Goal: Task Accomplishment & Management: Manage account settings

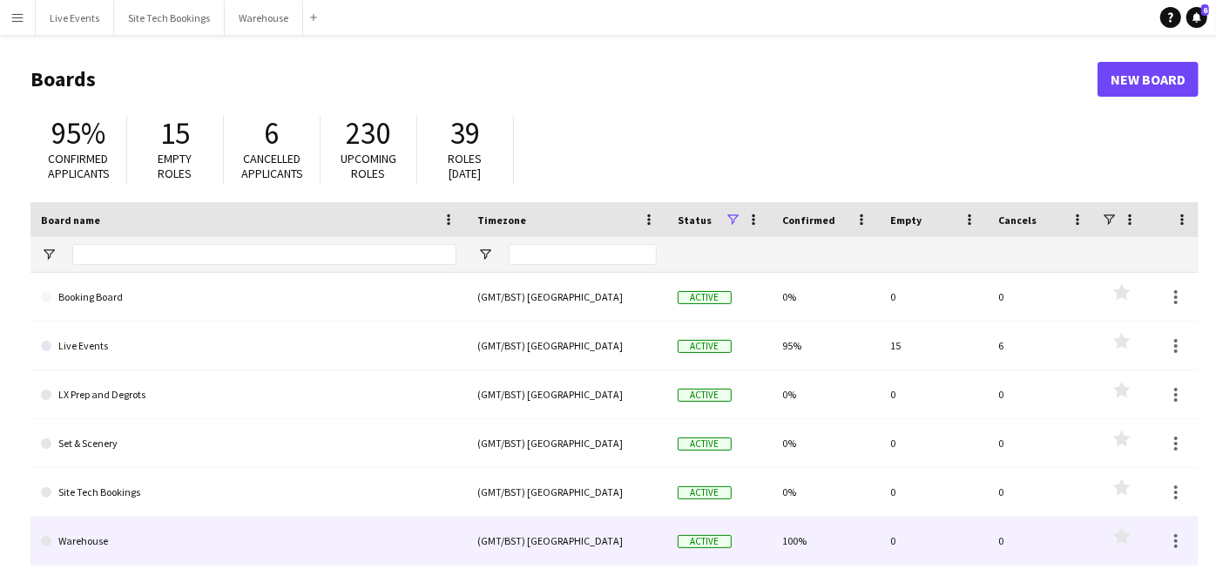
click at [219, 531] on link "Warehouse" at bounding box center [248, 540] width 415 height 49
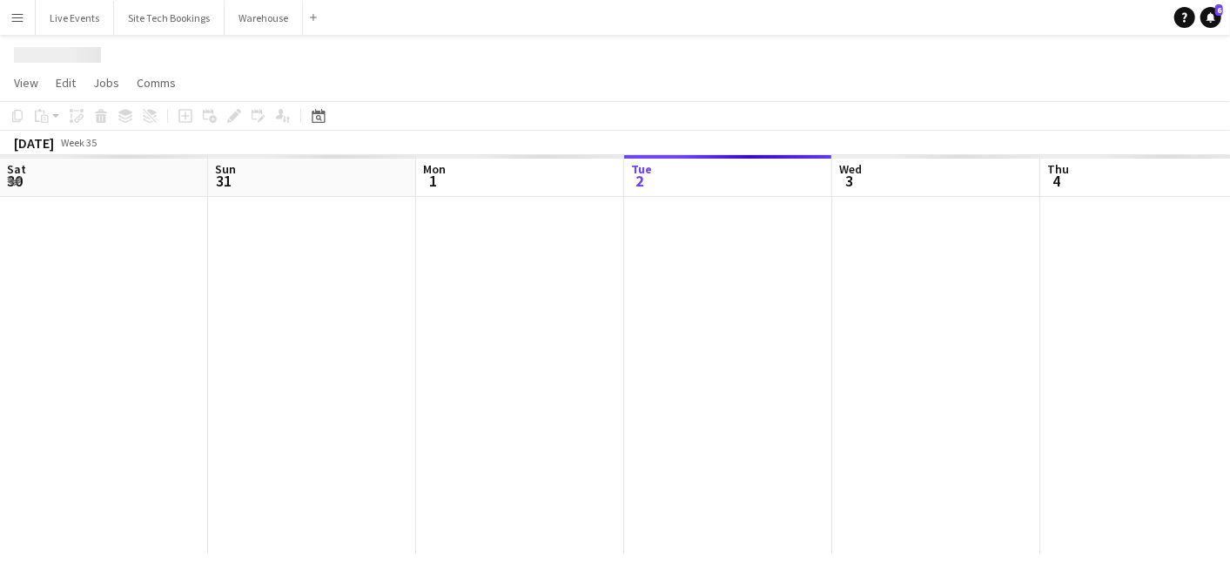
scroll to position [0, 415]
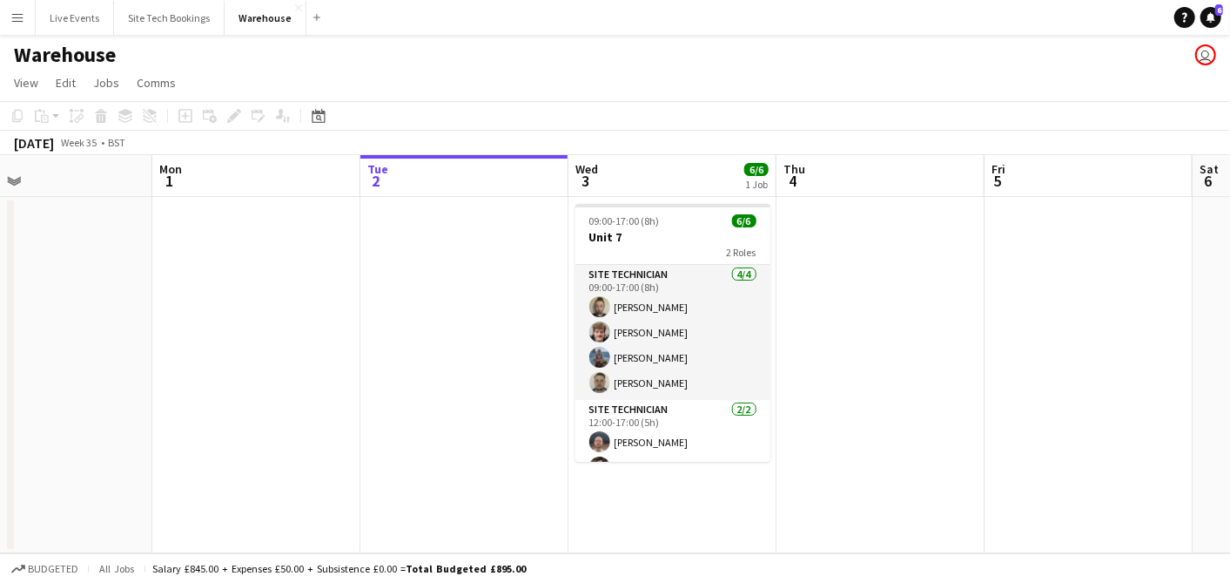
drag, startPoint x: 280, startPoint y: 361, endPoint x: 691, endPoint y: 395, distance: 412.4
click at [719, 394] on app-calendar-viewport "Fri 29 Sat 30 Sun 31 Mon 1 Tue 2 Wed 3 6/6 1 Job Thu 4 Fri 5 Sat 6 Sun 7 Mon 8 …" at bounding box center [615, 354] width 1230 height 398
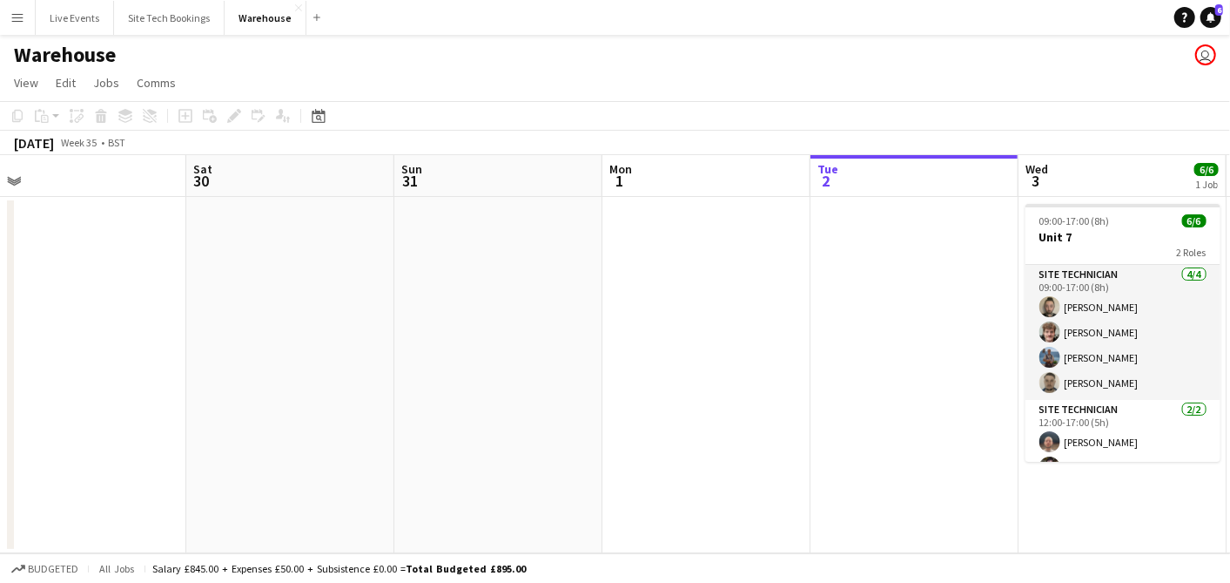
drag, startPoint x: 334, startPoint y: 365, endPoint x: 608, endPoint y: 375, distance: 274.5
click at [765, 385] on app-calendar-viewport "Wed 27 Thu 28 Fri 29 Sat 30 Sun 31 Mon 1 Tue 2 Wed 3 6/6 1 Job Thu 4 Fri 5 Sat …" at bounding box center [615, 354] width 1230 height 398
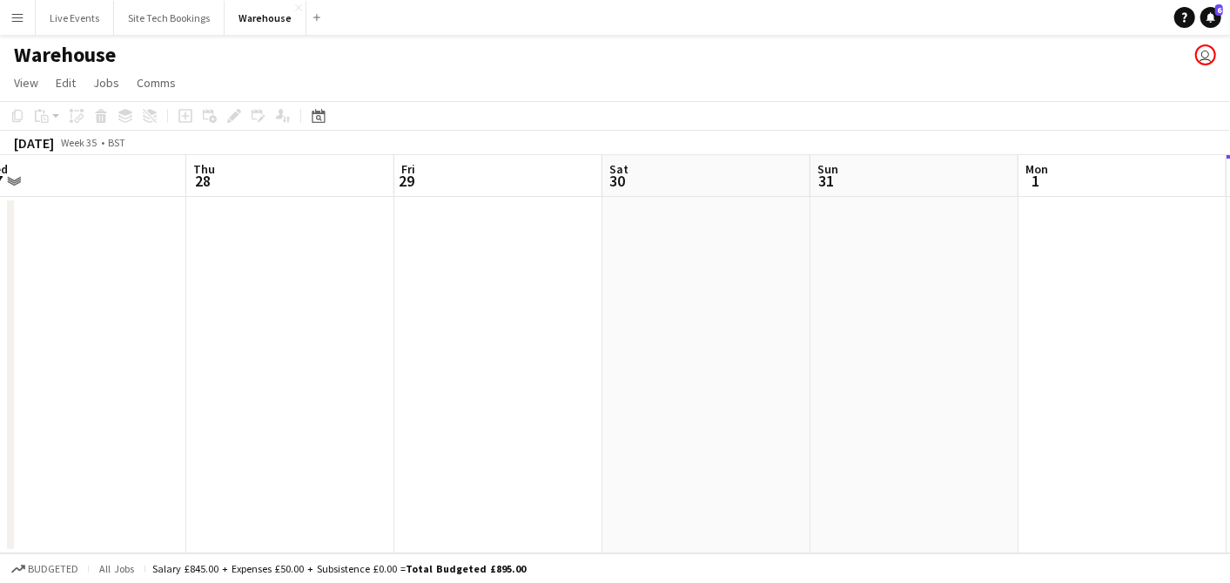
drag, startPoint x: 442, startPoint y: 367, endPoint x: 535, endPoint y: 367, distance: 92.3
click at [768, 371] on app-calendar-viewport "Mon 25 Tue 26 Wed 27 Thu 28 Fri 29 Sat 30 Sun 31 Mon 1 Tue 2 Wed 3 6/6 1 Job Th…" at bounding box center [615, 354] width 1230 height 398
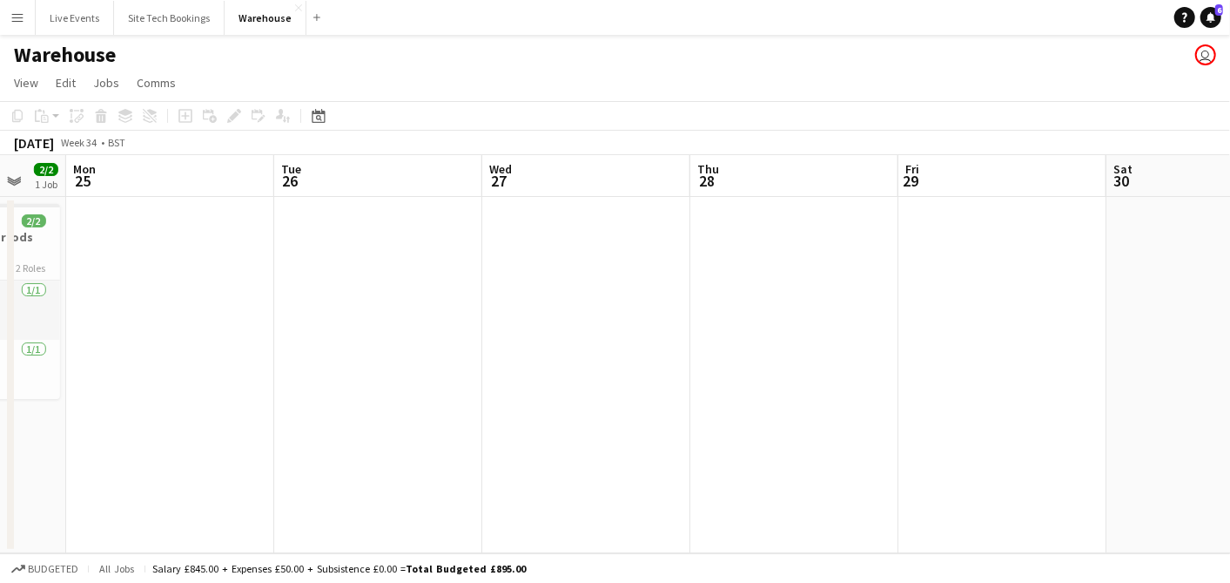
click at [745, 374] on app-calendar-viewport "Fri 22 Sat 23 Sun 24 2/2 1 Job Mon 25 Tue 26 Wed 27 Thu 28 Fri 29 Sat 30 Sun 31…" at bounding box center [615, 354] width 1230 height 398
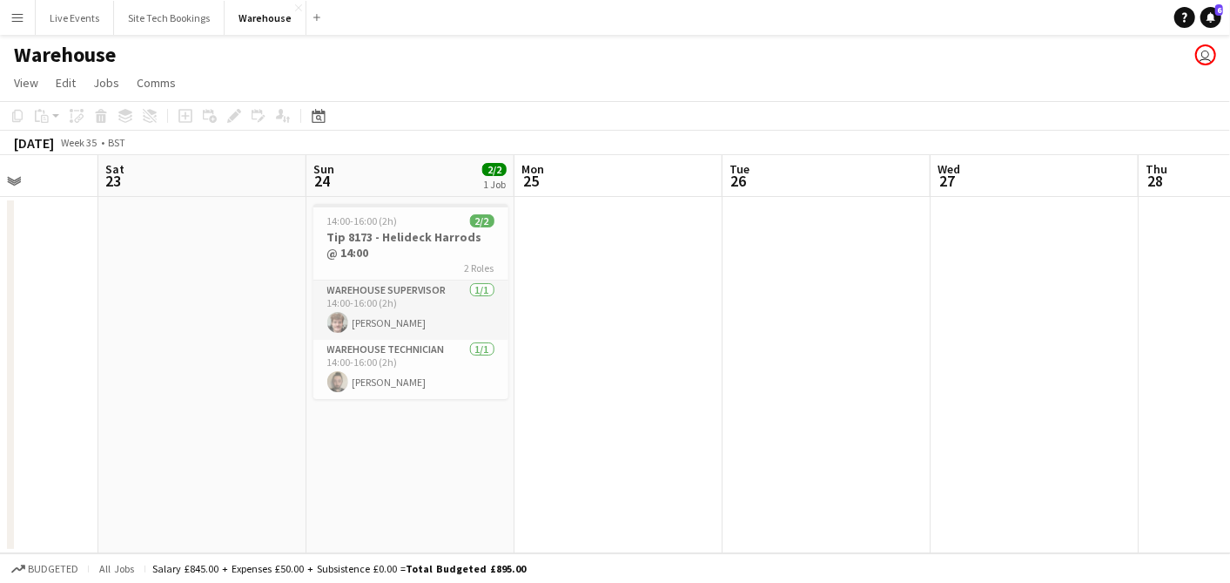
drag, startPoint x: 535, startPoint y: 387, endPoint x: 944, endPoint y: 360, distance: 410.2
click at [806, 370] on app-calendar-viewport "Wed 20 Thu 21 Fri 22 Sat 23 Sun 24 2/2 1 Job Mon 25 Tue 26 Wed 27 Thu 28 Fri 29…" at bounding box center [615, 354] width 1230 height 398
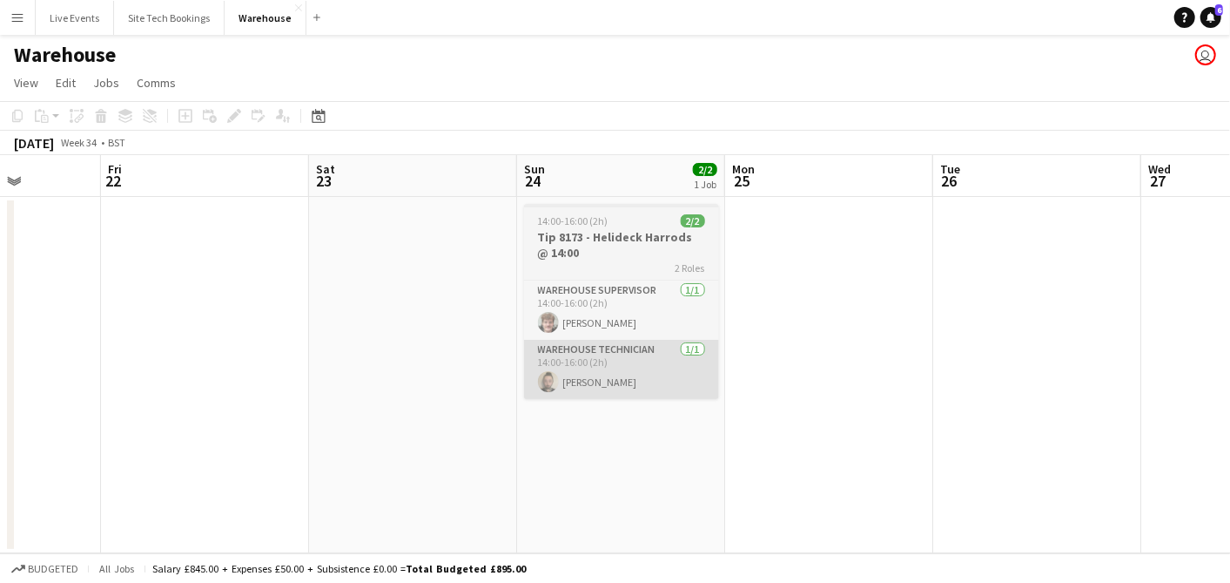
drag, startPoint x: 753, startPoint y: 393, endPoint x: 902, endPoint y: 394, distance: 148.9
click at [871, 395] on app-calendar-viewport "Tue 19 Wed 20 Thu 21 Fri 22 Sat 23 Sun 24 2/2 1 Job Mon 25 Tue 26 Wed 27 Thu 28…" at bounding box center [615, 354] width 1230 height 398
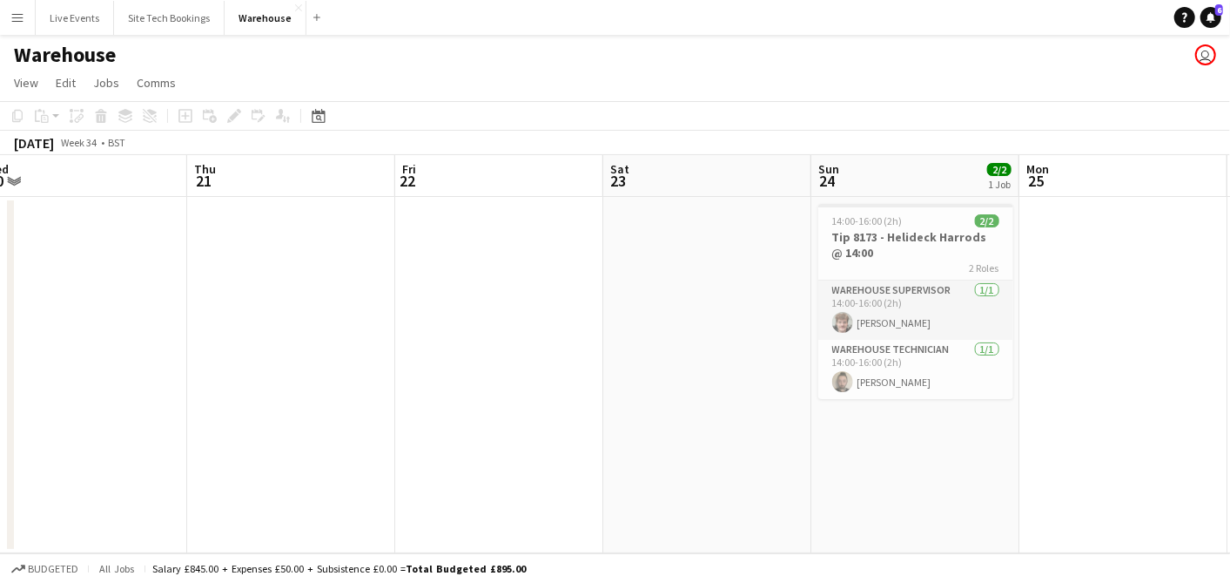
drag, startPoint x: 418, startPoint y: 361, endPoint x: 782, endPoint y: 354, distance: 364.1
click at [704, 358] on app-calendar-viewport "Mon 18 Tue 19 Wed 20 Thu 21 Fri 22 Sat 23 Sun 24 2/2 1 Job Mon 25 Tue 26 Wed 27…" at bounding box center [615, 354] width 1230 height 398
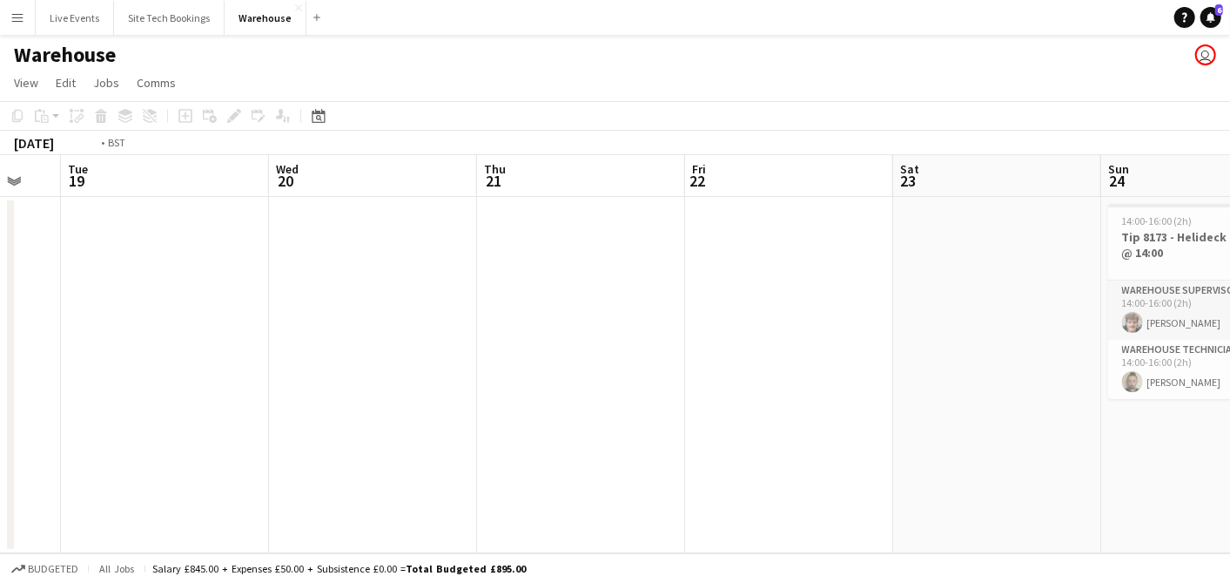
drag, startPoint x: 337, startPoint y: 315, endPoint x: 813, endPoint y: 326, distance: 476.4
click at [777, 334] on app-calendar-viewport "Sun 17 2/2 1 Job Mon 18 Tue 19 Wed 20 Thu 21 Fri 22 Sat 23 Sun 24 2/2 1 Job Mon…" at bounding box center [615, 354] width 1230 height 398
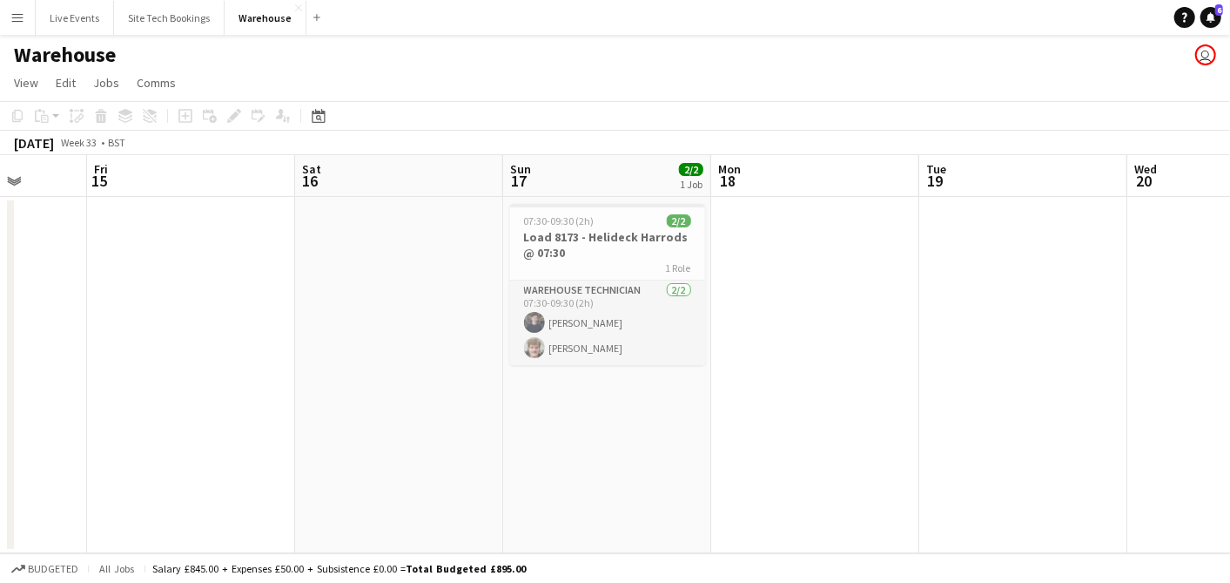
drag, startPoint x: 275, startPoint y: 309, endPoint x: 819, endPoint y: 313, distance: 543.4
click at [788, 320] on app-calendar-viewport "Wed 13 Thu 14 Fri 15 Sat 16 Sun 17 2/2 1 Job Mon 18 Tue 19 Wed 20 Thu 21 Fri 22…" at bounding box center [615, 354] width 1230 height 398
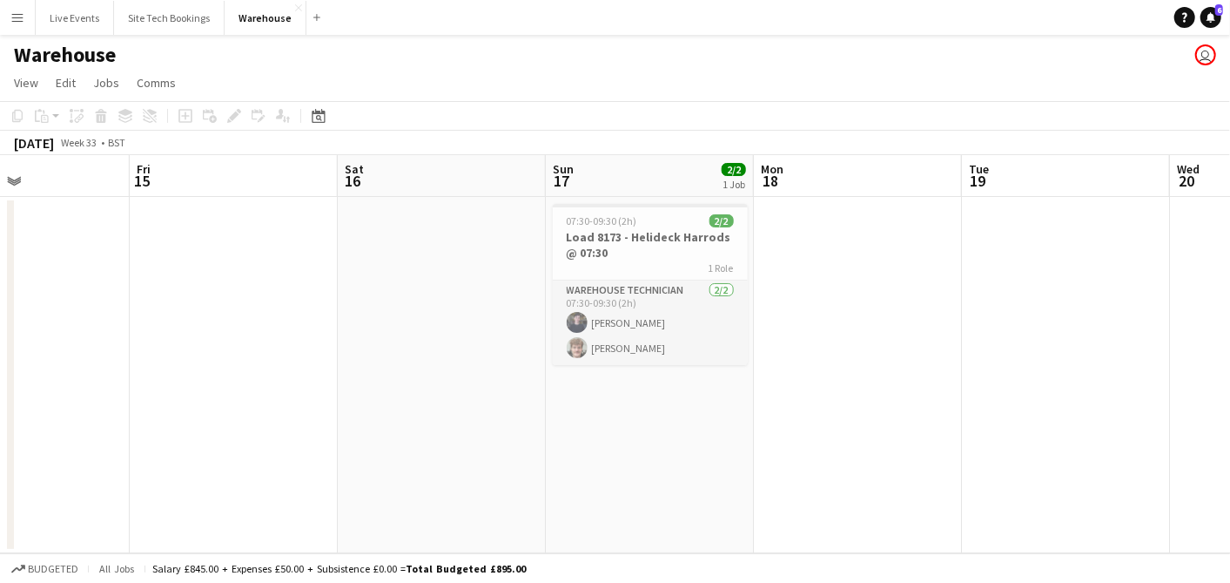
drag, startPoint x: 687, startPoint y: 307, endPoint x: 820, endPoint y: 300, distance: 133.4
click at [807, 305] on app-calendar-viewport "Tue 12 Wed 13 Thu 14 Fri 15 Sat 16 Sun 17 2/2 1 Job Mon 18 Tue 19 Wed 20 Thu 21…" at bounding box center [615, 354] width 1230 height 398
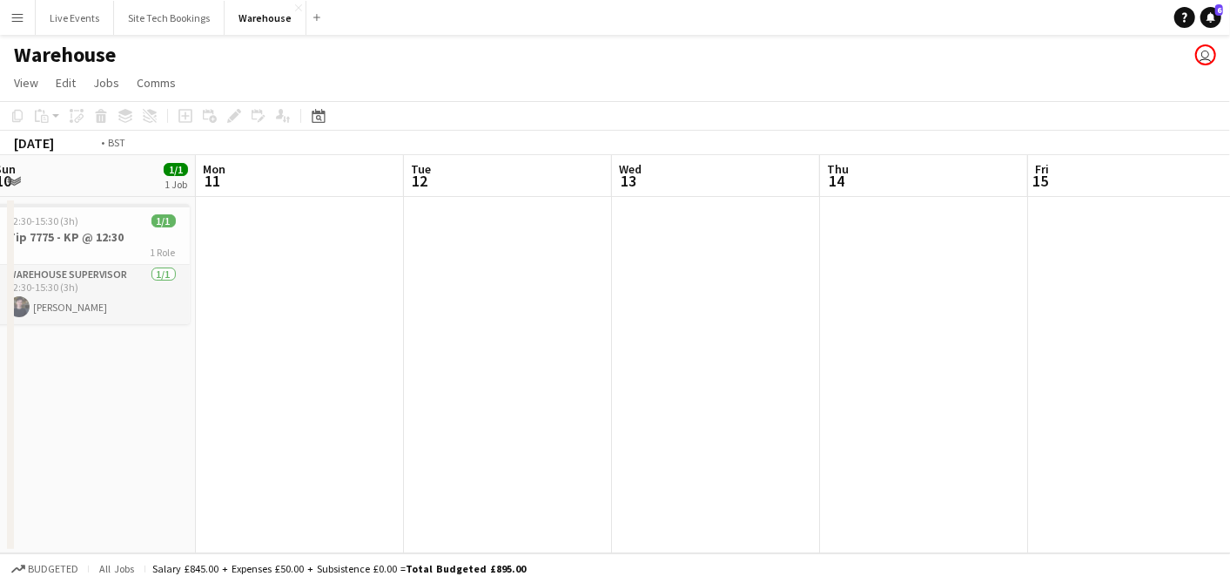
drag, startPoint x: 357, startPoint y: 288, endPoint x: 771, endPoint y: 315, distance: 414.5
click at [753, 316] on app-calendar-viewport "Sat 9 Sun 10 1/1 1 Job Mon 11 Tue 12 Wed 13 Thu 14 Fri 15 Sat 16 Sun 17 2/2 1 J…" at bounding box center [615, 354] width 1230 height 398
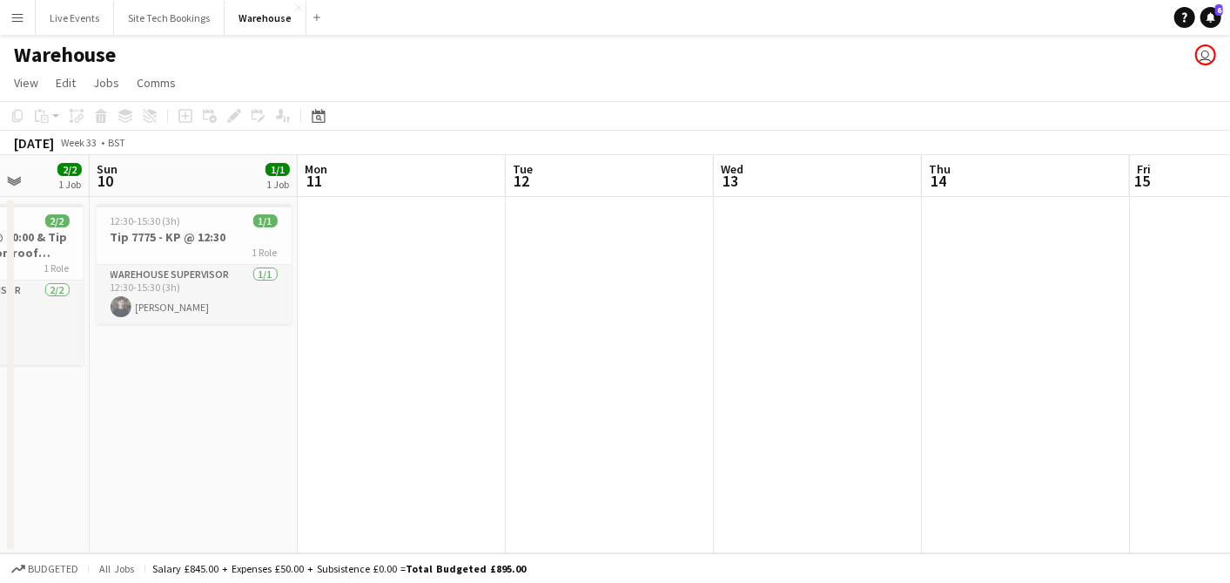
drag, startPoint x: 259, startPoint y: 295, endPoint x: 773, endPoint y: 347, distance: 517.3
click at [662, 339] on app-calendar-viewport "Thu 7 1/1 1 Job Fri 8 Sat 9 2/2 1 Job Sun 10 1/1 1 Job Mon 11 Tue 12 Wed 13 Thu…" at bounding box center [615, 354] width 1230 height 398
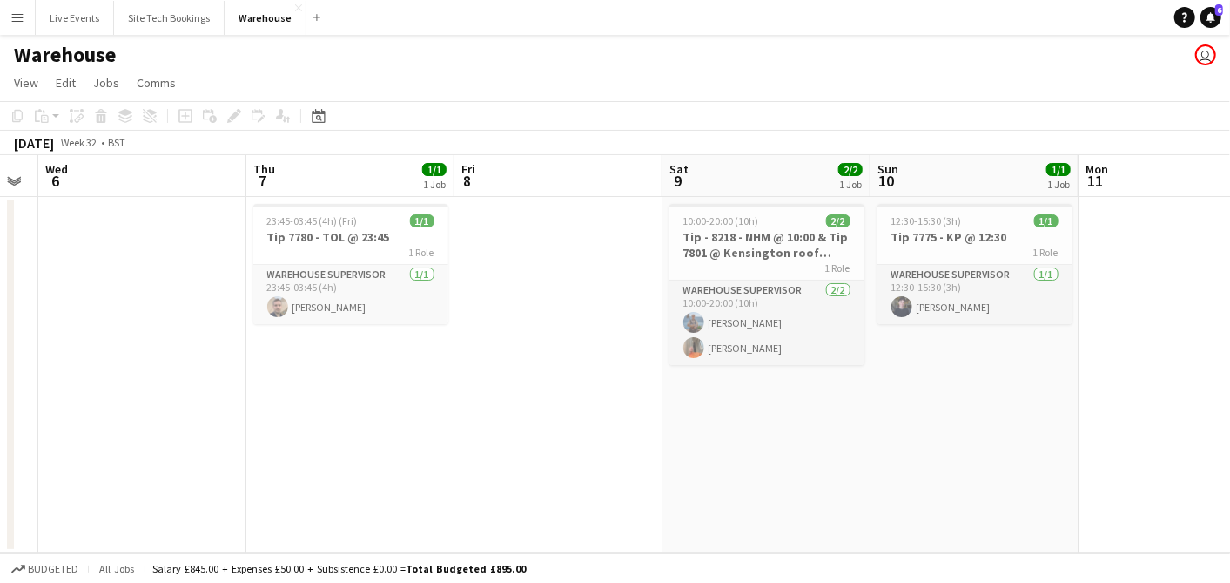
drag, startPoint x: 454, startPoint y: 312, endPoint x: 562, endPoint y: 317, distance: 108.1
click at [562, 317] on app-calendar-viewport "Mon 4 Tue 5 Wed 6 Thu 7 1/1 1 Job Fri 8 Sat 9 2/2 1 Job Sun 10 1/1 1 Job Mon 11…" at bounding box center [615, 354] width 1230 height 398
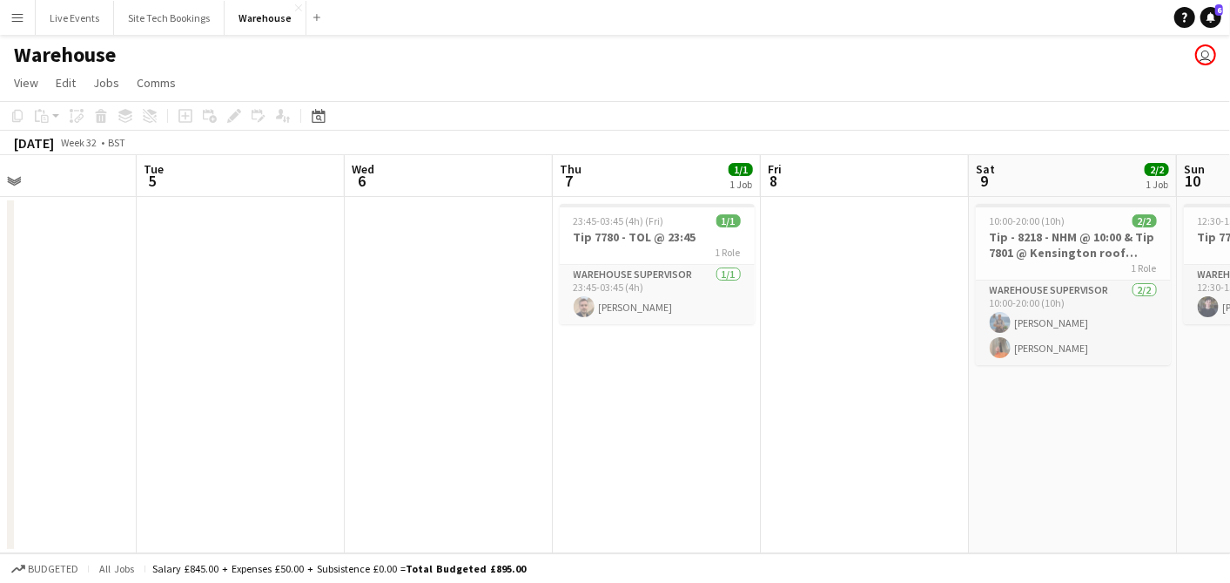
scroll to position [0, 468]
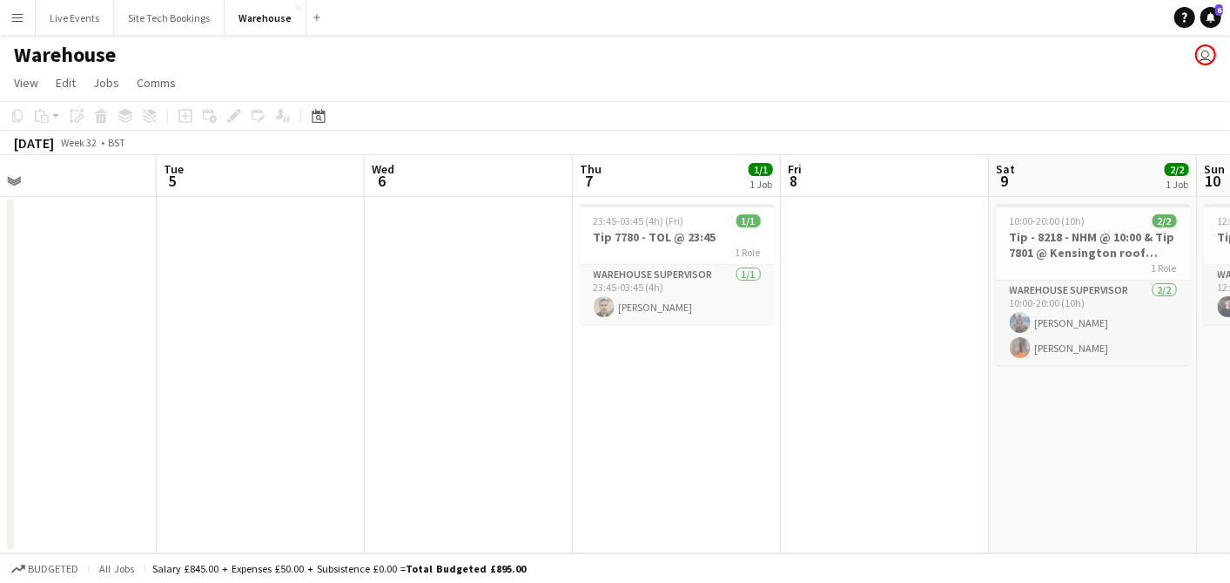
drag, startPoint x: 251, startPoint y: 314, endPoint x: 524, endPoint y: 337, distance: 274.4
click at [524, 337] on app-calendar-viewport "Sat 2 1/1 1 Job Sun 3 1/1 1 Job Mon 4 Tue 5 Wed 6 Thu 7 1/1 1 Job Fri 8 Sat 9 2…" at bounding box center [615, 354] width 1230 height 398
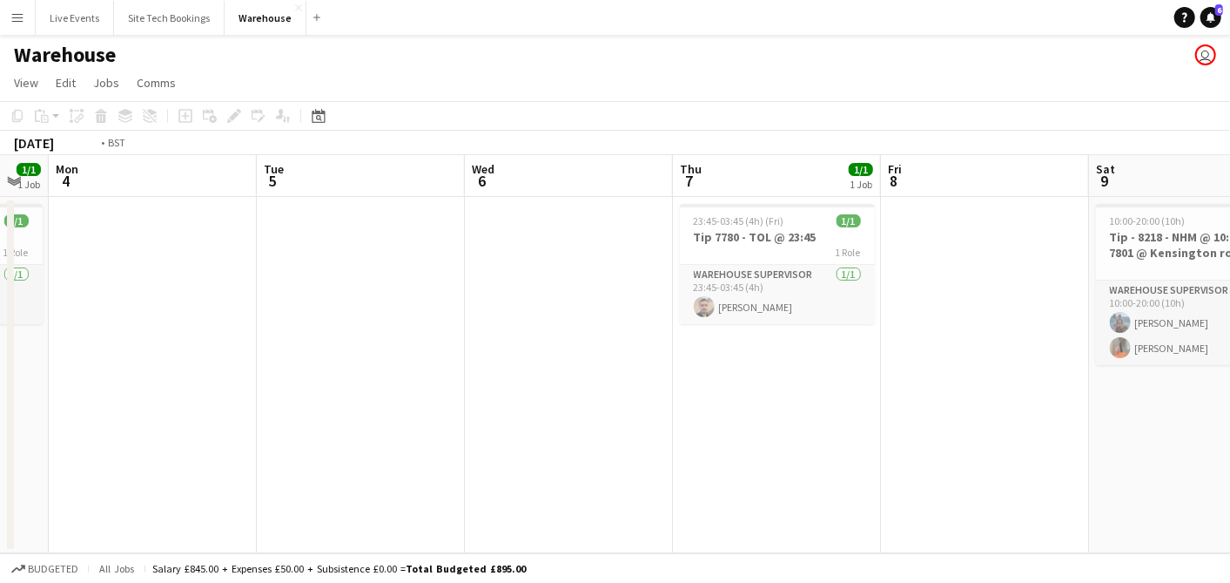
drag, startPoint x: 514, startPoint y: 360, endPoint x: 1011, endPoint y: 431, distance: 502.3
click at [1029, 435] on app-calendar-viewport "Sat 2 1/1 1 Job Sun 3 1/1 1 Job Mon 4 Tue 5 Wed 6 Thu 7 1/1 1 Job Fri 8 Sat 9 2…" at bounding box center [615, 354] width 1230 height 398
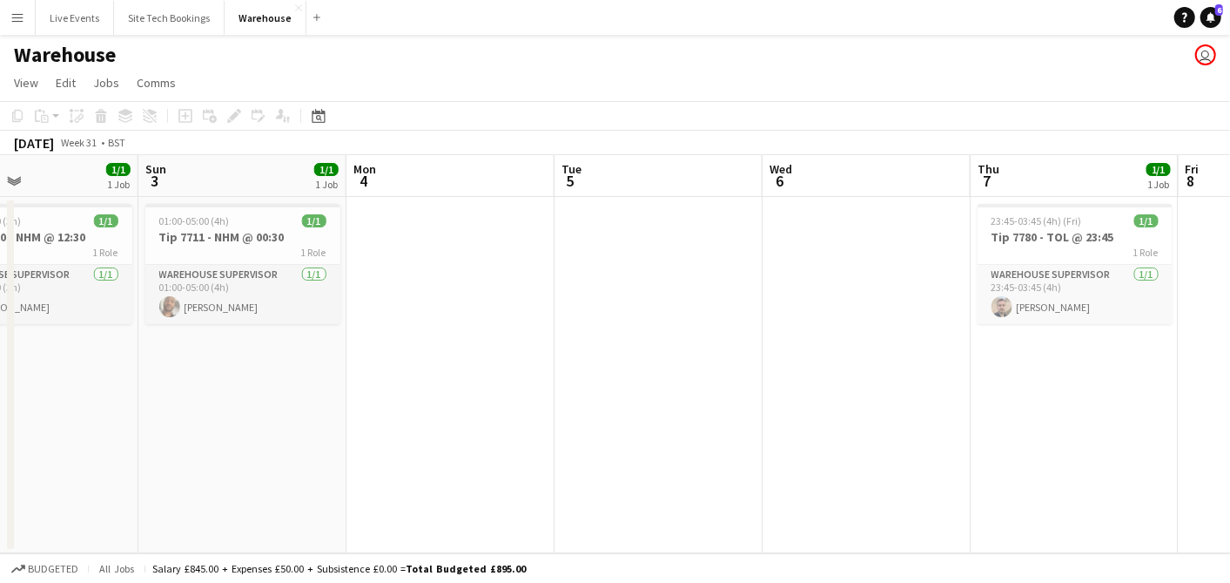
drag, startPoint x: 512, startPoint y: 358, endPoint x: 479, endPoint y: 381, distance: 40.1
click at [401, 371] on app-calendar-viewport "Wed 30 Thu 31 Fri 1 Sat 2 1/1 1 Job Sun 3 1/1 1 Job Mon 4 Tue 5 Wed 6 Thu 7 1/1…" at bounding box center [615, 354] width 1230 height 398
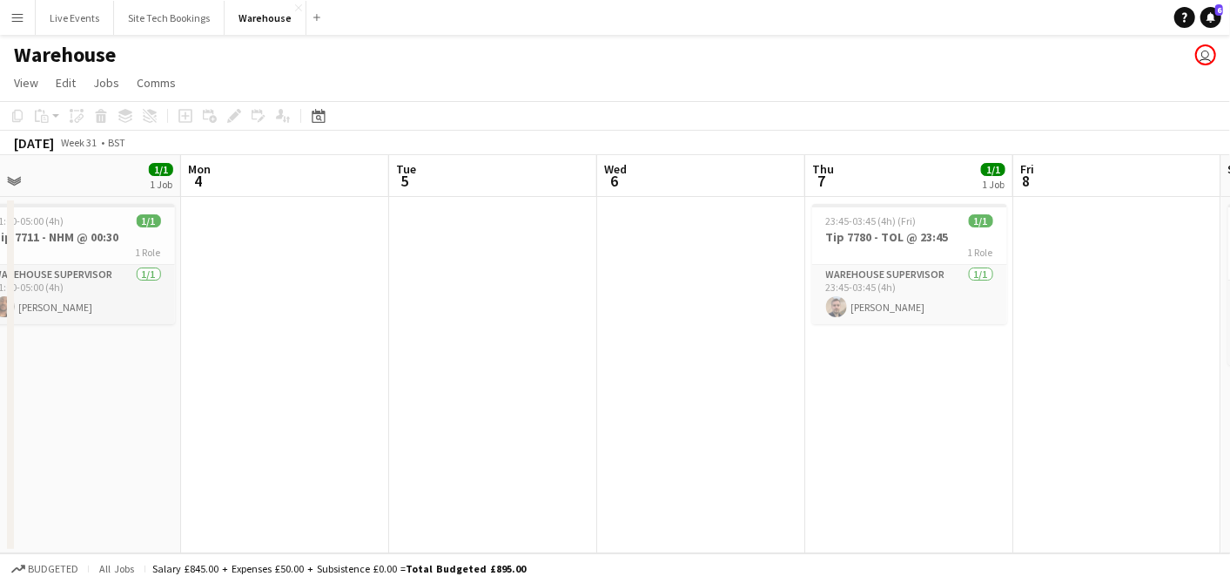
drag, startPoint x: 779, startPoint y: 402, endPoint x: 512, endPoint y: 372, distance: 269.1
click at [514, 372] on app-calendar-viewport "Thu 31 Fri 1 Sat 2 1/1 1 Job Sun 3 1/1 1 Job Mon 4 Tue 5 Wed 6 Thu 7 1/1 1 Job …" at bounding box center [615, 354] width 1230 height 398
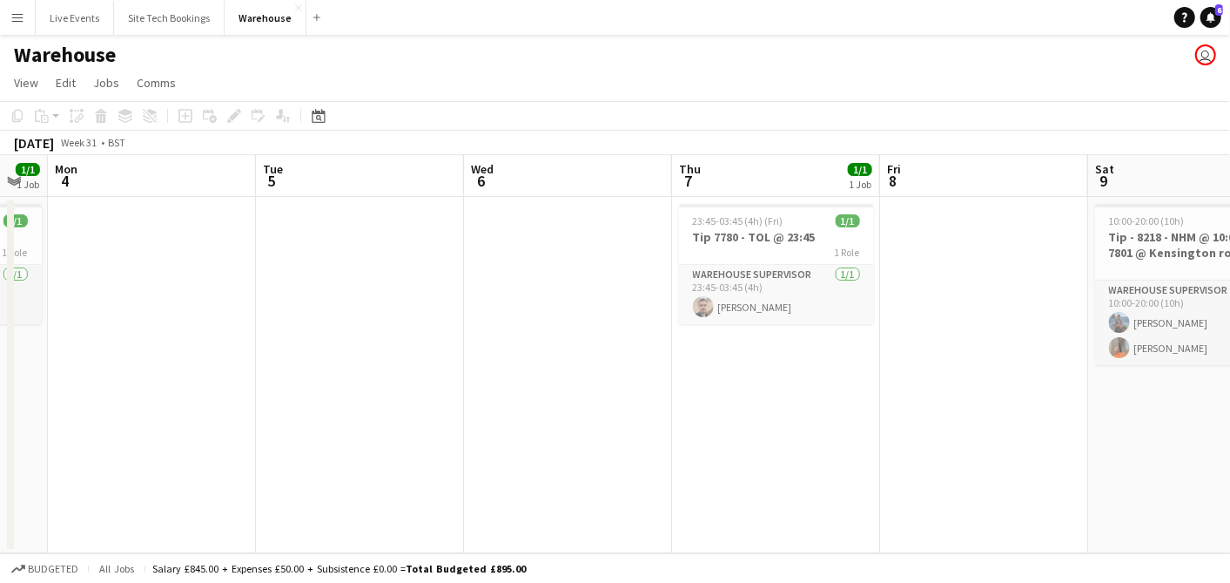
scroll to position [0, 604]
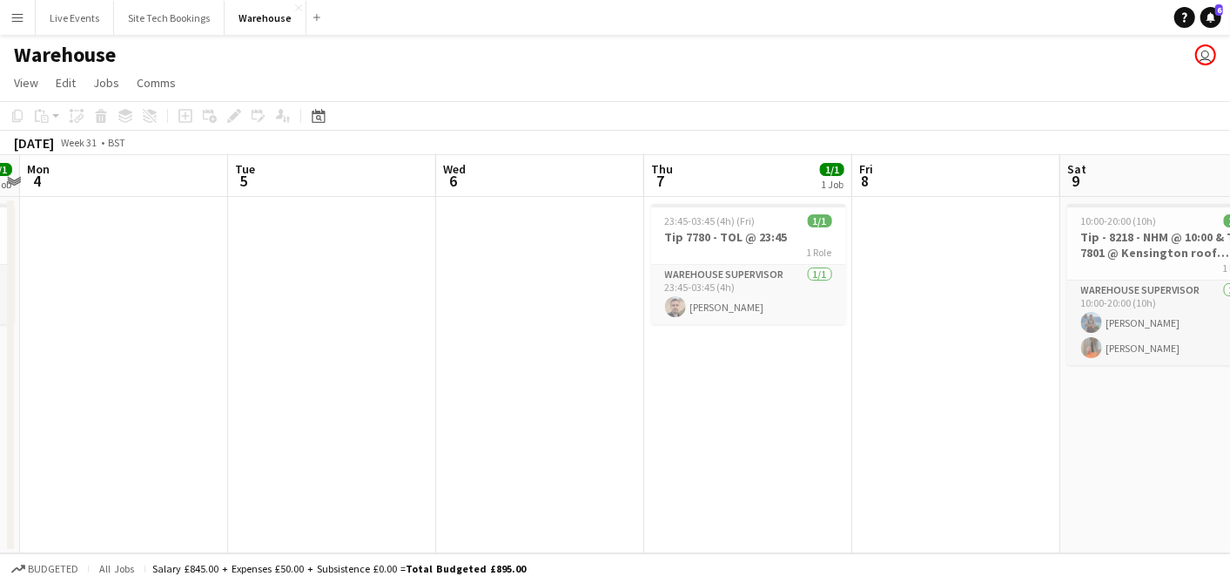
drag, startPoint x: 908, startPoint y: 368, endPoint x: 856, endPoint y: 381, distance: 53.7
click at [856, 381] on app-calendar-viewport "Fri 1 Sat 2 1/1 1 Job Sun 3 1/1 1 Job Mon 4 Tue 5 Wed 6 Thu 7 1/1 1 Job Fri 8 S…" at bounding box center [615, 354] width 1230 height 398
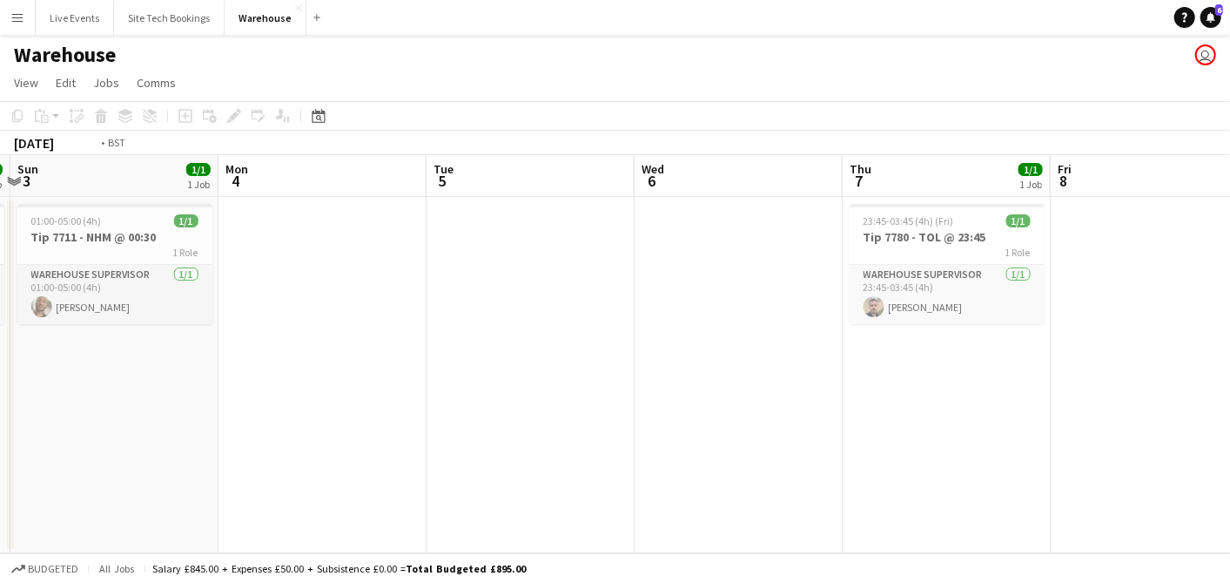
drag, startPoint x: 698, startPoint y: 354, endPoint x: 361, endPoint y: 320, distance: 339.5
click at [266, 318] on app-calendar-viewport "Thu 31 Fri 1 Sat 2 1/1 1 Job Sun 3 1/1 1 Job Mon 4 Tue 5 Wed 6 Thu 7 1/1 1 Job …" at bounding box center [615, 354] width 1230 height 398
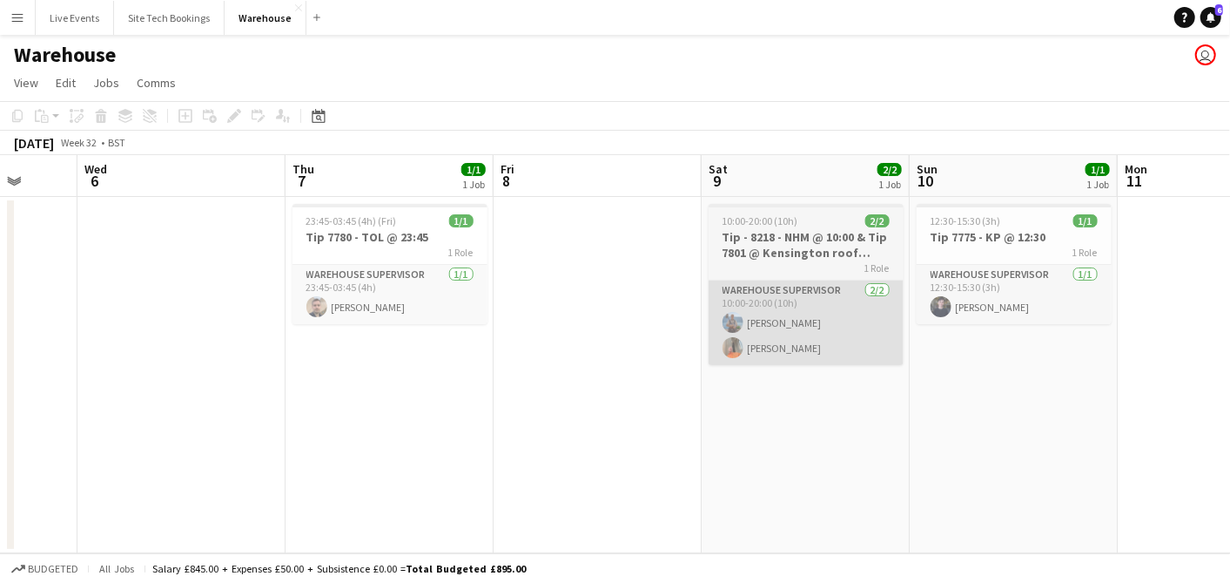
drag, startPoint x: 341, startPoint y: 328, endPoint x: 519, endPoint y: 353, distance: 179.3
click at [310, 326] on app-calendar-viewport "Sun 3 1/1 1 Job Mon 4 Tue 5 Wed 6 Thu 7 1/1 1 Job Fri 8 Sat 9 2/2 1 Job Sun 10 …" at bounding box center [615, 354] width 1230 height 398
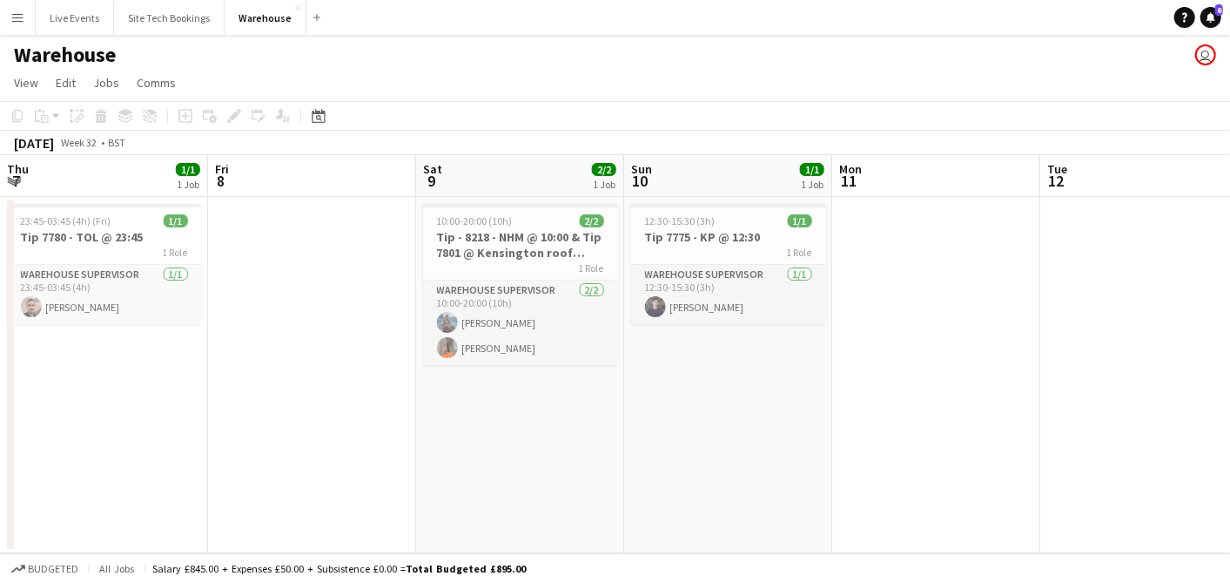
drag, startPoint x: 701, startPoint y: 399, endPoint x: 664, endPoint y: 396, distance: 37.5
click at [664, 396] on app-calendar-viewport "Mon 4 Tue 5 Wed 6 Thu 7 1/1 1 Job Fri 8 Sat 9 2/2 1 Job Sun 10 1/1 1 Job Mon 11…" at bounding box center [615, 354] width 1230 height 398
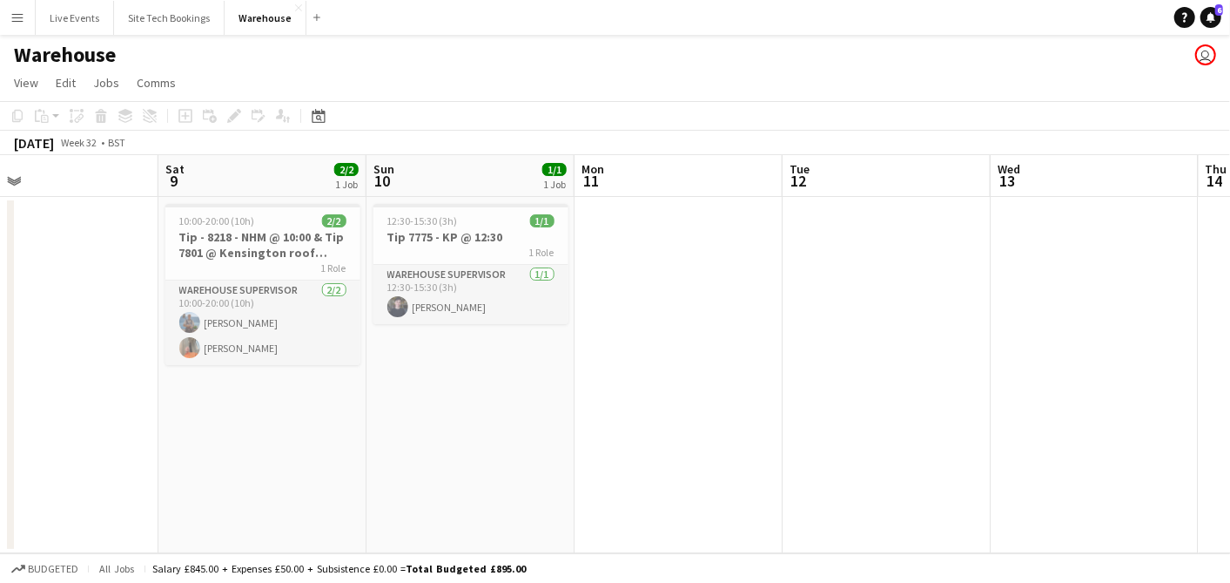
drag, startPoint x: 745, startPoint y: 390, endPoint x: 447, endPoint y: 387, distance: 297.8
click at [287, 375] on app-calendar-viewport "Tue 5 Wed 6 Thu 7 1/1 1 Job Fri 8 Sat 9 2/2 1 Job Sun 10 1/1 1 Job Mon 11 Tue 1…" at bounding box center [615, 354] width 1230 height 398
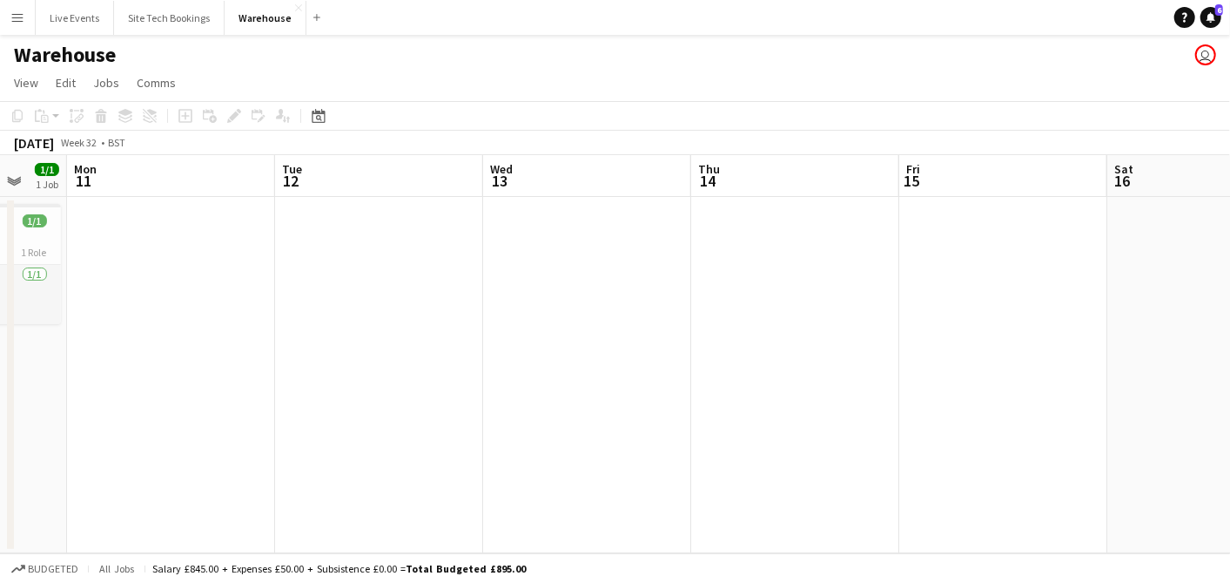
drag, startPoint x: 556, startPoint y: 395, endPoint x: 659, endPoint y: 401, distance: 103.8
click at [420, 384] on app-calendar-viewport "Fri 8 Sat 9 2/2 1 Job Sun 10 1/1 1 Job Mon 11 Tue 12 Wed 13 Thu 14 Fri 15 Sat 1…" at bounding box center [615, 354] width 1230 height 398
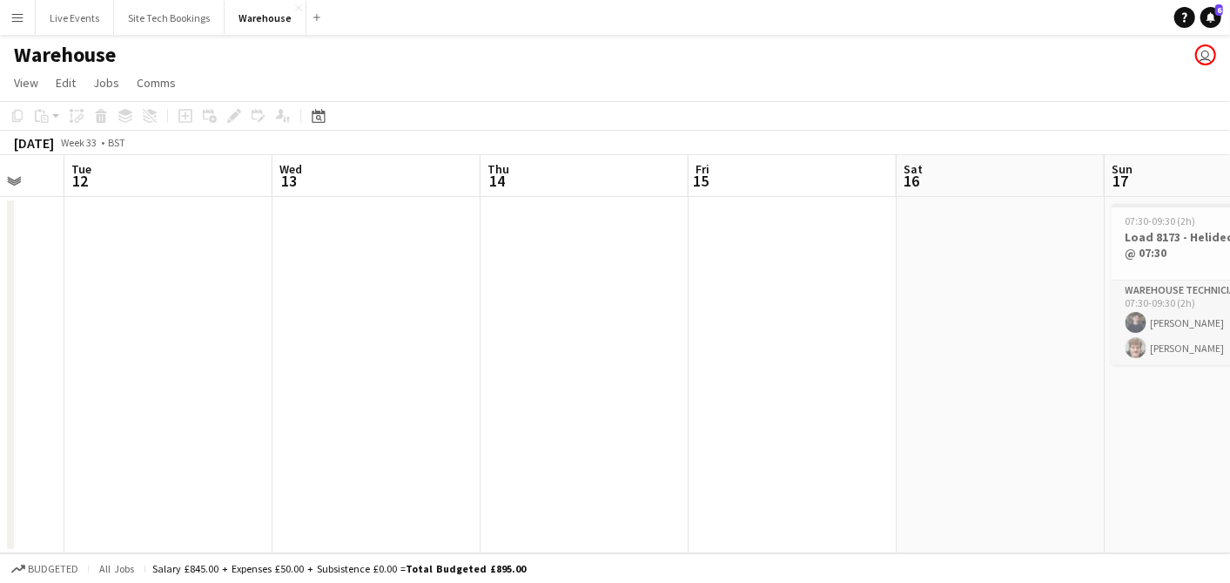
drag, startPoint x: 533, startPoint y: 395, endPoint x: 816, endPoint y: 412, distance: 283.5
click at [363, 370] on app-calendar-viewport "Sat 9 2/2 1 Job Sun 10 1/1 1 Job Mon 11 Tue 12 Wed 13 Thu 14 Fri 15 Sat 16 Sun …" at bounding box center [615, 354] width 1230 height 398
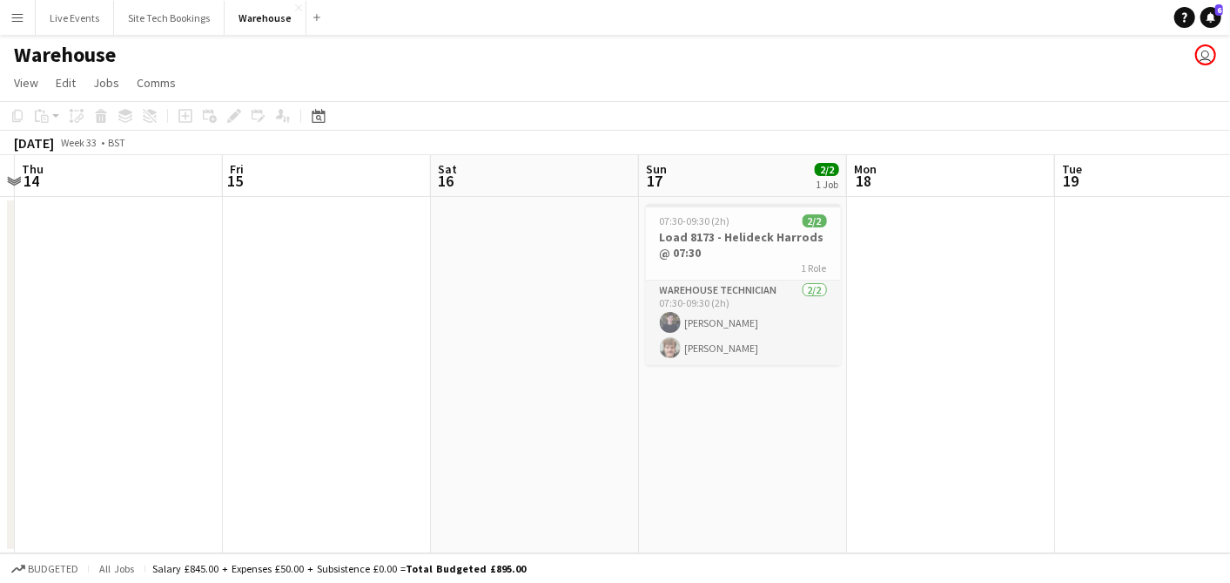
scroll to position [0, 611]
drag, startPoint x: 772, startPoint y: 408, endPoint x: 570, endPoint y: 387, distance: 203.1
click at [570, 387] on app-calendar-viewport "Mon 11 Tue 12 Wed 13 Thu 14 Fri 15 Sat 16 Sun 17 2/2 1 Job Mon 18 Tue 19 Wed 20…" at bounding box center [615, 354] width 1230 height 398
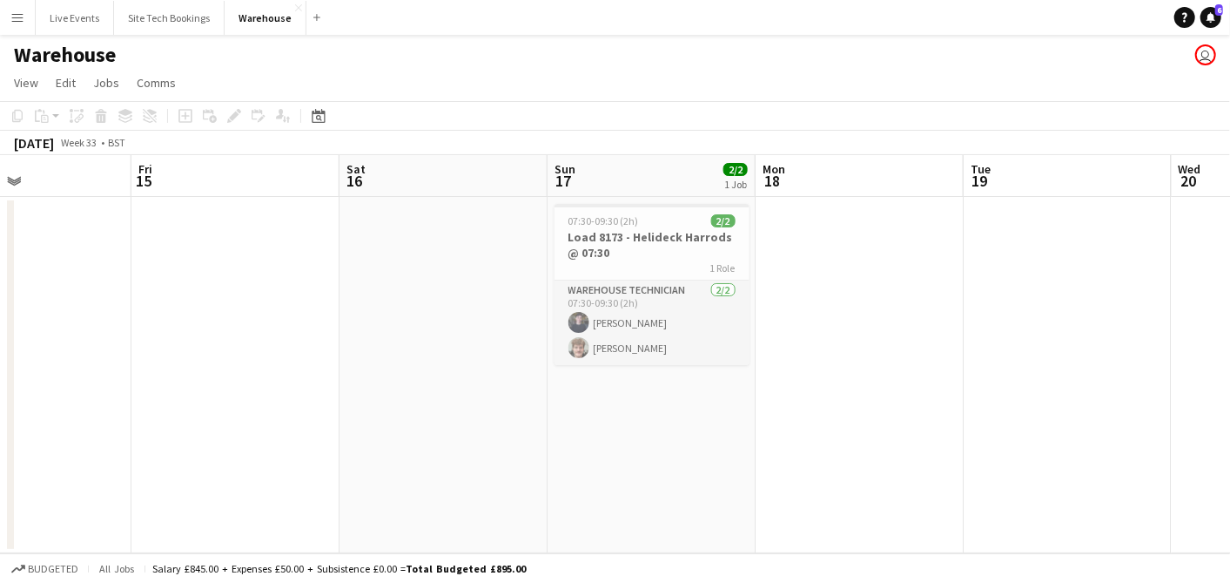
drag, startPoint x: 901, startPoint y: 407, endPoint x: 614, endPoint y: 405, distance: 287.4
click at [597, 408] on app-calendar-viewport "Mon 11 Tue 12 Wed 13 Thu 14 Fri 15 Sat 16 Sun 17 2/2 1 Job Mon 18 Tue 19 Wed 20…" at bounding box center [615, 354] width 1230 height 398
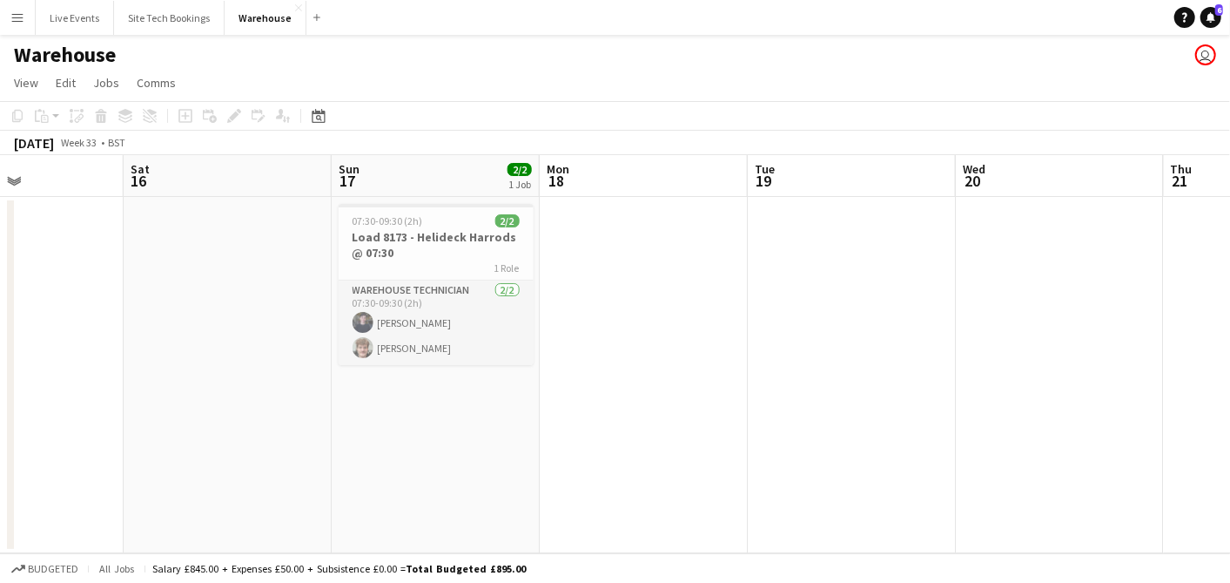
drag, startPoint x: 868, startPoint y: 430, endPoint x: 634, endPoint y: 418, distance: 234.6
click at [634, 418] on app-calendar-viewport "Tue 12 Wed 13 Thu 14 Fri 15 Sat 16 Sun 17 2/2 1 Job Mon 18 Tue 19 Wed 20 Thu 21…" at bounding box center [615, 354] width 1230 height 398
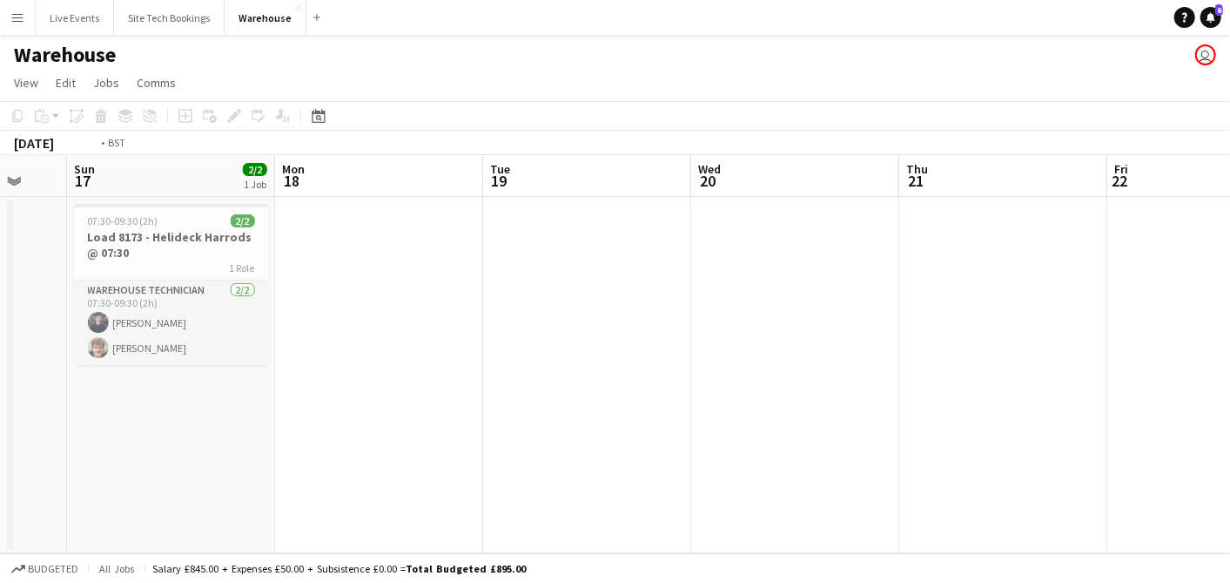
click at [671, 414] on app-calendar-viewport "Thu 14 Fri 15 Sat 16 Sun 17 2/2 1 Job Mon 18 Tue 19 Wed 20 Thu 21 Fri 22 Sat 23…" at bounding box center [615, 354] width 1230 height 398
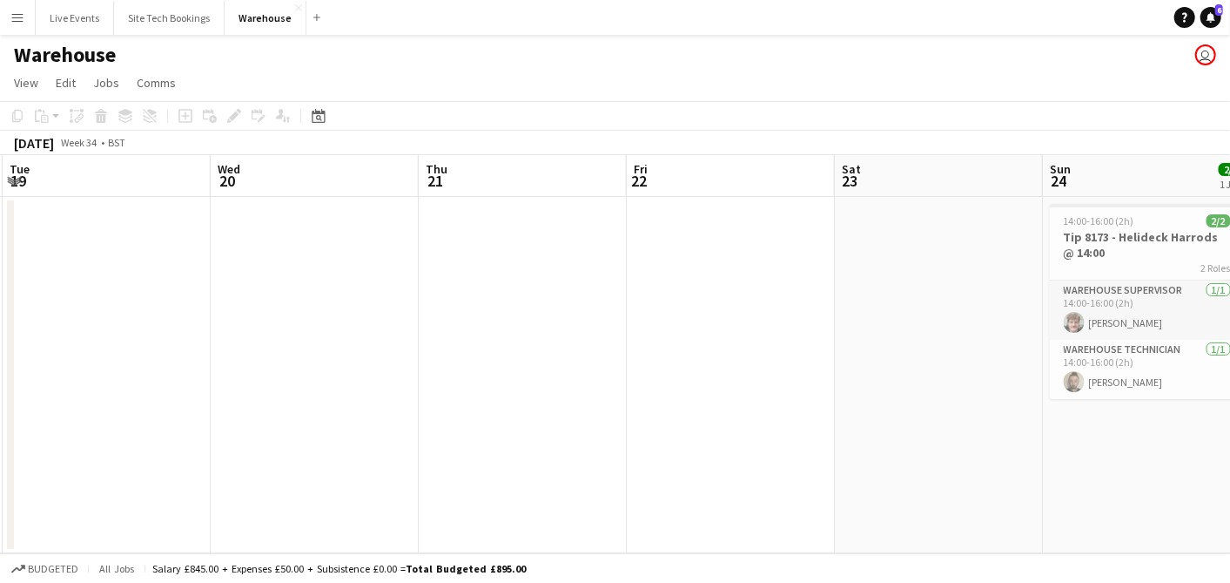
drag, startPoint x: 742, startPoint y: 424, endPoint x: 702, endPoint y: 421, distance: 40.2
click at [657, 415] on app-calendar-viewport "Sat 16 Sun 17 2/2 1 Job Mon 18 Tue 19 Wed 20 Thu 21 Fri 22 Sat 23 Sun 24 2/2 1 …" at bounding box center [615, 354] width 1230 height 398
drag, startPoint x: 909, startPoint y: 439, endPoint x: 698, endPoint y: 413, distance: 213.2
click at [570, 394] on app-calendar-viewport "Sat 16 Sun 17 2/2 1 Job Mon 18 Tue 19 Wed 20 Thu 21 Fri 22 Sat 23 Sun 24 2/2 1 …" at bounding box center [615, 354] width 1230 height 398
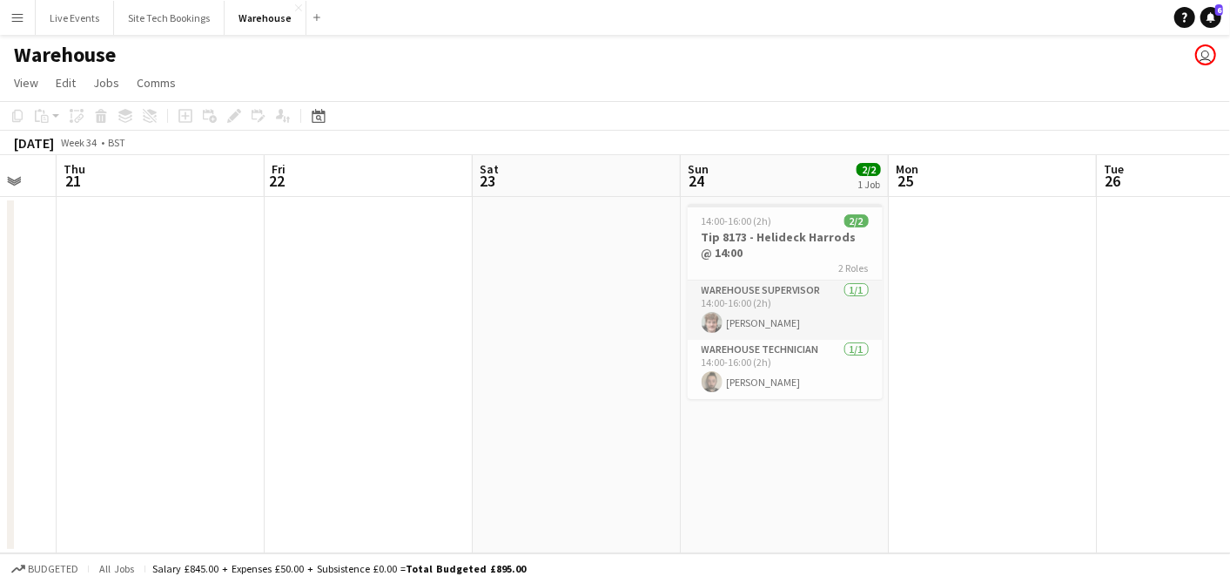
click at [718, 410] on app-calendar-viewport "Mon 18 Tue 19 Wed 20 Thu 21 Fri 22 Sat 23 Sun 24 2/2 1 Job Mon 25 Tue 26 Wed 27…" at bounding box center [615, 354] width 1230 height 398
drag, startPoint x: 819, startPoint y: 421, endPoint x: 977, endPoint y: 439, distance: 159.4
click at [584, 400] on app-calendar-viewport "Mon 18 Tue 19 Wed 20 Thu 21 Fri 22 Sat 23 Sun 24 2/2 1 Job Mon 25 Tue 26 Wed 27…" at bounding box center [615, 354] width 1230 height 398
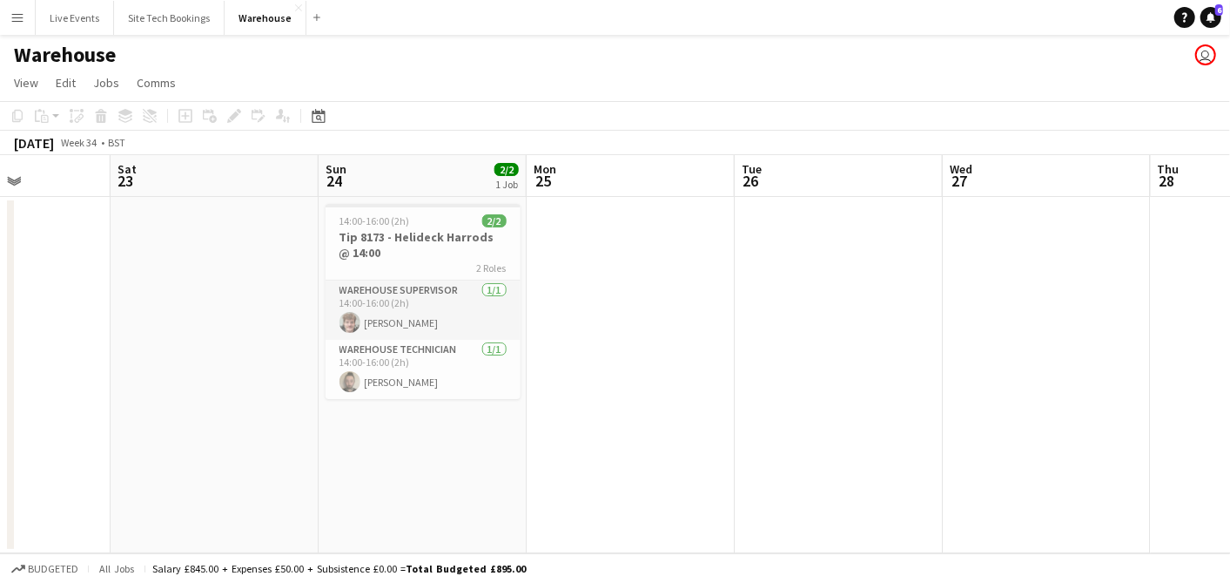
click at [721, 413] on app-calendar-viewport "Tue 19 Wed 20 Thu 21 Fri 22 Sat 23 Sun 24 2/2 1 Job Mon 25 Tue 26 Wed 27 Thu 28…" at bounding box center [615, 354] width 1230 height 398
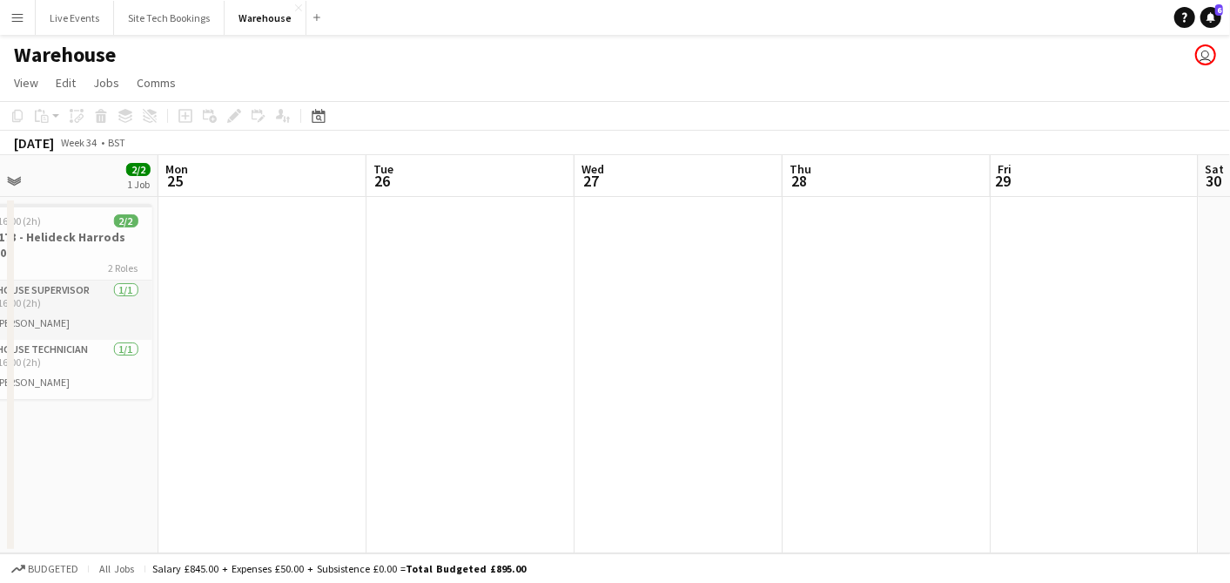
drag, startPoint x: 840, startPoint y: 424, endPoint x: 938, endPoint y: 439, distance: 98.6
click at [677, 408] on app-calendar-viewport "Thu 21 Fri 22 Sat 23 Sun 24 2/2 1 Job Mon 25 Tue 26 Wed 27 Thu 28 Fri 29 Sat 30…" at bounding box center [615, 354] width 1230 height 398
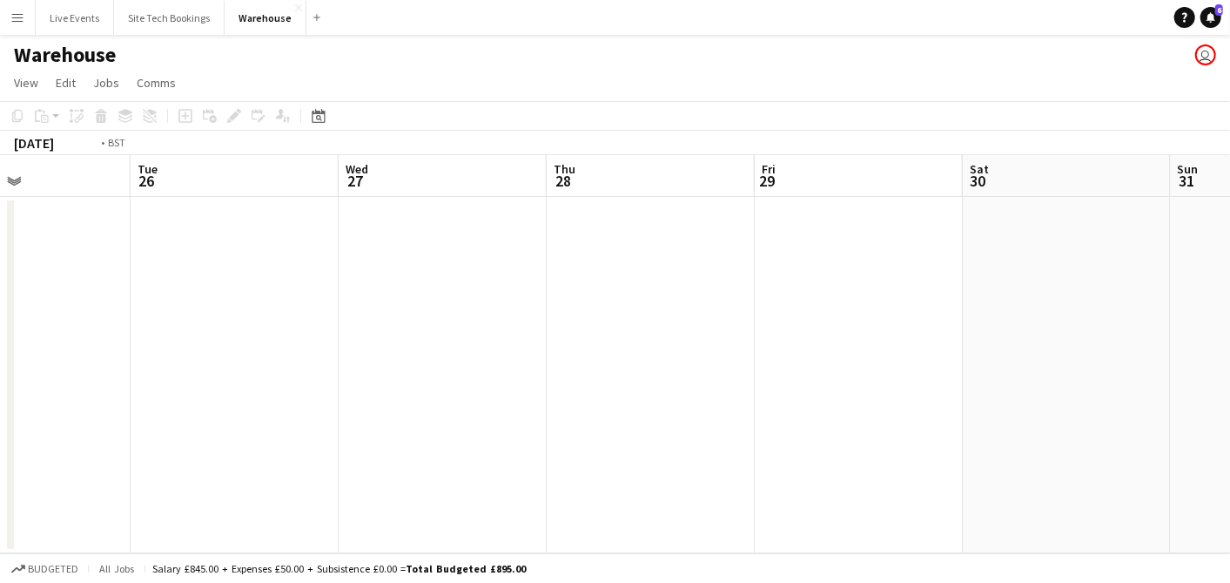
drag, startPoint x: 938, startPoint y: 439, endPoint x: 873, endPoint y: 426, distance: 66.6
click at [711, 413] on app-calendar-viewport "Fri 22 Sat 23 Sun 24 2/2 1 Job Mon 25 Tue 26 Wed 27 Thu 28 Fri 29 Sat 30 Sun 31…" at bounding box center [615, 354] width 1230 height 398
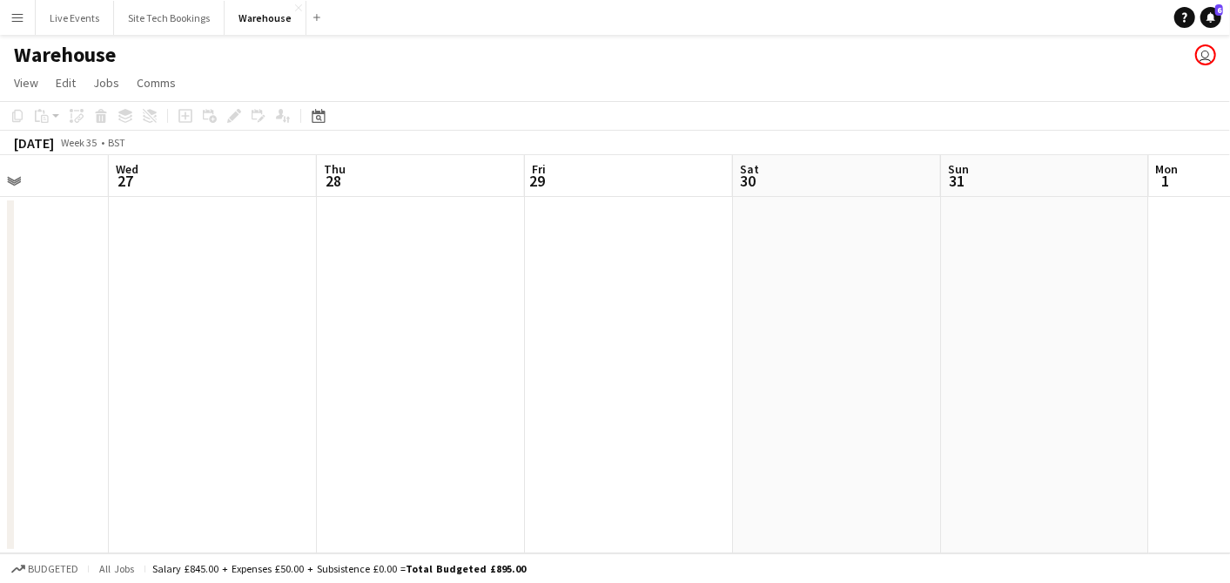
click at [721, 401] on app-calendar-viewport "Sat 23 Sun 24 2/2 1 Job Mon 25 Tue 26 Wed 27 Thu 28 Fri 29 Sat 30 Sun 31 Mon 1 …" at bounding box center [615, 354] width 1230 height 398
drag, startPoint x: 737, startPoint y: 398, endPoint x: 801, endPoint y: 405, distance: 64.8
click at [731, 398] on app-calendar-viewport "Sat 23 Sun 24 2/2 1 Job Mon 25 Tue 26 Wed 27 Thu 28 Fri 29 Sat 30 Sun 31 Mon 1 …" at bounding box center [615, 354] width 1230 height 398
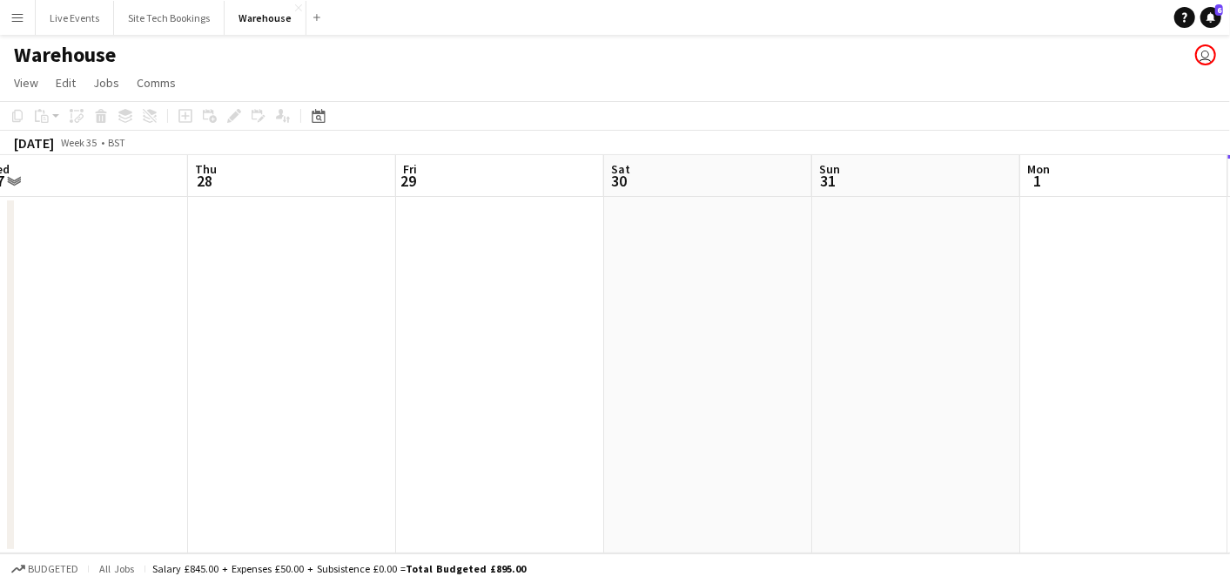
drag, startPoint x: 797, startPoint y: 405, endPoint x: 855, endPoint y: 408, distance: 58.4
click at [766, 401] on app-calendar-viewport "Sun 24 2/2 1 Job Mon 25 Tue 26 Wed 27 Thu 28 Fri 29 Sat 30 Sun 31 Mon 1 Tue 2 W…" at bounding box center [615, 354] width 1230 height 398
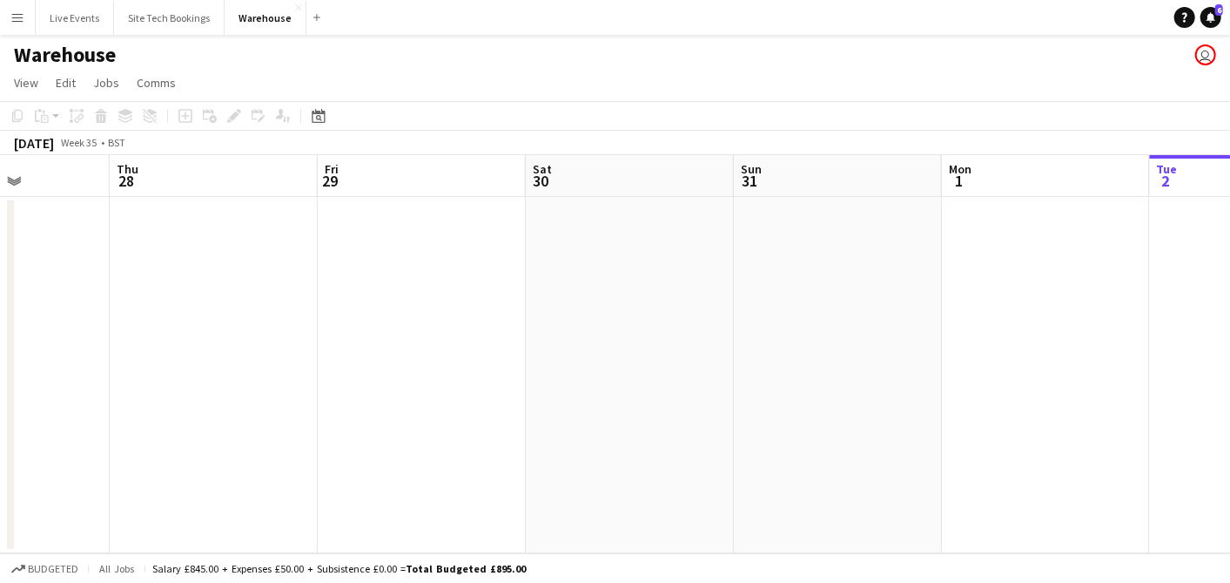
drag, startPoint x: 855, startPoint y: 408, endPoint x: 880, endPoint y: 408, distance: 24.4
click at [805, 405] on app-calendar-viewport "Sun 24 2/2 1 Job Mon 25 Tue 26 Wed 27 Thu 28 Fri 29 Sat 30 Sun 31 Mon 1 Tue 2 W…" at bounding box center [615, 354] width 1230 height 398
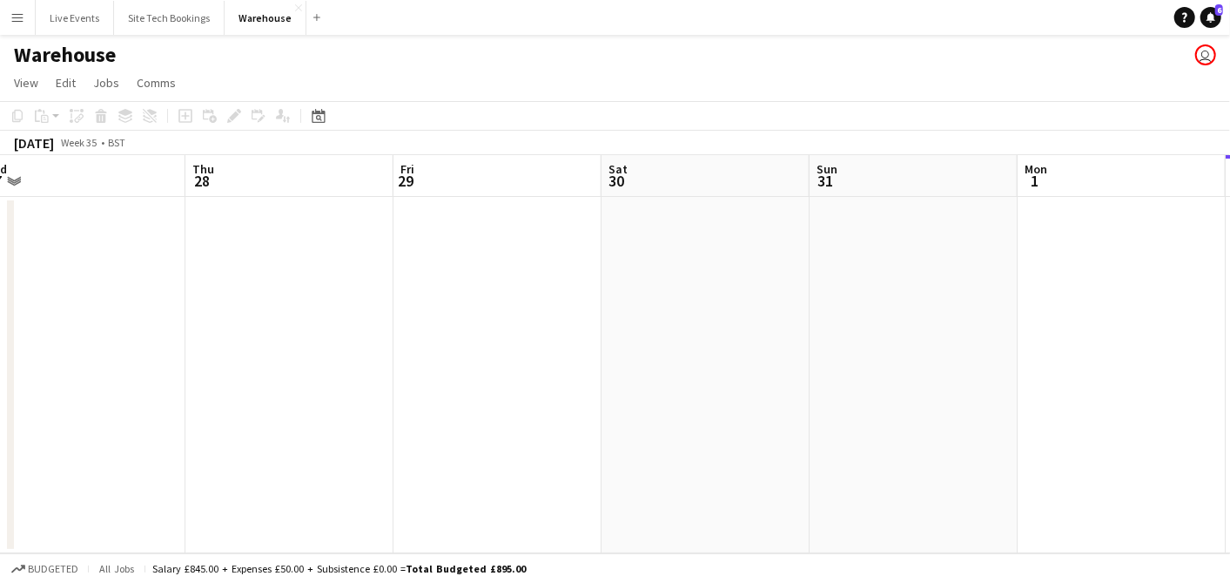
drag, startPoint x: 430, startPoint y: 303, endPoint x: 944, endPoint y: 318, distance: 514.0
click at [944, 318] on app-calendar-viewport "Mon 25 Tue 26 Wed 27 Thu 28 Fri 29 Sat 30 Sun 31 Mon 1 Tue 2 Wed 3 6/6 1 Job Th…" at bounding box center [615, 354] width 1230 height 398
click at [799, 322] on app-calendar-viewport "Sat 23 Sun 24 2/2 1 Job Mon 25 Tue 26 Wed 27 Thu 28 Fri 29 Sat 30 Sun 31 Mon 1 …" at bounding box center [615, 354] width 1230 height 398
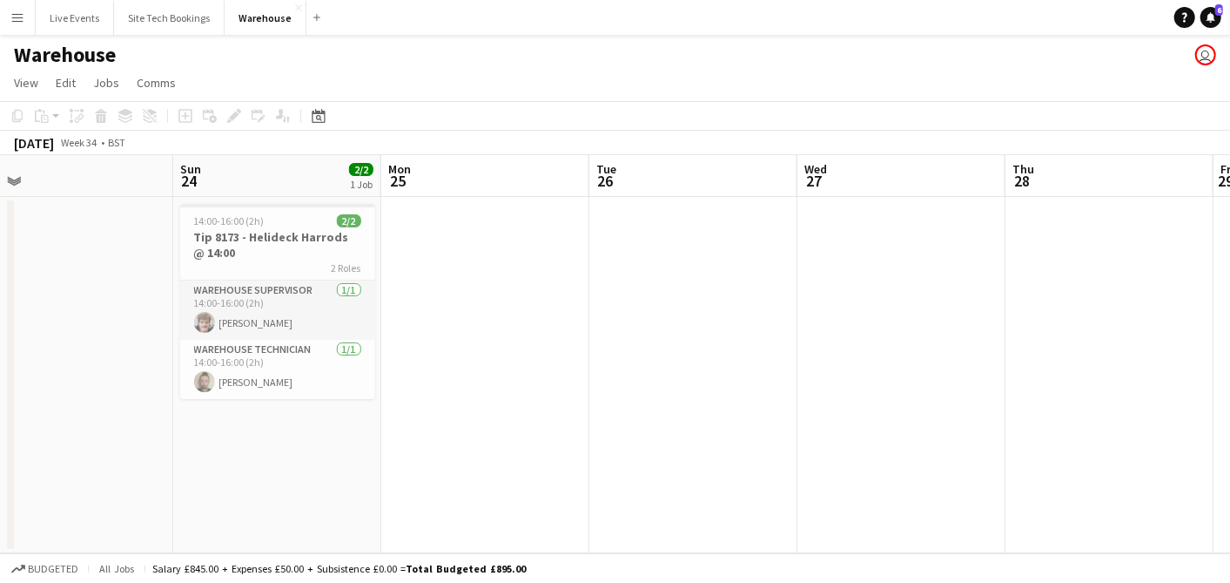
click at [652, 334] on app-calendar-viewport "Thu 21 Fri 22 Sat 23 Sun 24 2/2 1 Job Mon 25 Tue 26 Wed 27 Thu 28 Fri 29 Sat 30…" at bounding box center [615, 354] width 1230 height 398
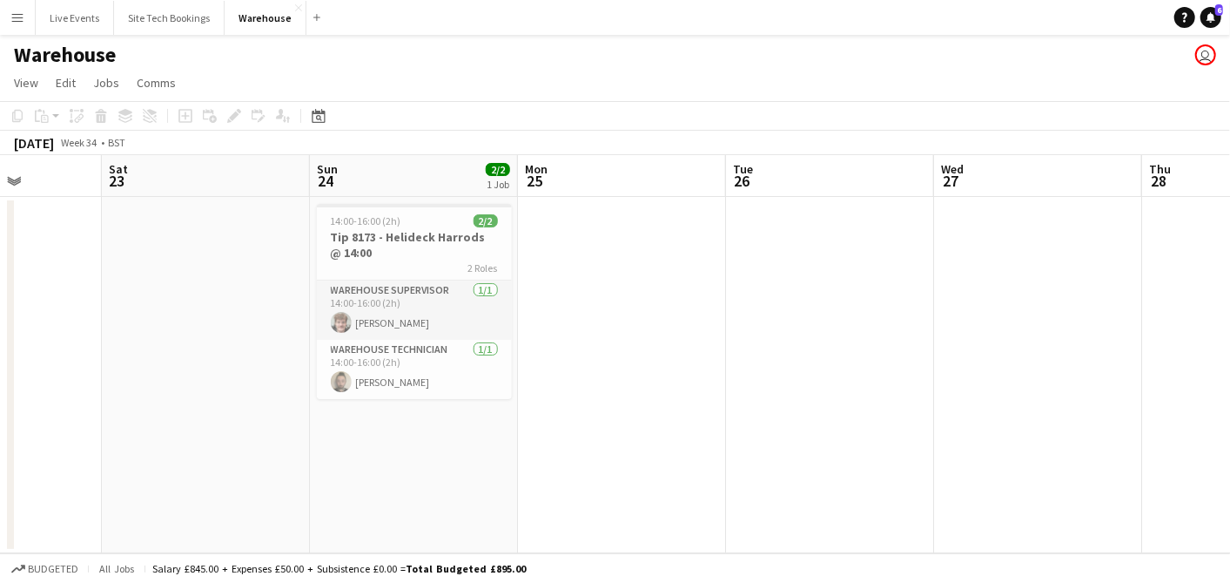
drag, startPoint x: 401, startPoint y: 326, endPoint x: 823, endPoint y: 327, distance: 422.3
click at [654, 328] on app-calendar-viewport "Wed 20 Thu 21 Fri 22 Sat 23 Sun 24 2/2 1 Job Mon 25 Tue 26 Wed 27 Thu 28 Fri 29…" at bounding box center [615, 354] width 1230 height 398
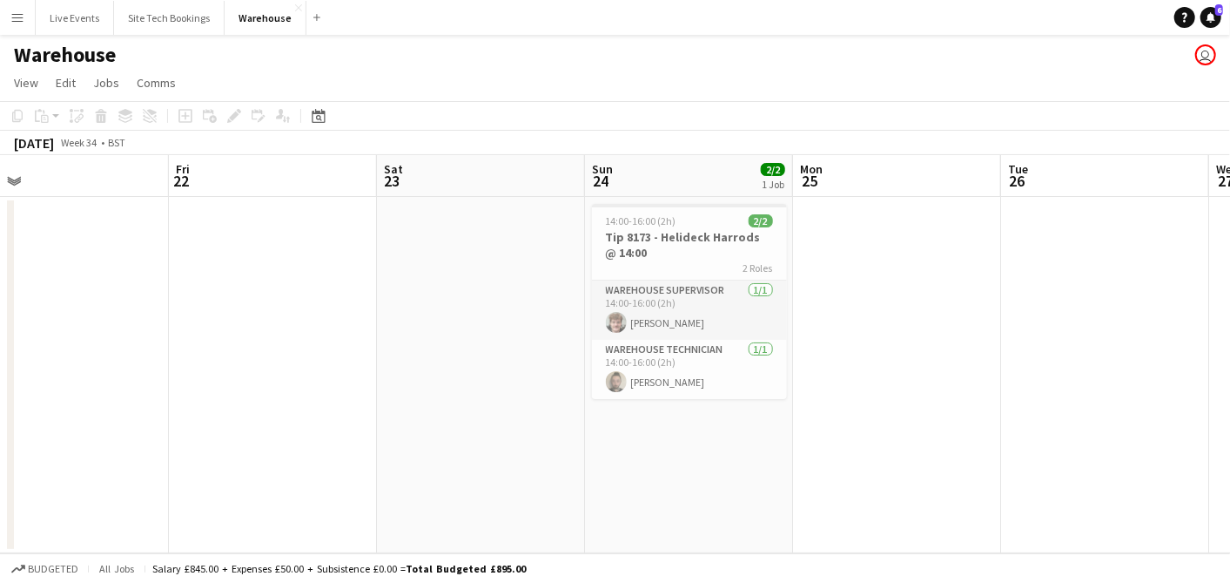
click at [506, 322] on app-calendar-viewport "Tue 19 Wed 20 Thu 21 Fri 22 Sat 23 Sun 24 2/2 1 Job Mon 25 Tue 26 Wed 27 Thu 28…" at bounding box center [615, 354] width 1230 height 398
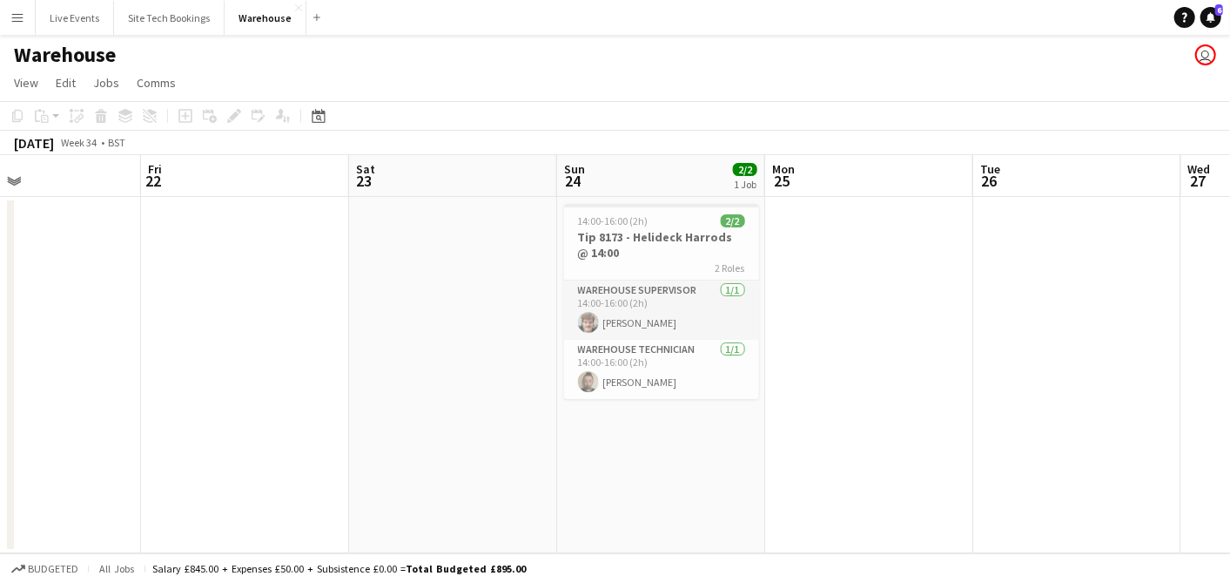
drag, startPoint x: 129, startPoint y: 316, endPoint x: 103, endPoint y: 313, distance: 26.3
click at [9, 310] on div "Mon 18 Tue 19 Wed 20 Thu 21 Fri 22 Sat 23 Sun 24 2/2 1 Job Mon 25 Tue 26 Wed 27…" at bounding box center [615, 354] width 1230 height 398
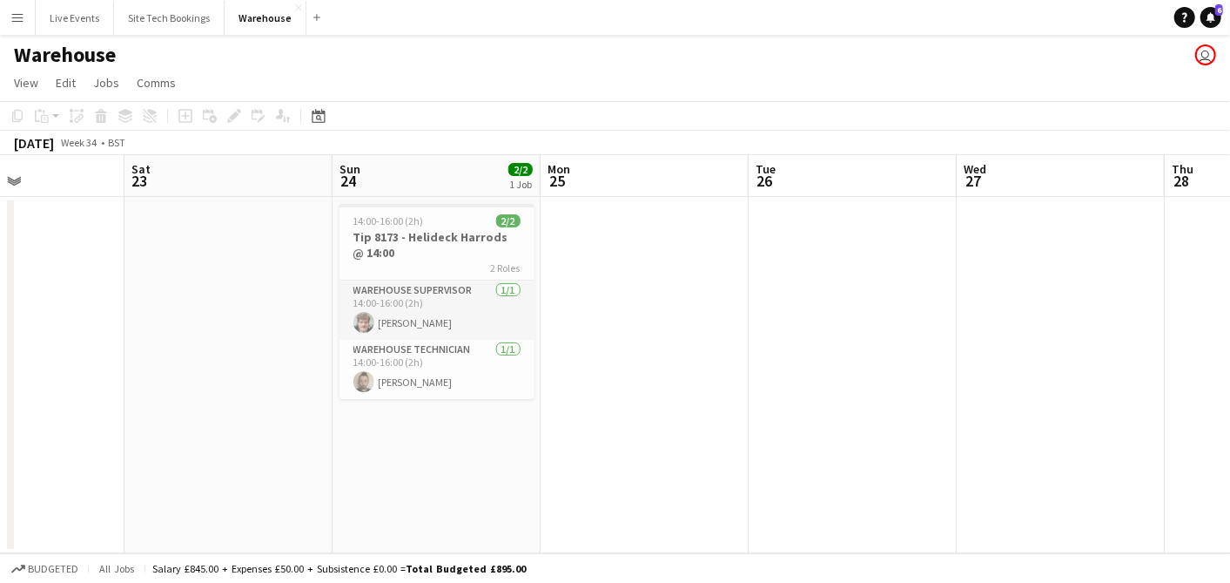
click at [131, 322] on app-calendar-viewport "Wed 20 Thu 21 Fri 22 Sat 23 Sun 24 2/2 1 Job Mon 25 Tue 26 Wed 27 Thu 28 Fri 29…" at bounding box center [615, 354] width 1230 height 398
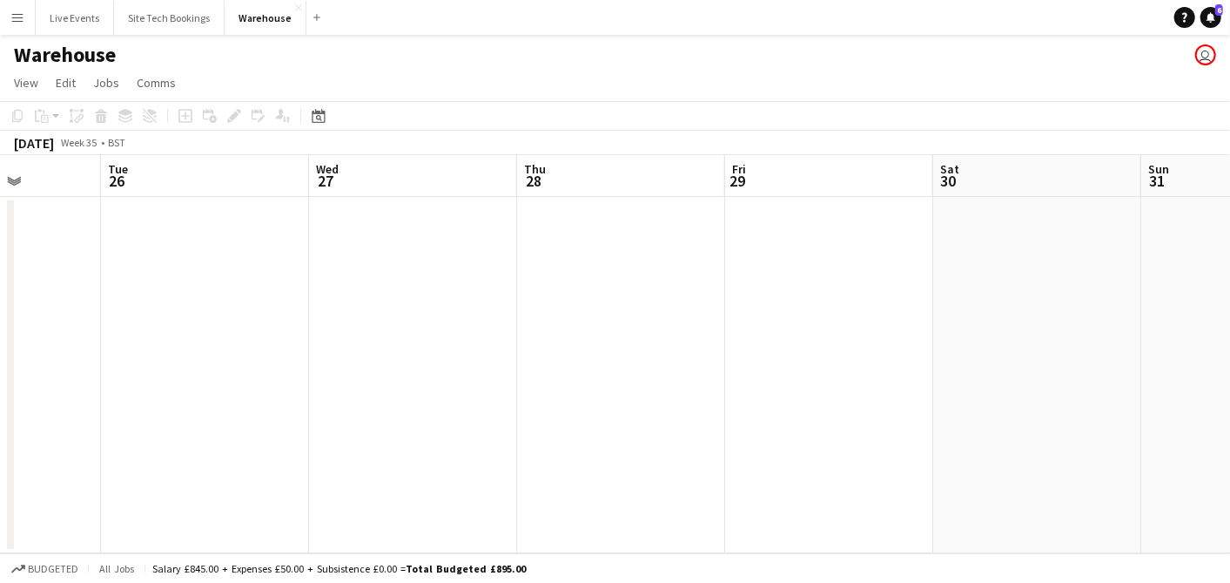
drag, startPoint x: 422, startPoint y: 338, endPoint x: 436, endPoint y: 340, distance: 14.0
click at [317, 324] on app-calendar-viewport "Sat 23 Sun 24 2/2 1 Job Mon 25 Tue 26 Wed 27 Thu 28 Fri 29 Sat 30 Sun 31 Mon 1 …" at bounding box center [615, 354] width 1230 height 398
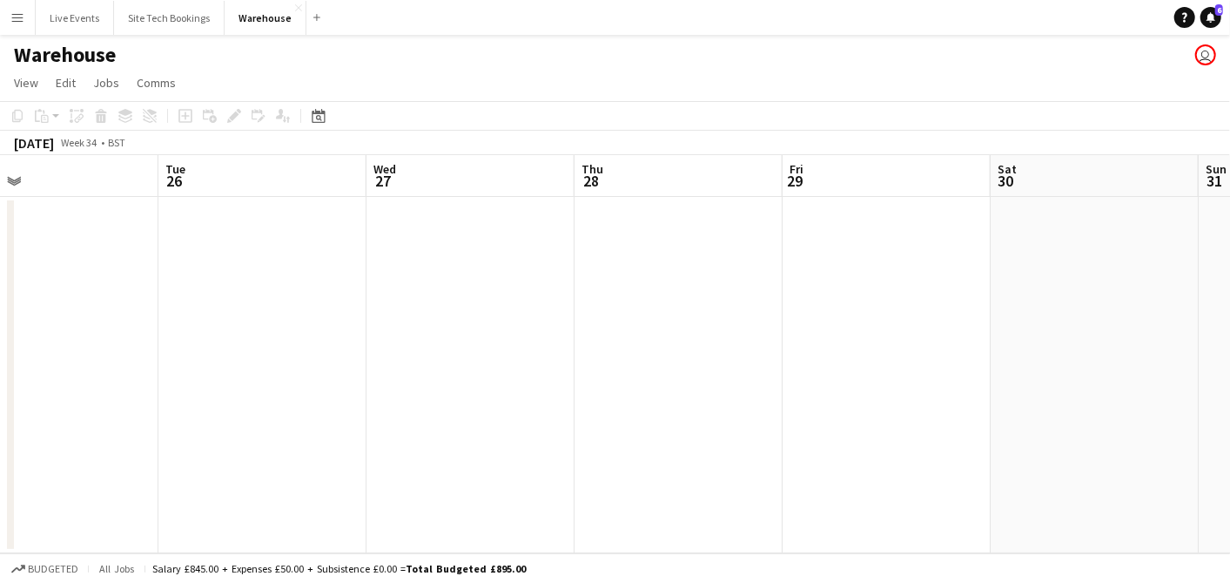
click at [769, 341] on app-calendar-viewport "Sat 23 Sun 24 2/2 1 Job Mon 25 Tue 26 Wed 27 Thu 28 Fri 29 Sat 30 Sun 31 Mon 1 …" at bounding box center [615, 354] width 1230 height 398
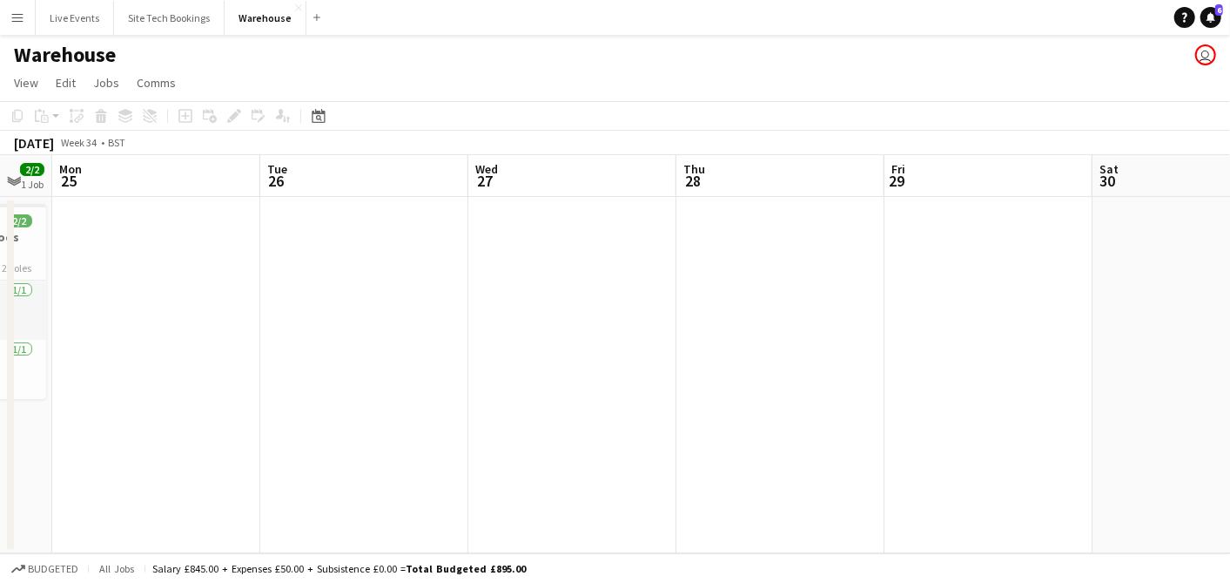
drag, startPoint x: 193, startPoint y: 334, endPoint x: 758, endPoint y: 342, distance: 565.2
click at [773, 346] on app-calendar-viewport "Sat 23 Sun 24 2/2 1 Job Mon 25 Tue 26 Wed 27 Thu 28 Fri 29 Sat 30 Sun 31 Mon 1 …" at bounding box center [615, 354] width 1230 height 398
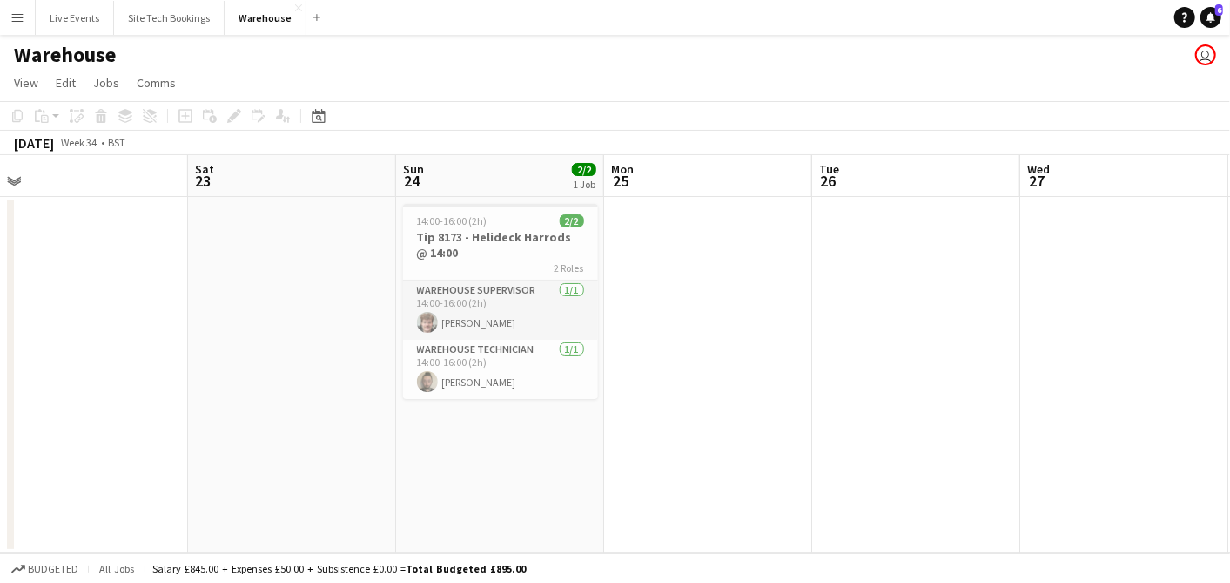
click at [678, 347] on app-calendar-viewport "Wed 20 Thu 21 Fri 22 Sat 23 Sun 24 2/2 1 Job Mon 25 Tue 26 Wed 27 Thu 28 Fri 29…" at bounding box center [615, 354] width 1230 height 398
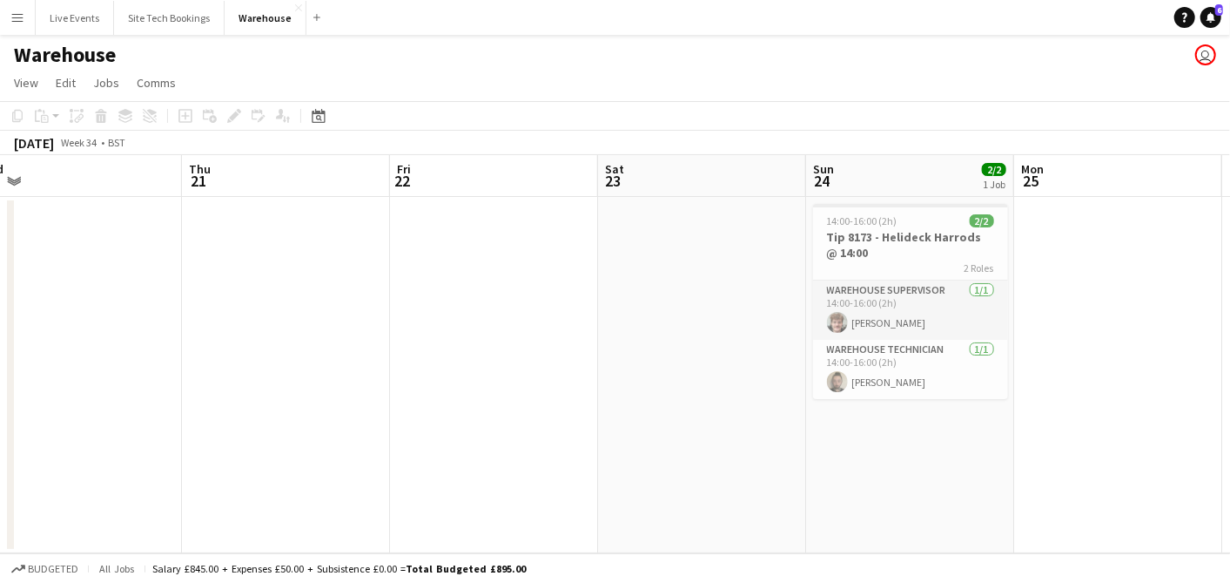
drag, startPoint x: 326, startPoint y: 318, endPoint x: 924, endPoint y: 365, distance: 600.1
click at [808, 357] on app-calendar-viewport "Mon 18 Tue 19 Wed 20 Thu 21 Fri 22 Sat 23 Sun 24 2/2 1 Job Mon 25 Tue 26 Wed 27…" at bounding box center [615, 354] width 1230 height 398
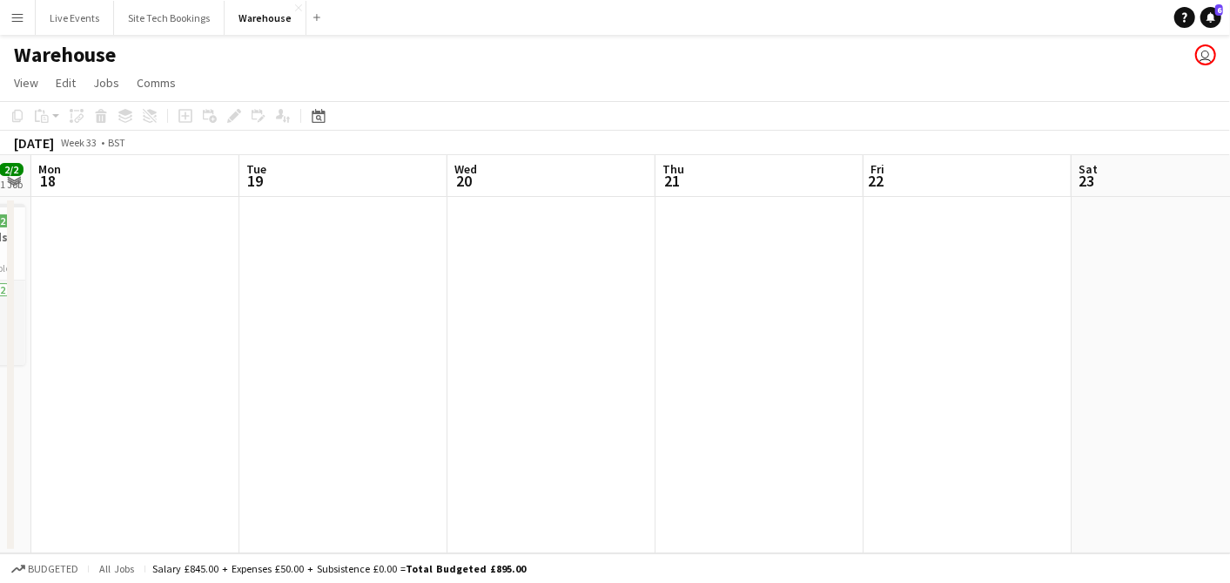
click at [626, 350] on app-calendar-viewport "Sat 16 Sun 17 2/2 1 Job Mon 18 Tue 19 Wed 20 Thu 21 Fri 22 Sat 23 Sun 24 2/2 1 …" at bounding box center [615, 354] width 1230 height 398
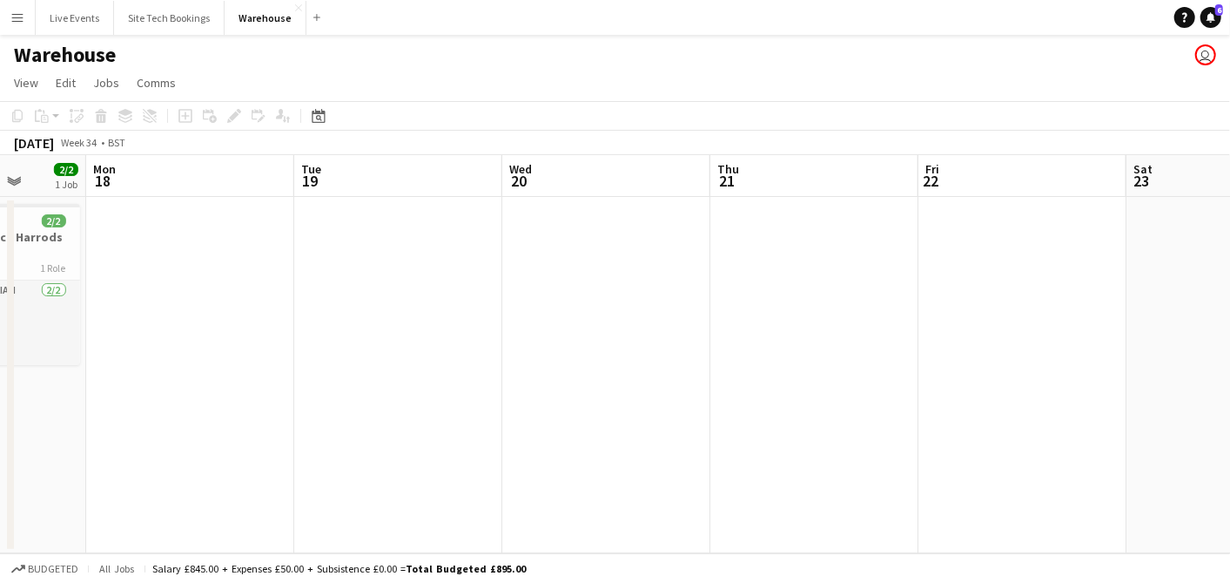
drag, startPoint x: 337, startPoint y: 328, endPoint x: 457, endPoint y: 312, distance: 121.3
click at [551, 332] on app-calendar-viewport "Fri 15 Sat 16 Sun 17 2/2 1 Job Mon 18 Tue 19 Wed 20 Thu 21 Fri 22 Sat 23 Sun 24…" at bounding box center [615, 354] width 1230 height 398
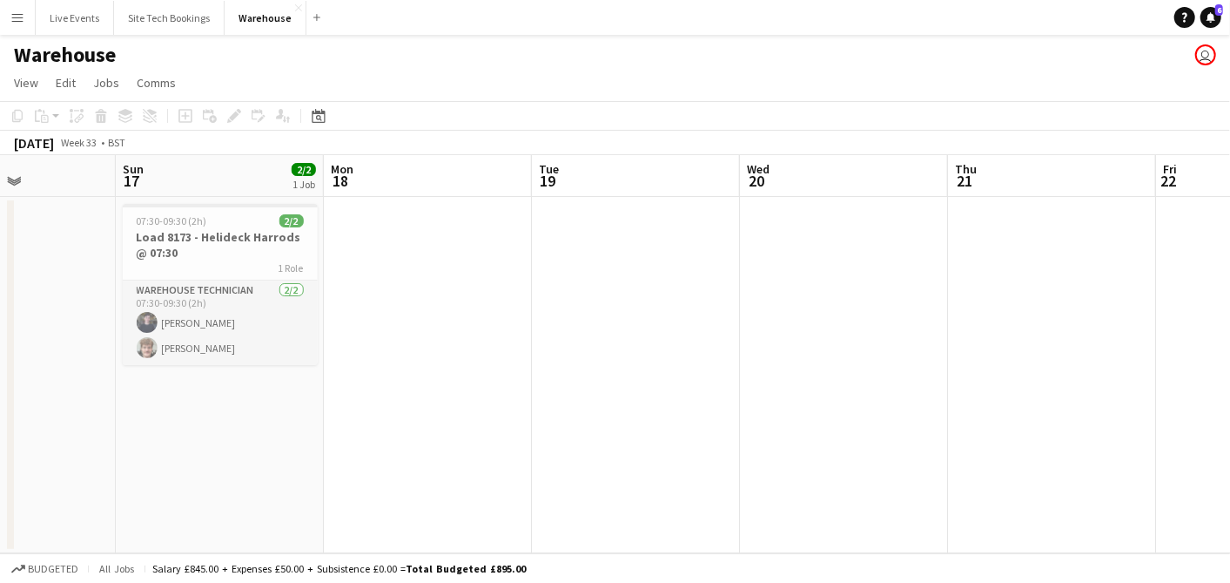
drag, startPoint x: 303, startPoint y: 312, endPoint x: 785, endPoint y: 341, distance: 483.3
click at [549, 333] on app-calendar-viewport "Thu 14 Fri 15 Sat 16 Sun 17 2/2 1 Job Mon 18 Tue 19 Wed 20 Thu 21 Fri 22 Sat 23…" at bounding box center [615, 354] width 1230 height 398
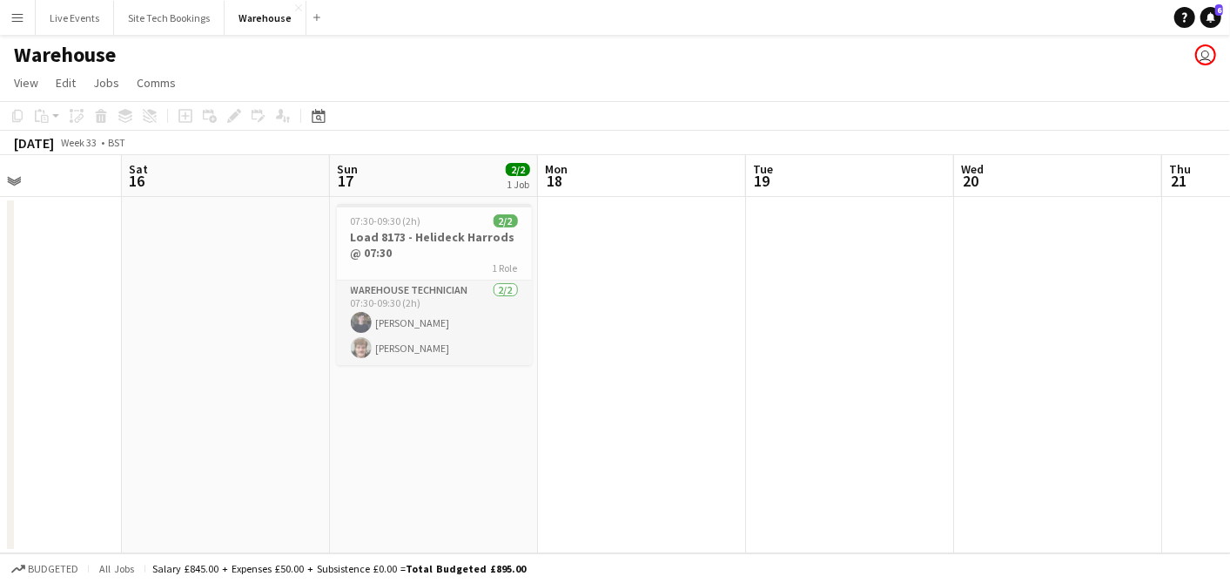
drag, startPoint x: 350, startPoint y: 331, endPoint x: 380, endPoint y: 322, distance: 30.9
click at [637, 343] on app-calendar-viewport "Wed 13 Thu 14 Fri 15 Sat 16 Sun 17 2/2 1 Job Mon 18 Tue 19 Wed 20 Thu 21 Fri 22…" at bounding box center [615, 354] width 1230 height 398
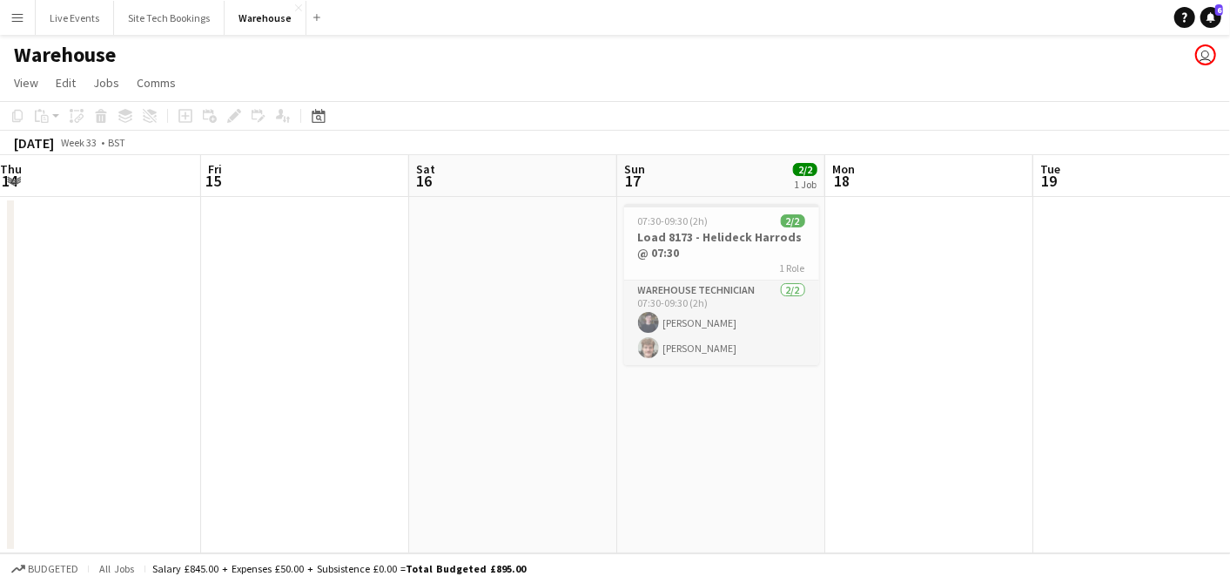
drag, startPoint x: 380, startPoint y: 322, endPoint x: 804, endPoint y: 337, distance: 424.3
click at [561, 334] on app-calendar-viewport "Tue 12 Wed 13 Thu 14 Fri 15 Sat 16 Sun 17 2/2 1 Job Mon 18 Tue 19 Wed 20 Thu 21…" at bounding box center [615, 354] width 1230 height 398
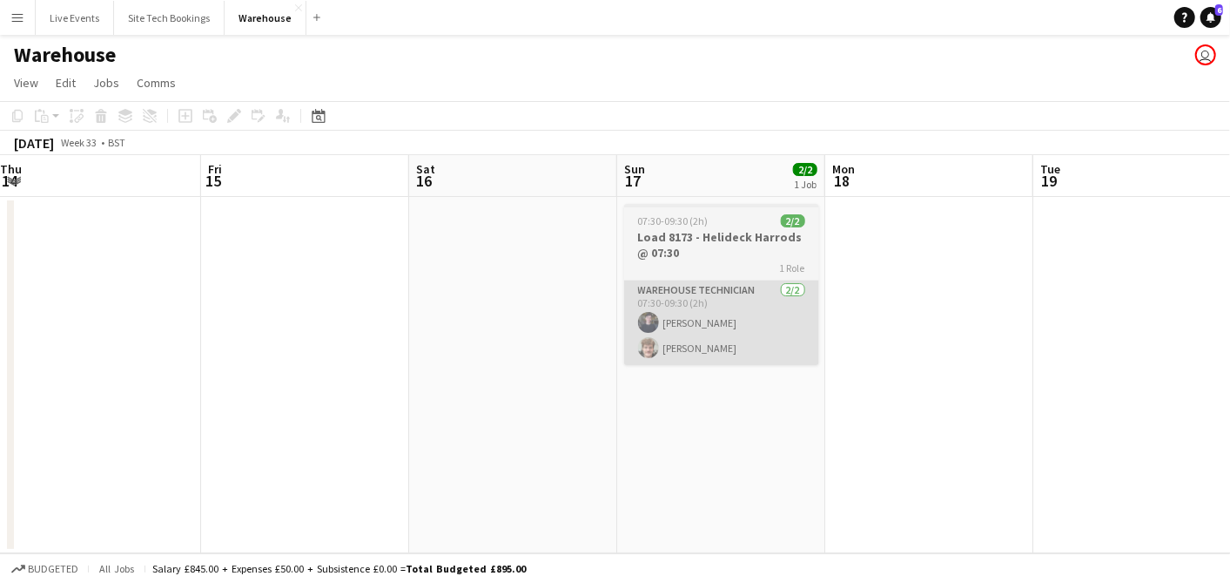
scroll to position [0, 480]
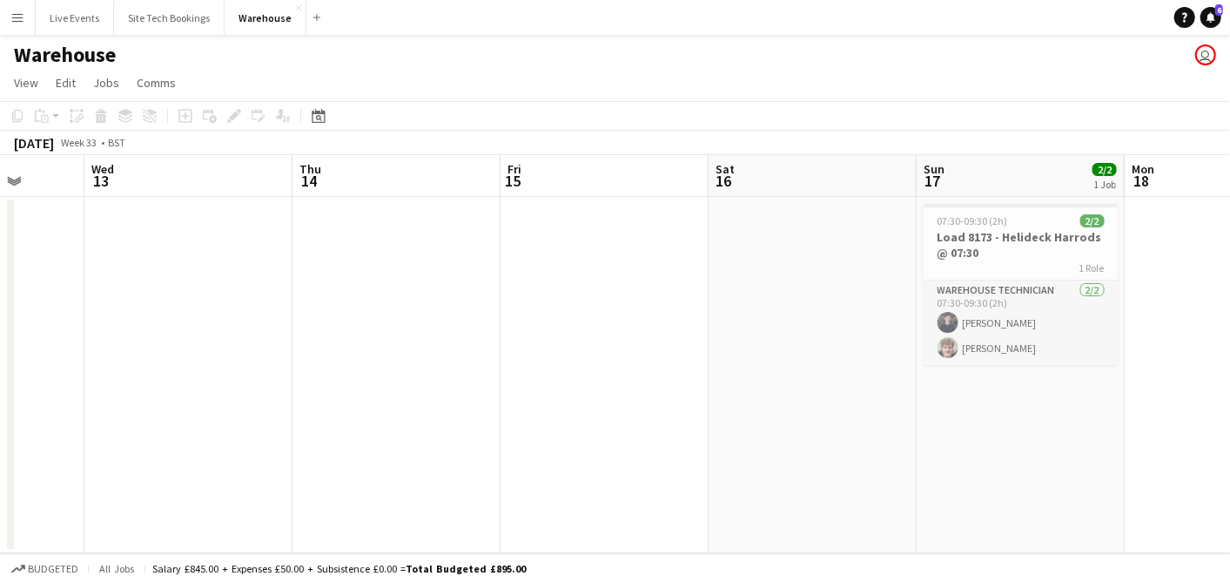
drag, startPoint x: 657, startPoint y: 376, endPoint x: 709, endPoint y: 378, distance: 51.4
click at [846, 383] on app-calendar-viewport "Sun 10 1/1 1 Job Mon 11 Tue 12 Wed 13 Thu 14 Fri 15 Sat 16 Sun 17 2/2 1 Job Mon…" at bounding box center [615, 354] width 1230 height 398
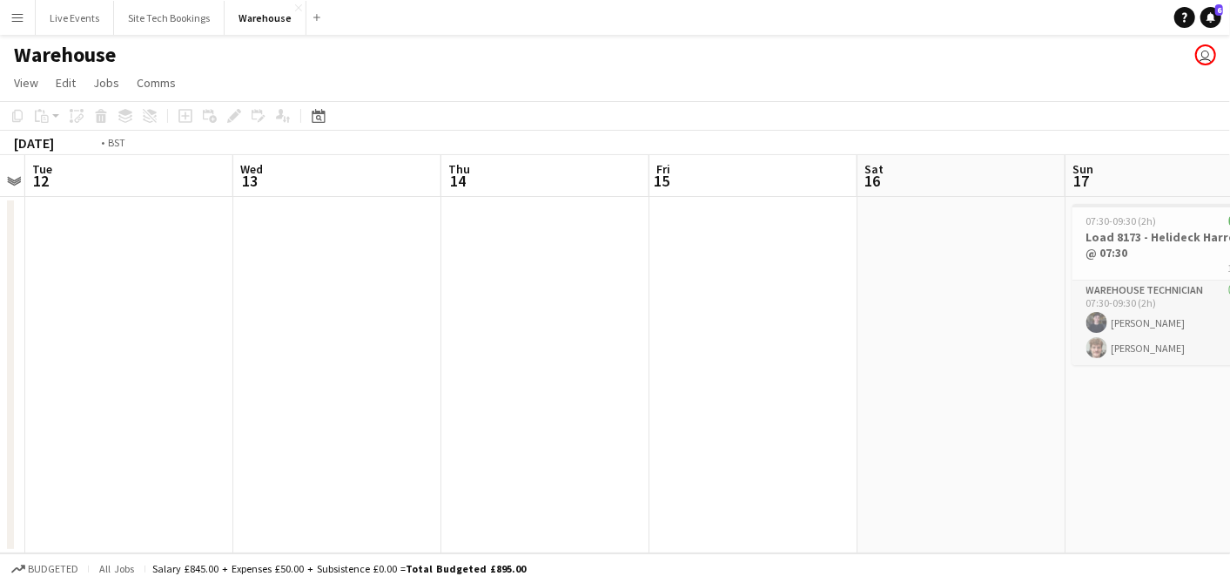
drag, startPoint x: 552, startPoint y: 376, endPoint x: 564, endPoint y: 374, distance: 12.5
click at [886, 377] on app-calendar-viewport "Sat 9 2/2 1 Job Sun 10 1/1 1 Job Mon 11 Tue 12 Wed 13 Thu 14 Fri 15 Sat 16 Sun …" at bounding box center [615, 354] width 1230 height 398
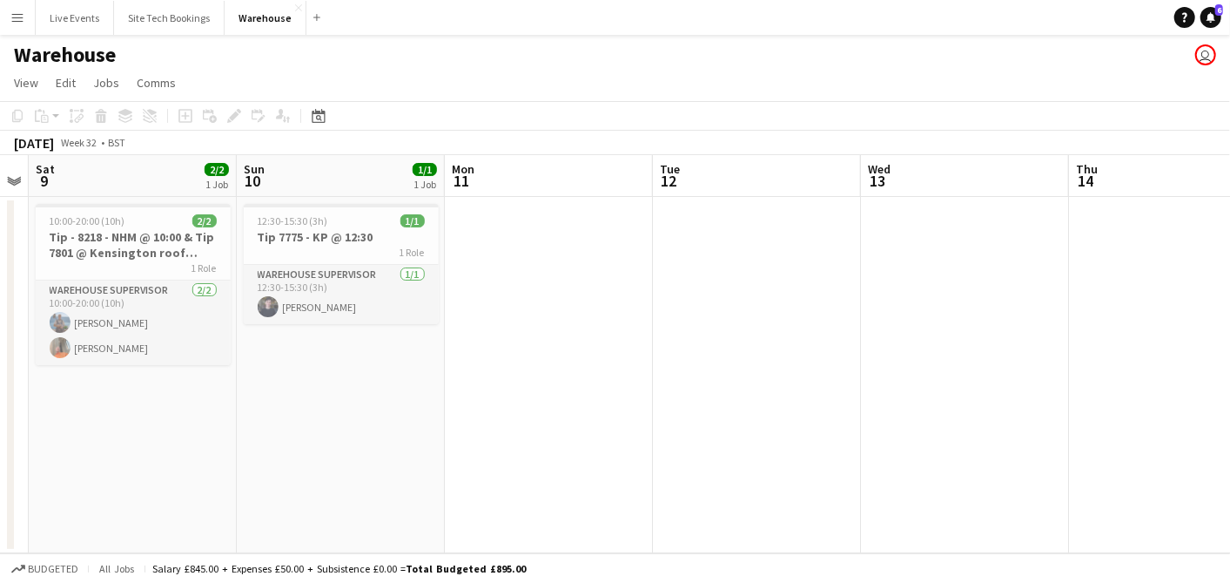
drag, startPoint x: 509, startPoint y: 378, endPoint x: 772, endPoint y: 383, distance: 263.0
click at [756, 382] on app-calendar-viewport "Thu 7 1/1 1 Job Fri 8 Sat 9 2/2 1 Job Sun 10 1/1 1 Job Mon 11 Tue 12 Wed 13 Thu…" at bounding box center [615, 354] width 1230 height 398
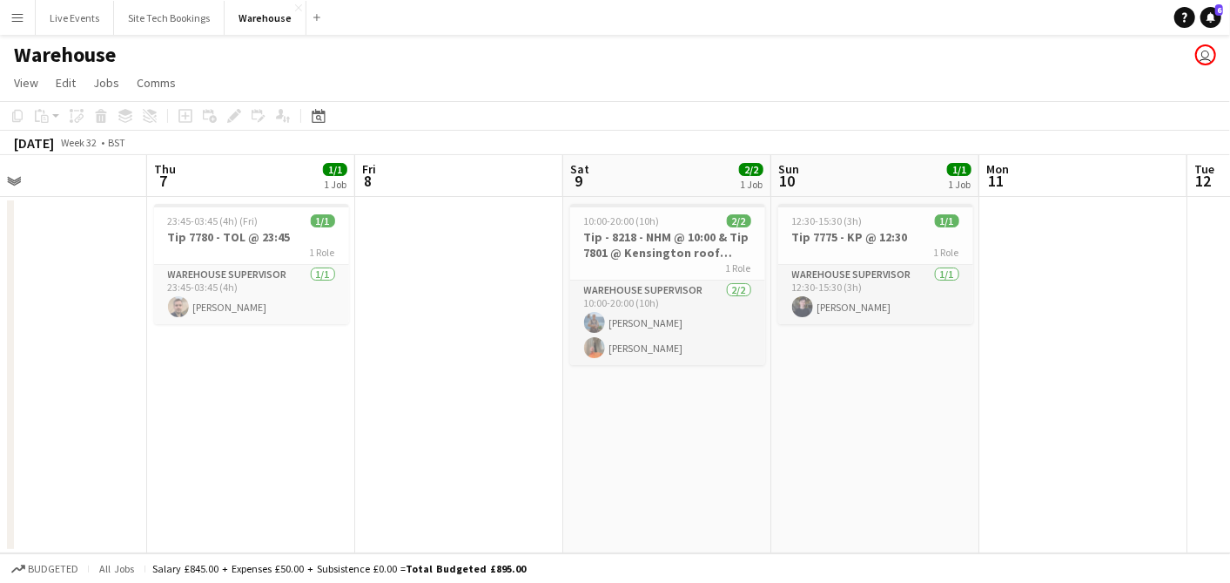
scroll to position [0, 470]
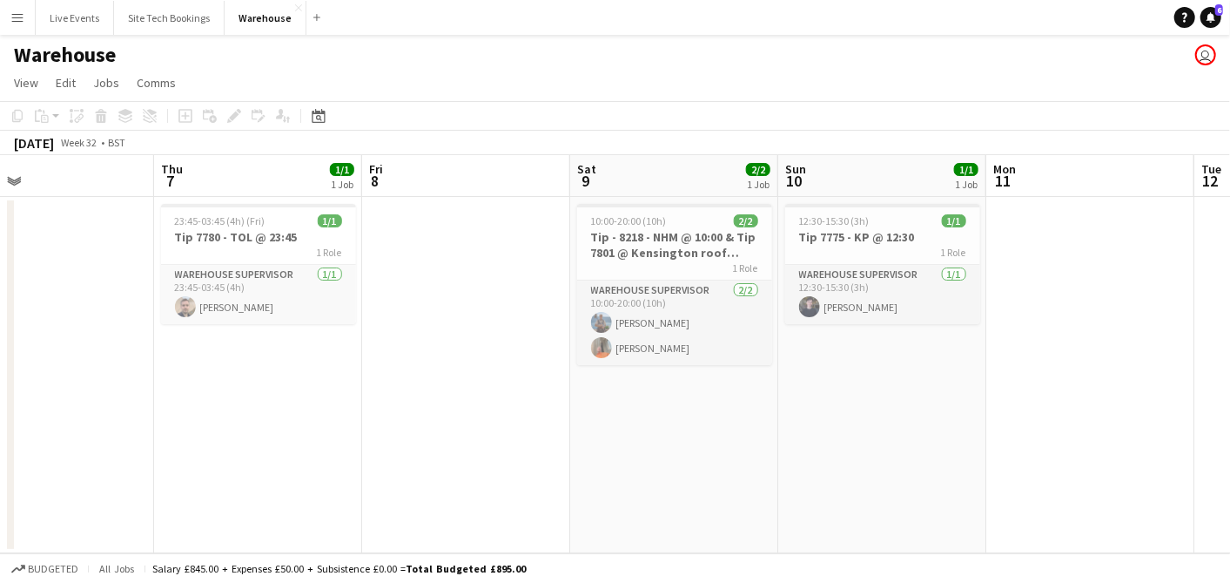
drag, startPoint x: 452, startPoint y: 414, endPoint x: 837, endPoint y: 461, distance: 387.6
click at [870, 465] on app-calendar-viewport "Mon 4 Tue 5 Wed 6 Thu 7 1/1 1 Job Fri 8 Sat 9 2/2 1 Job Sun 10 1/1 1 Job Mon 11…" at bounding box center [615, 354] width 1230 height 398
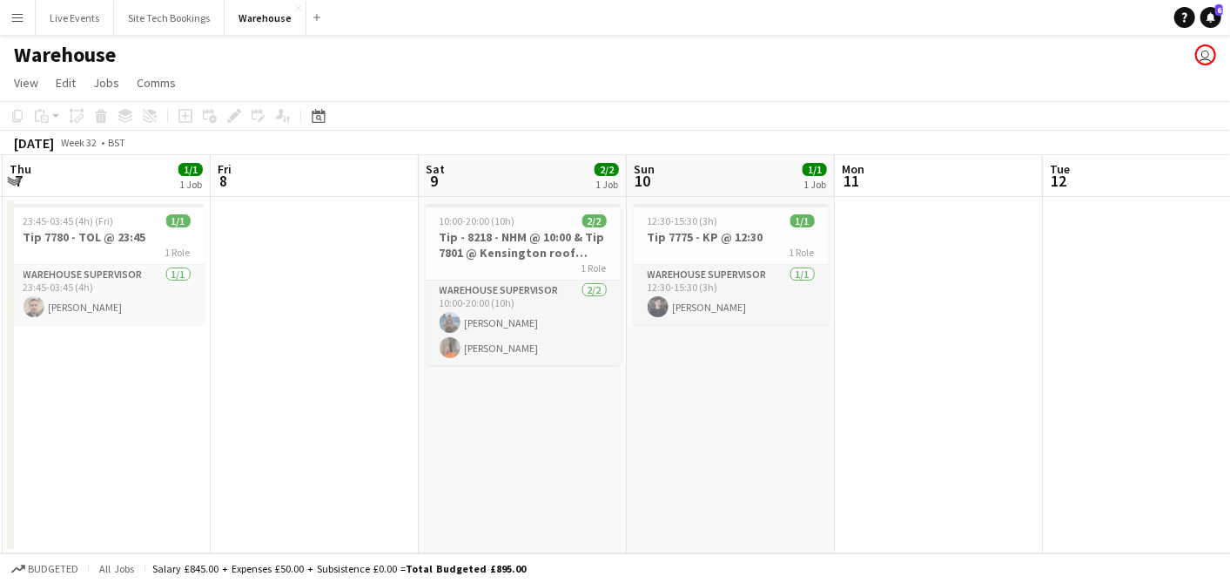
drag, startPoint x: 868, startPoint y: 427, endPoint x: 593, endPoint y: 413, distance: 275.5
click at [300, 433] on app-calendar-viewport "Mon 4 Tue 5 Wed 6 Thu 7 1/1 1 Job Fri 8 Sat 9 2/2 1 Job Sun 10 1/1 1 Job Mon 11…" at bounding box center [615, 354] width 1230 height 398
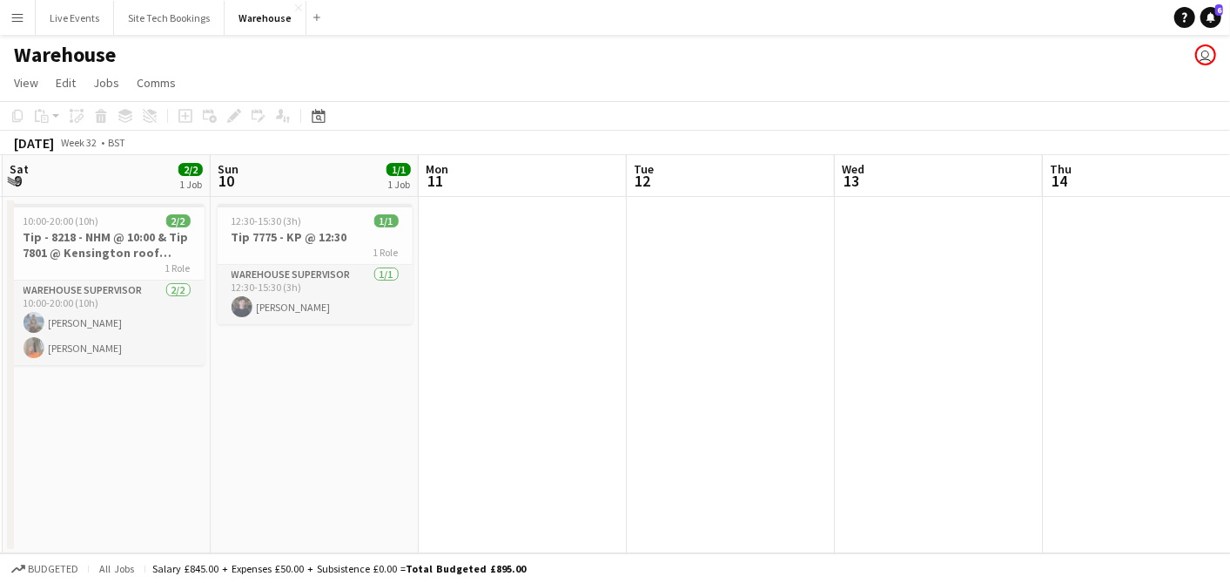
drag, startPoint x: 604, startPoint y: 425, endPoint x: 781, endPoint y: 415, distance: 177.0
click at [542, 424] on app-calendar-viewport "Wed 6 Thu 7 1/1 1 Job Fri 8 Sat 9 2/2 1 Job Sun 10 1/1 1 Job Mon 11 Tue 12 Wed …" at bounding box center [615, 354] width 1230 height 398
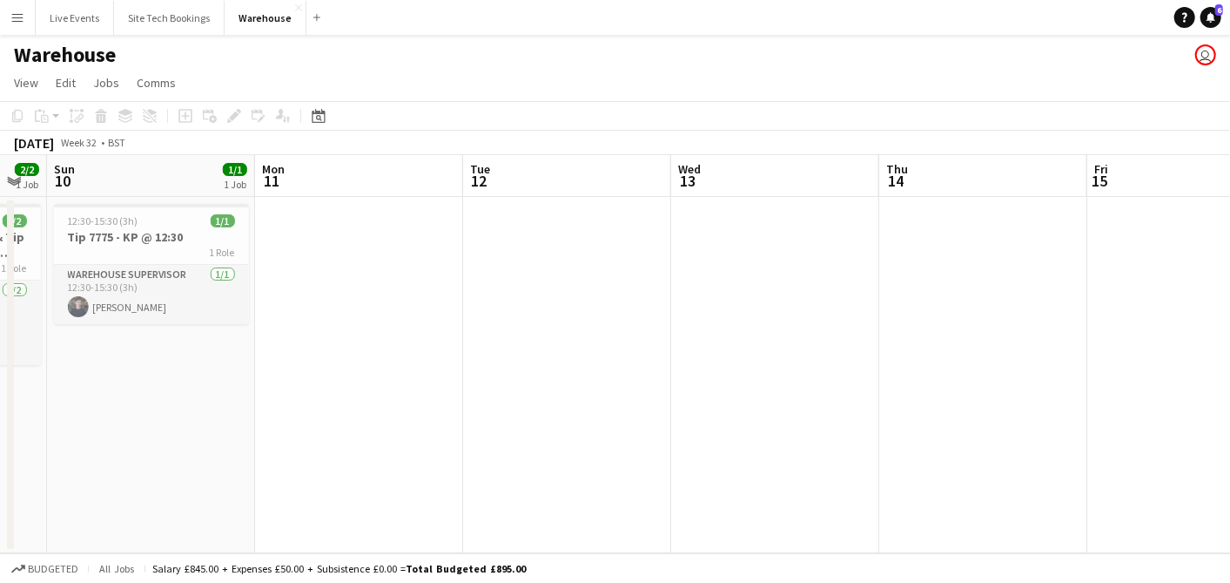
click at [547, 407] on app-calendar-viewport "Thu 7 1/1 1 Job Fri 8 Sat 9 2/2 1 Job Sun 10 1/1 1 Job Mon 11 Tue 12 Wed 13 Thu…" at bounding box center [615, 354] width 1230 height 398
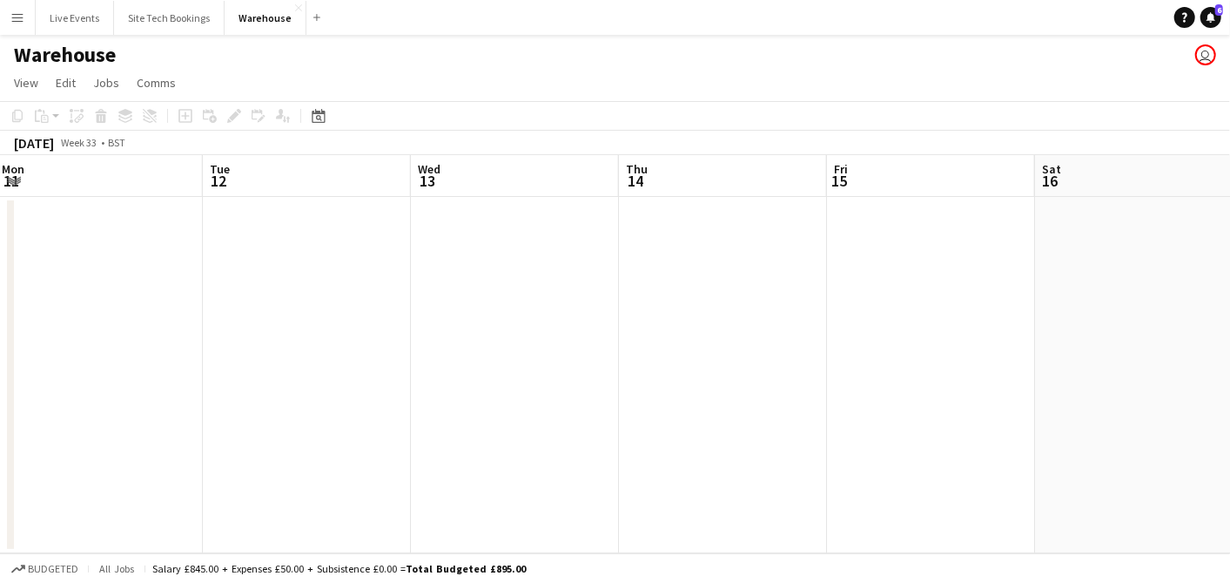
drag, startPoint x: 645, startPoint y: 398, endPoint x: 933, endPoint y: 431, distance: 289.3
click at [613, 394] on app-calendar-viewport "Fri 8 Sat 9 2/2 1 Job Sun 10 1/1 1 Job Mon 11 Tue 12 Wed 13 Thu 14 Fri 15 Sat 1…" at bounding box center [615, 354] width 1230 height 398
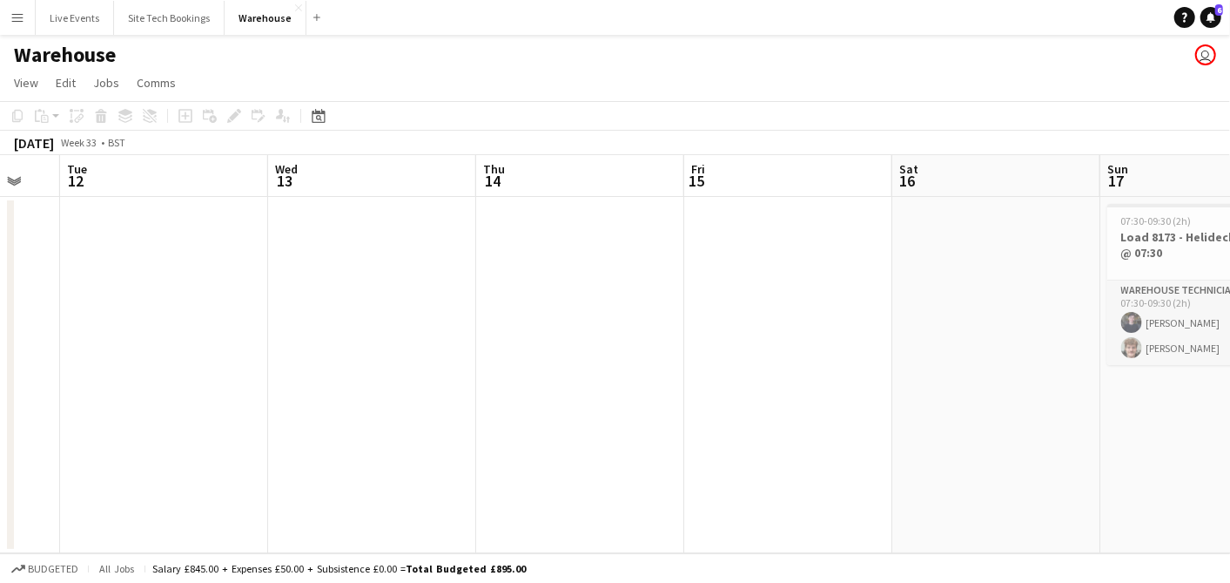
drag, startPoint x: 933, startPoint y: 431, endPoint x: 860, endPoint y: 421, distance: 73.0
click at [646, 395] on app-calendar-viewport "Sat 9 2/2 1 Job Sun 10 1/1 1 Job Mon 11 Tue 12 Wed 13 Thu 14 Fri 15 Sat 16 Sun …" at bounding box center [615, 354] width 1230 height 398
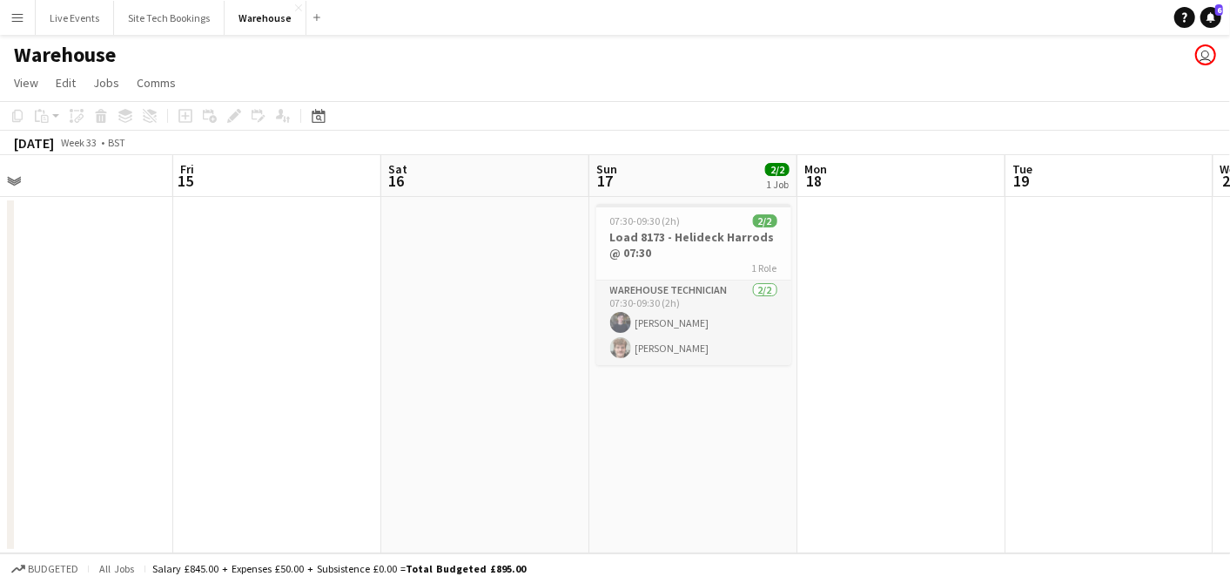
drag, startPoint x: 820, startPoint y: 415, endPoint x: 612, endPoint y: 401, distance: 208.6
click at [607, 402] on app-calendar-viewport "Mon 11 Tue 12 Wed 13 Thu 14 Fri 15 Sat 16 Sun 17 2/2 1 Job Mon 18 Tue 19 Wed 20…" at bounding box center [615, 354] width 1230 height 398
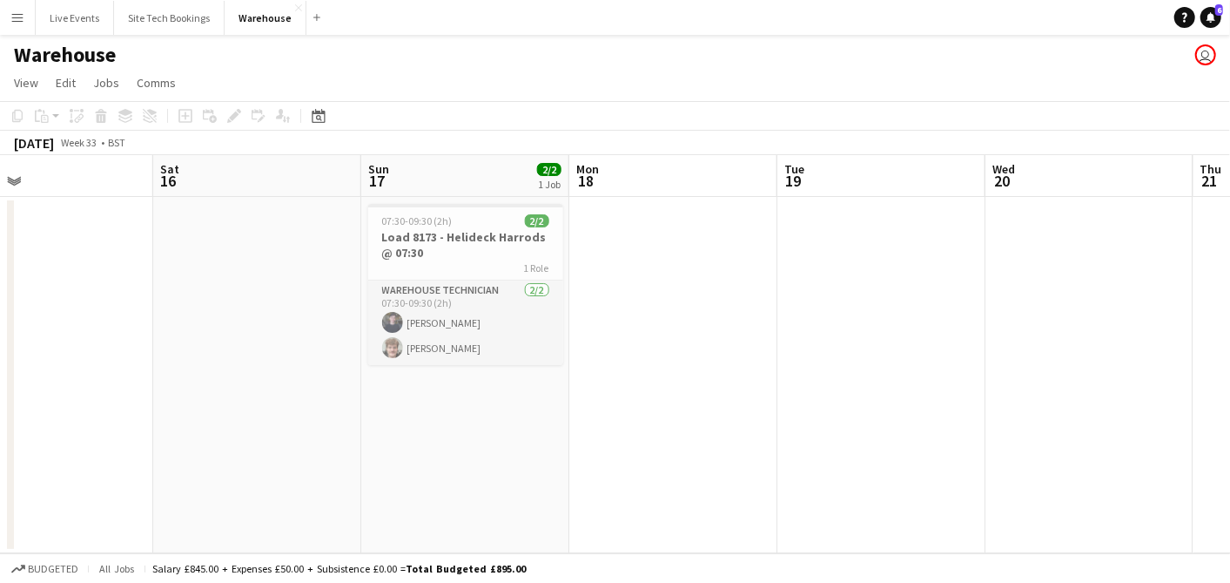
drag, startPoint x: 657, startPoint y: 410, endPoint x: 477, endPoint y: 401, distance: 179.6
click at [442, 402] on app-calendar-viewport "Tue 12 Wed 13 Thu 14 Fri 15 Sat 16 Sun 17 2/2 1 Job Mon 18 Tue 19 Wed 20 Thu 21…" at bounding box center [615, 354] width 1230 height 398
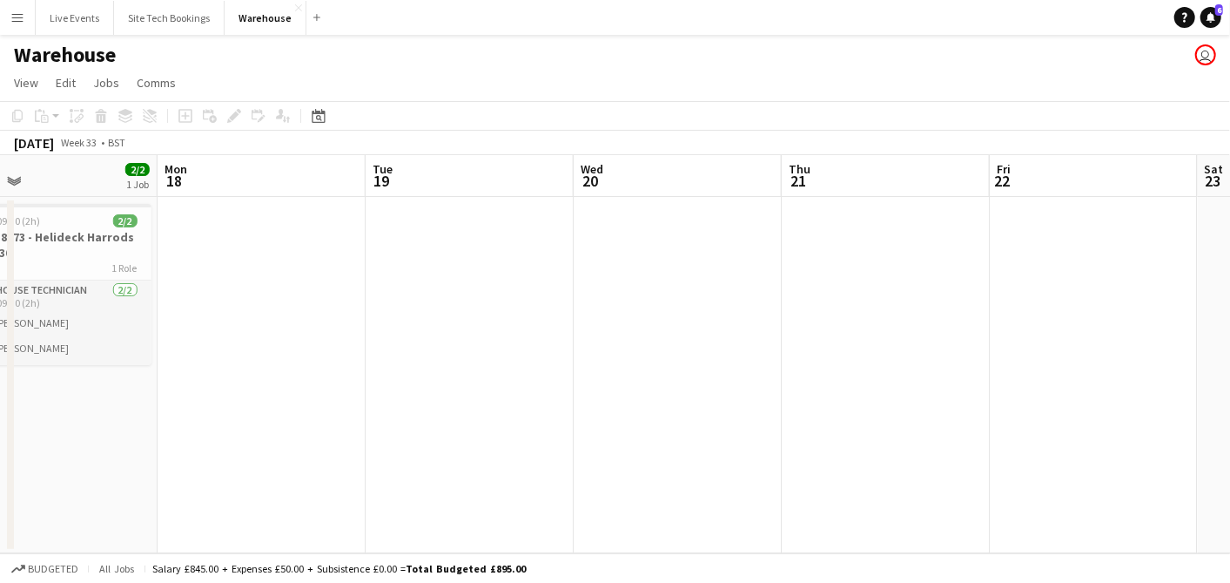
drag, startPoint x: 673, startPoint y: 418, endPoint x: 714, endPoint y: 394, distance: 47.6
click at [603, 415] on app-calendar-viewport "Thu 14 Fri 15 Sat 16 Sun 17 2/2 1 Job Mon 18 Tue 19 Wed 20 Thu 21 Fri 22 Sat 23…" at bounding box center [615, 354] width 1230 height 398
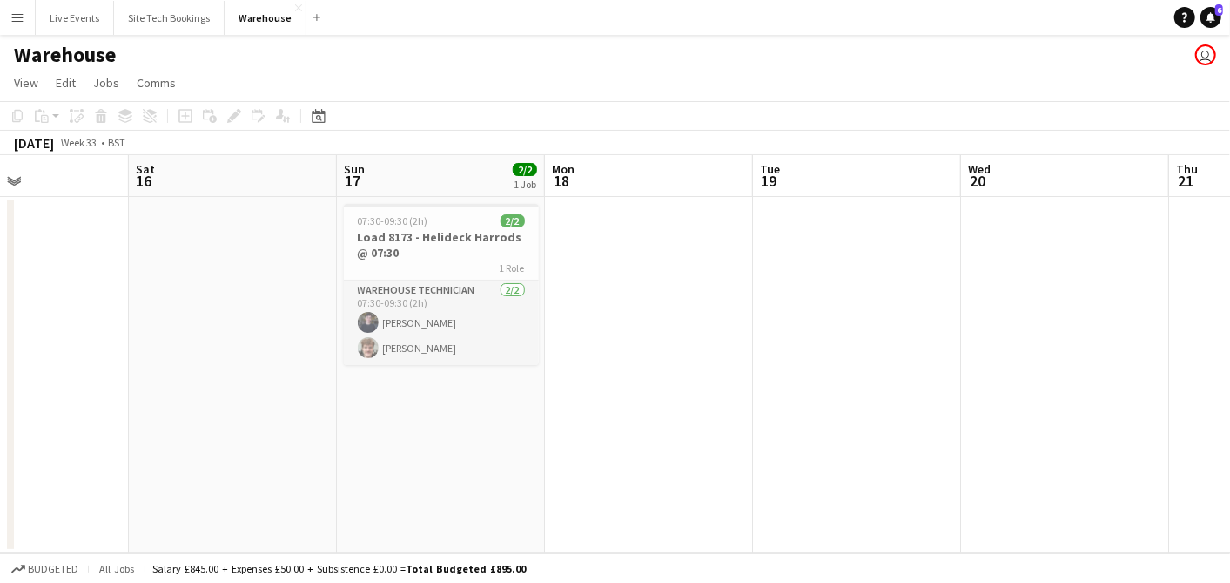
drag, startPoint x: 433, startPoint y: 385, endPoint x: 1168, endPoint y: 430, distance: 736.3
click at [1172, 431] on app-calendar-viewport "Thu 14 Fri 15 Sat 16 Sun 17 2/2 1 Job Mon 18 Tue 19 Wed 20 Thu 21 Fri 22 Sat 23…" at bounding box center [615, 354] width 1230 height 398
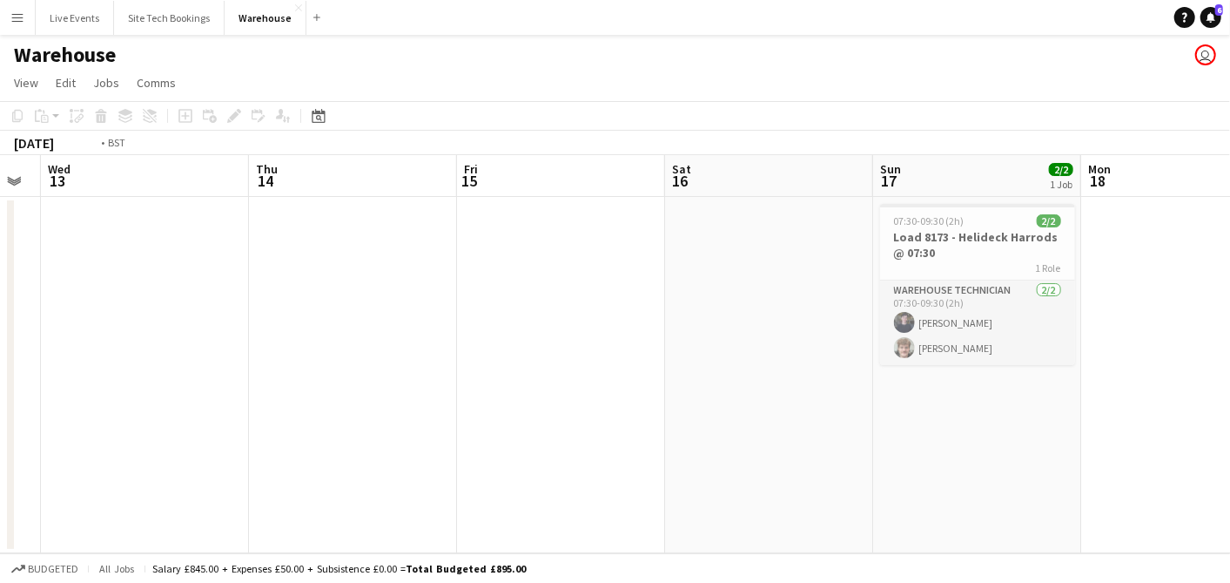
drag, startPoint x: 482, startPoint y: 375, endPoint x: 1038, endPoint y: 433, distance: 558.5
click at [1035, 433] on app-calendar-viewport "Mon 11 Tue 12 Wed 13 Thu 14 Fri 15 Sat 16 Sun 17 2/2 1 Job Mon 18 Tue 19 Wed 20…" at bounding box center [615, 354] width 1230 height 398
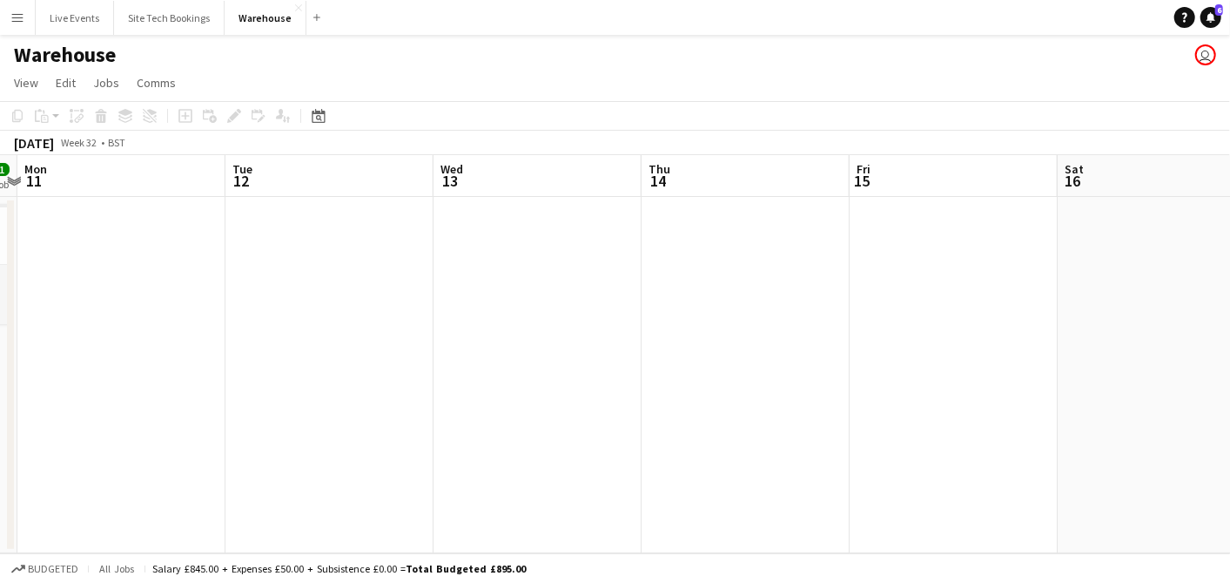
drag, startPoint x: 573, startPoint y: 357, endPoint x: 925, endPoint y: 391, distance: 353.4
click at [920, 391] on app-calendar-viewport "Sat 9 2/2 1 Job Sun 10 1/1 1 Job Mon 11 Tue 12 Wed 13 Thu 14 Fri 15 Sat 16 Sun …" at bounding box center [615, 354] width 1230 height 398
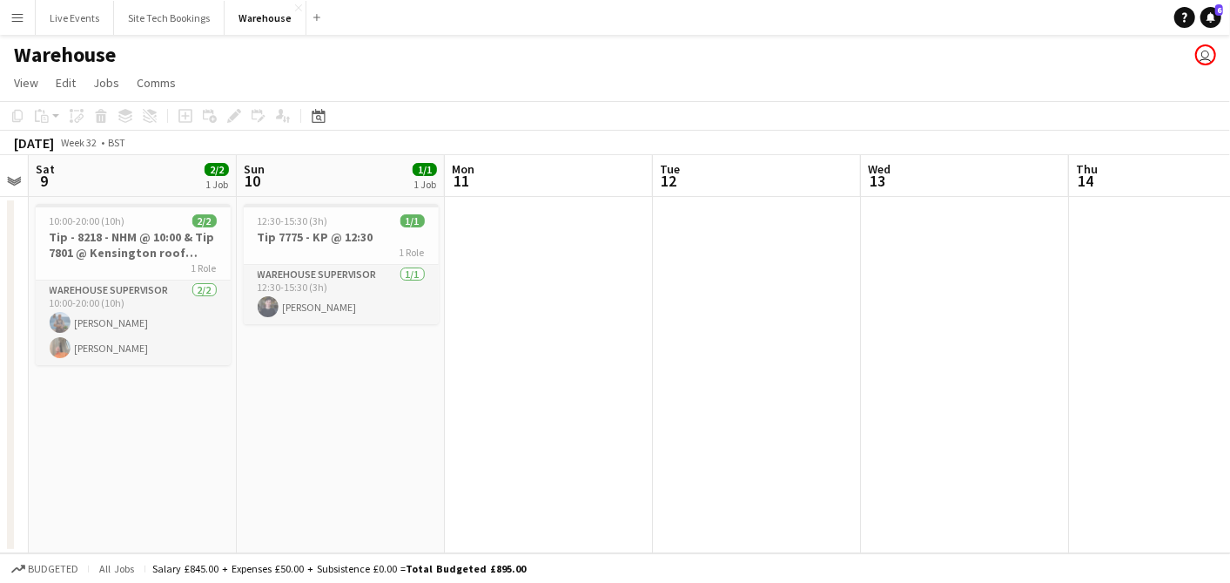
drag, startPoint x: 750, startPoint y: 376, endPoint x: 857, endPoint y: 388, distance: 107.7
click at [837, 387] on app-calendar-viewport "Thu 7 1/1 1 Job Fri 8 Sat 9 2/2 1 Job Sun 10 1/1 1 Job Mon 11 Tue 12 Wed 13 Thu…" at bounding box center [615, 354] width 1230 height 398
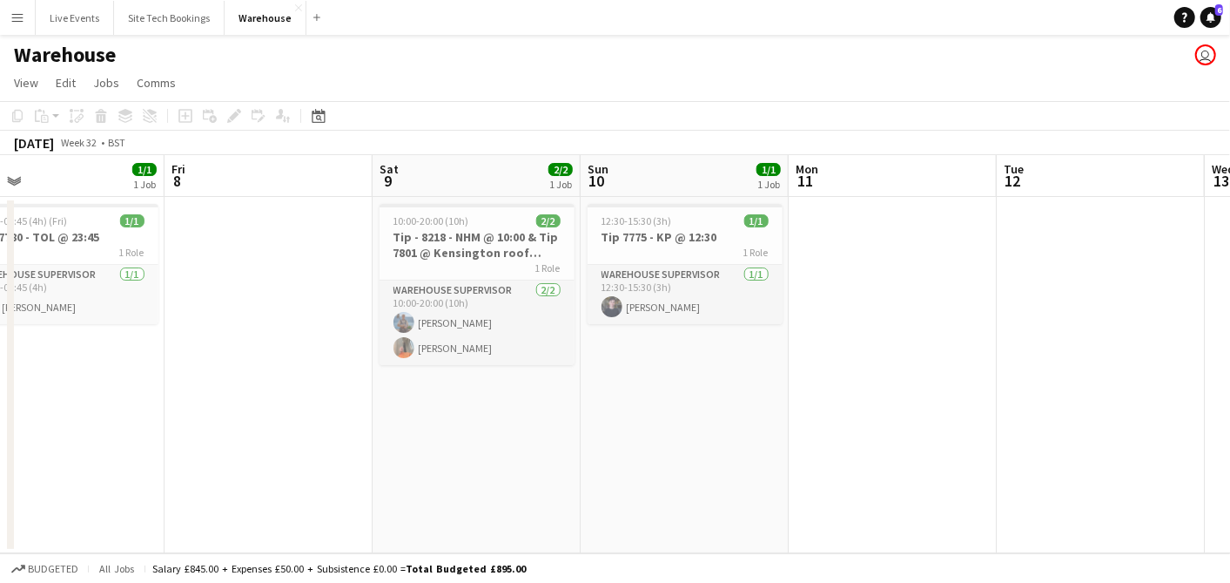
click at [614, 360] on app-calendar-viewport "Tue 5 Wed 6 Thu 7 1/1 1 Job Fri 8 Sat 9 2/2 1 Job Sun 10 1/1 1 Job Mon 11 Tue 1…" at bounding box center [615, 354] width 1230 height 398
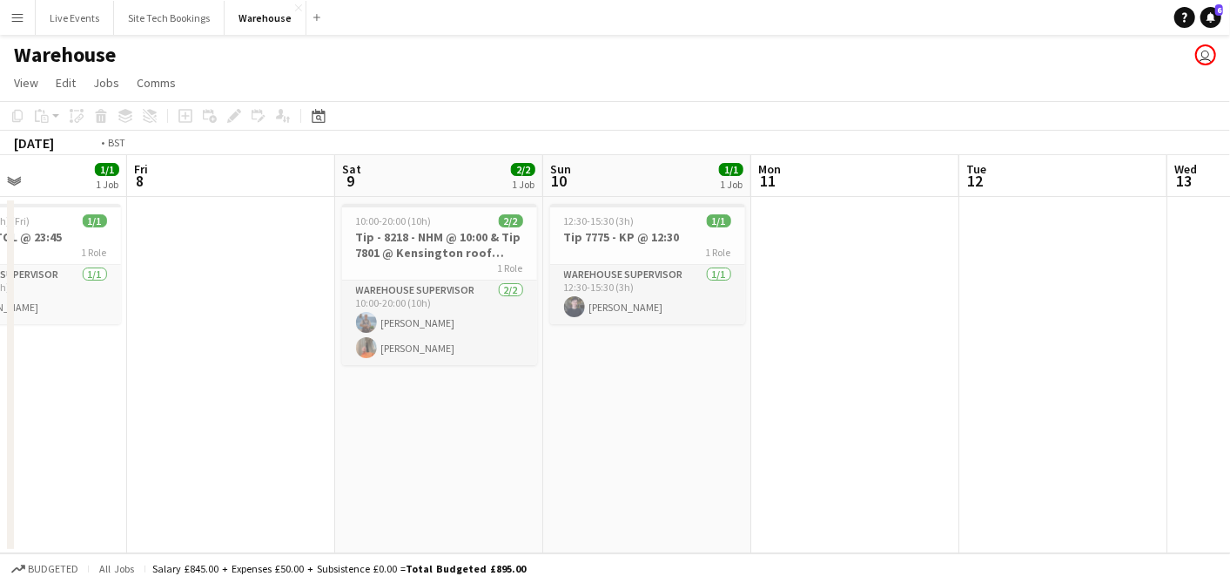
drag, startPoint x: 193, startPoint y: 288, endPoint x: 1171, endPoint y: 398, distance: 984.0
click at [1171, 398] on app-calendar-viewport "Tue 5 Wed 6 Thu 7 1/1 1 Job Fri 8 Sat 9 2/2 1 Job Sun 10 1/1 1 Job Mon 11 Tue 1…" at bounding box center [615, 354] width 1230 height 398
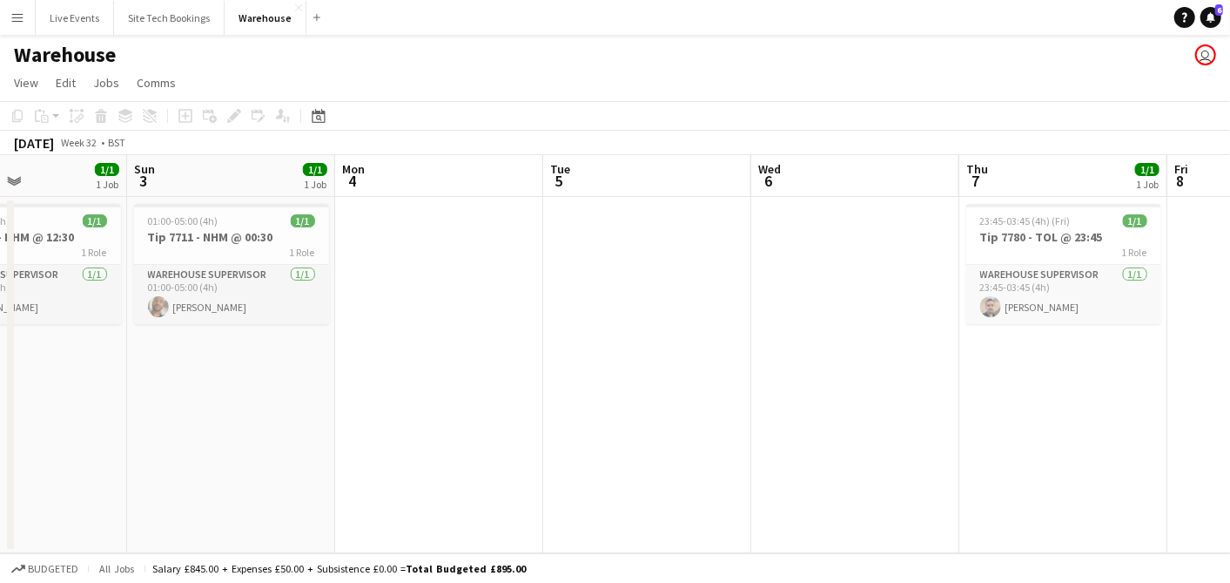
click at [913, 377] on app-calendar-viewport "Thu 31 Fri 1 Sat 2 1/1 1 Job Sun 3 1/1 1 Job Mon 4 Tue 5 Wed 6 Thu 7 1/1 1 Job …" at bounding box center [615, 354] width 1230 height 398
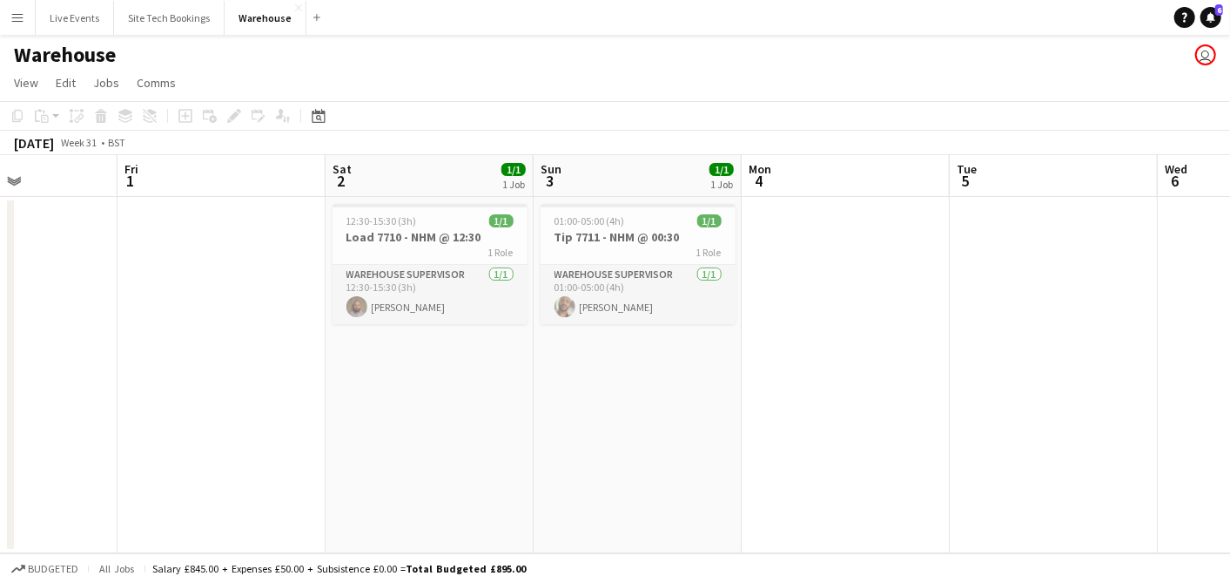
drag, startPoint x: 428, startPoint y: 333, endPoint x: 978, endPoint y: 378, distance: 552.2
click at [951, 370] on app-calendar-viewport "Tue 29 1/1 1 Job Wed 30 Thu 31 Fri 1 Sat 2 1/1 1 Job Sun 3 1/1 1 Job Mon 4 Tue …" at bounding box center [615, 354] width 1230 height 398
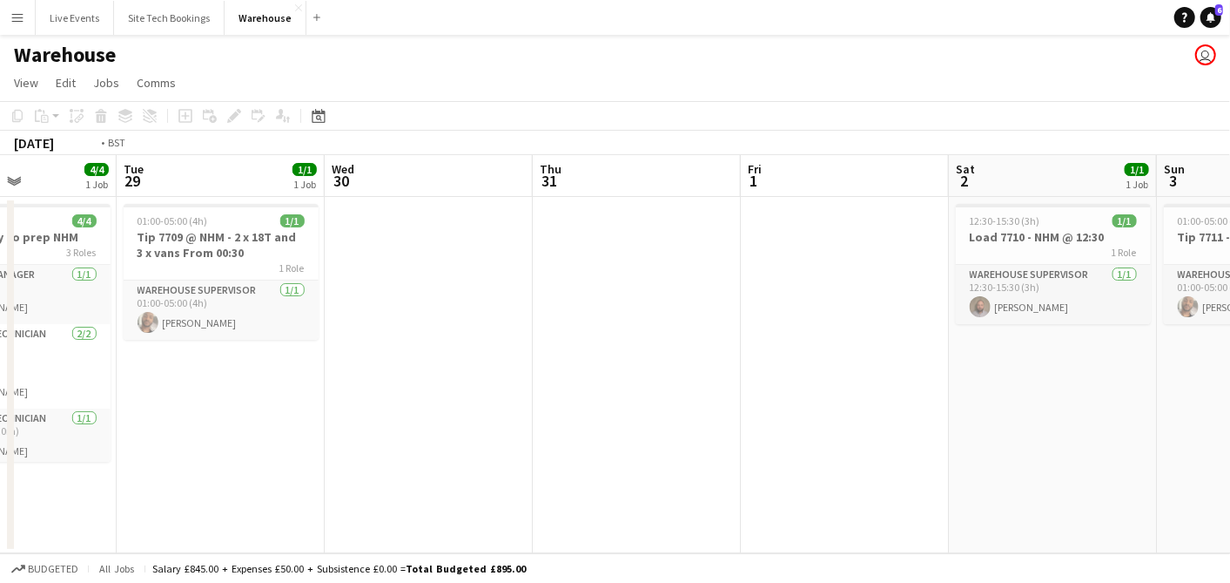
click at [756, 365] on app-calendar-viewport "Sat 26 Sun 27 1/1 1 Job Mon 28 4/4 1 Job Tue 29 1/1 1 Job Wed 30 Thu 31 Fri 1 S…" at bounding box center [615, 354] width 1230 height 398
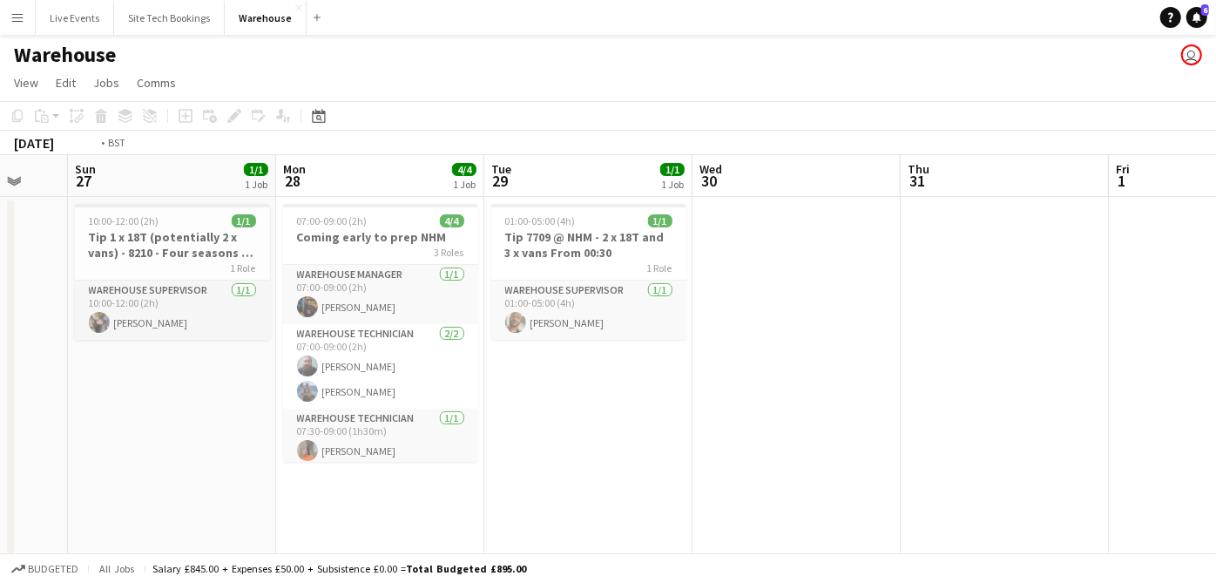
drag, startPoint x: 819, startPoint y: 397, endPoint x: 492, endPoint y: 313, distance: 338.1
click at [279, 305] on app-calendar-viewport "Fri 25 4/4 2 Jobs Sat 26 Sun 27 1/1 1 Job Mon 28 4/4 1 Job Tue 29 1/1 1 Job Wed…" at bounding box center [608, 379] width 1216 height 449
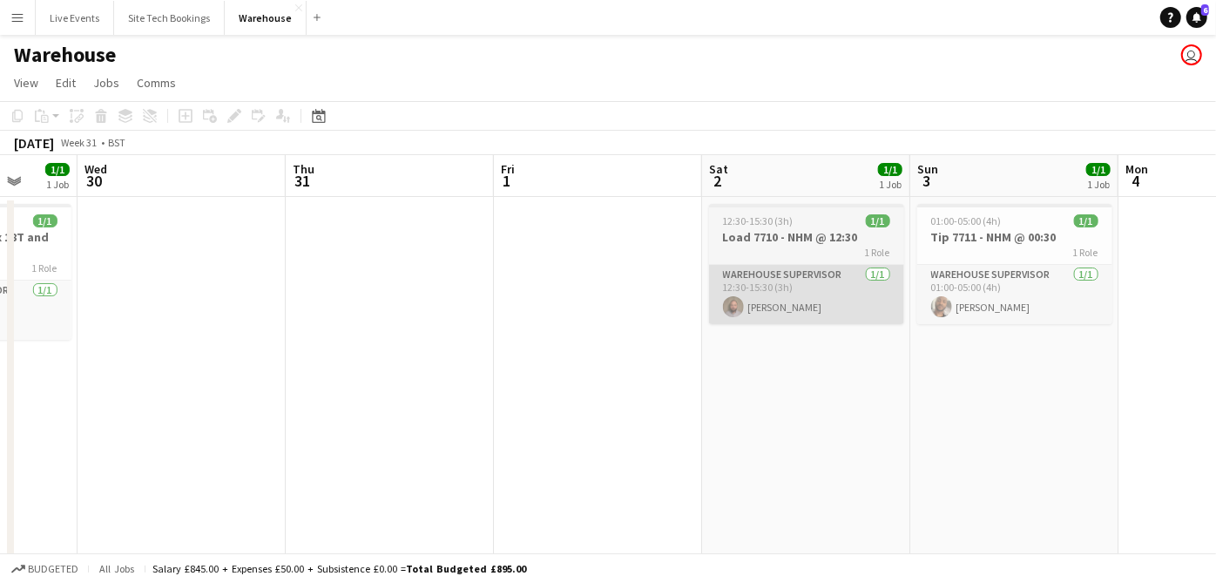
click at [443, 302] on app-calendar-viewport "Sun 27 1/1 1 Job Mon 28 4/4 1 Job Tue 29 1/1 1 Job Wed 30 Thu 31 Fri 1 Sat 2 1/…" at bounding box center [608, 379] width 1216 height 449
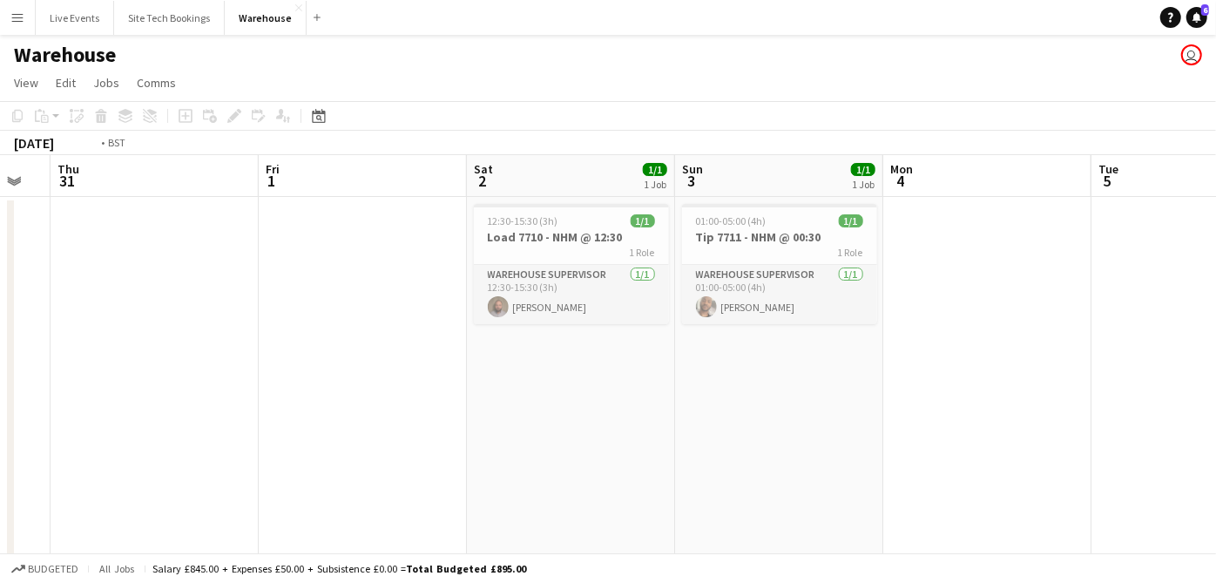
click at [1040, 364] on app-calendar-viewport "Mon 28 4/4 1 Job Tue 29 1/1 1 Job Wed 30 Thu 31 Fri 1 Sat 2 1/1 1 Job Sun 3 1/1…" at bounding box center [608, 379] width 1216 height 449
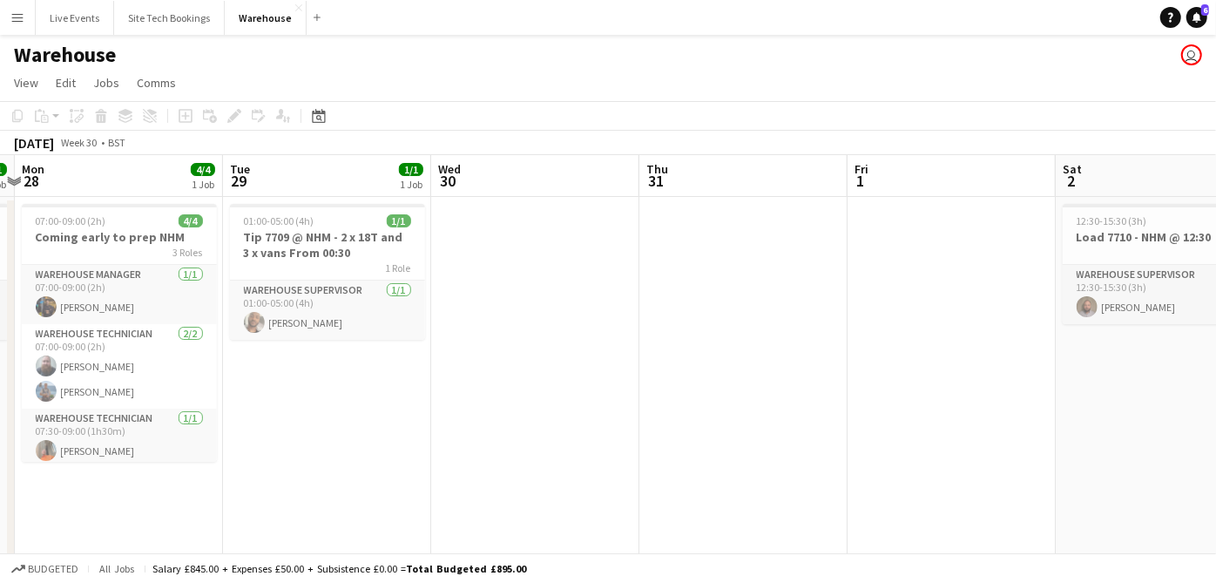
drag, startPoint x: 641, startPoint y: 323, endPoint x: 878, endPoint y: 348, distance: 238.2
click at [867, 347] on app-calendar-viewport "Sat 26 Sun 27 1/1 1 Job Mon 28 4/4 1 Job Tue 29 1/1 1 Job Wed 30 Thu 31 Fri 1 S…" at bounding box center [608, 379] width 1216 height 449
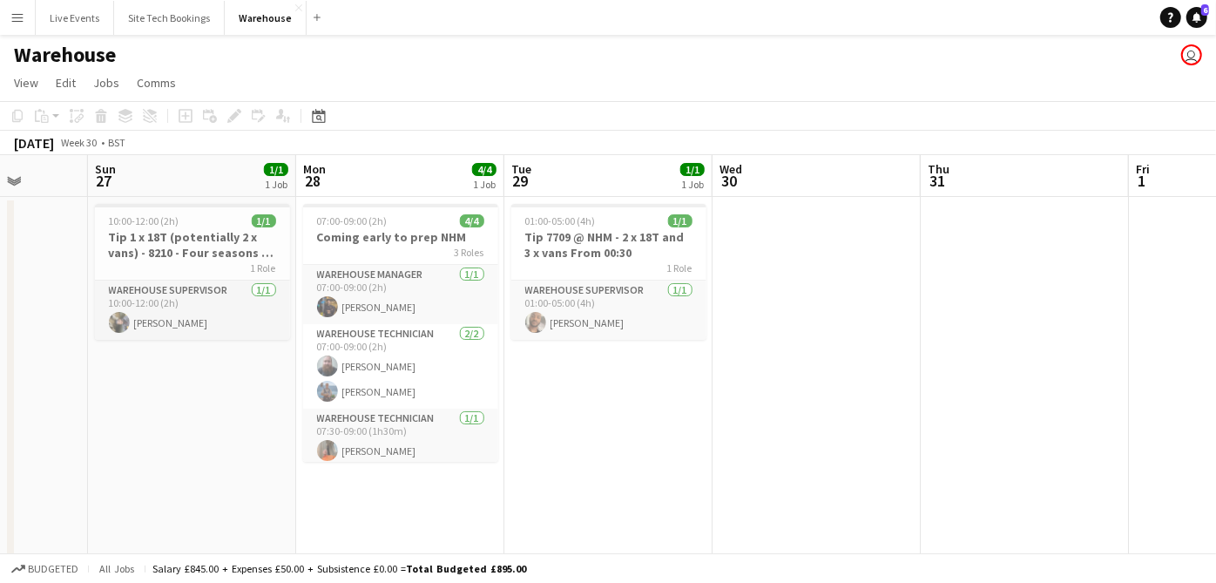
drag, startPoint x: 377, startPoint y: 421, endPoint x: 221, endPoint y: 407, distance: 156.5
click at [186, 405] on app-calendar-viewport "Thu 24 1/1 1 Job Fri 25 4/4 2 Jobs Sat 26 Sun 27 1/1 1 Job Mon 28 4/4 1 Job Tue…" at bounding box center [608, 379] width 1216 height 449
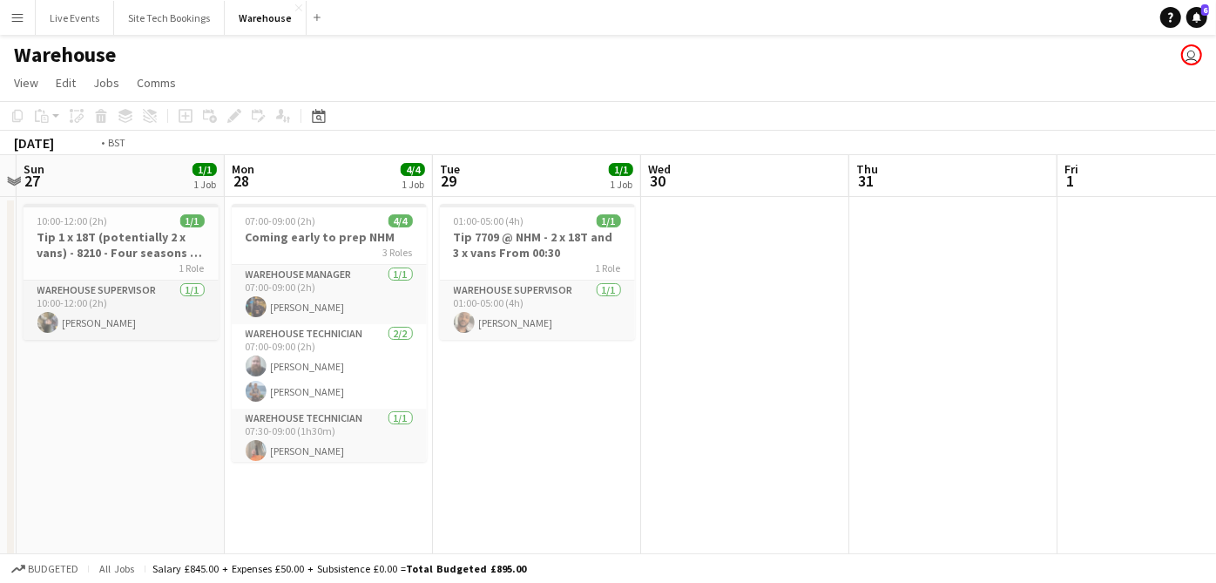
drag, startPoint x: 491, startPoint y: 413, endPoint x: 595, endPoint y: 415, distance: 103.7
click at [283, 390] on app-calendar-viewport "Thu 24 1/1 1 Job Fri 25 4/4 2 Jobs Sat 26 Sun 27 1/1 1 Job Mon 28 4/4 1 Job Tue…" at bounding box center [608, 379] width 1216 height 449
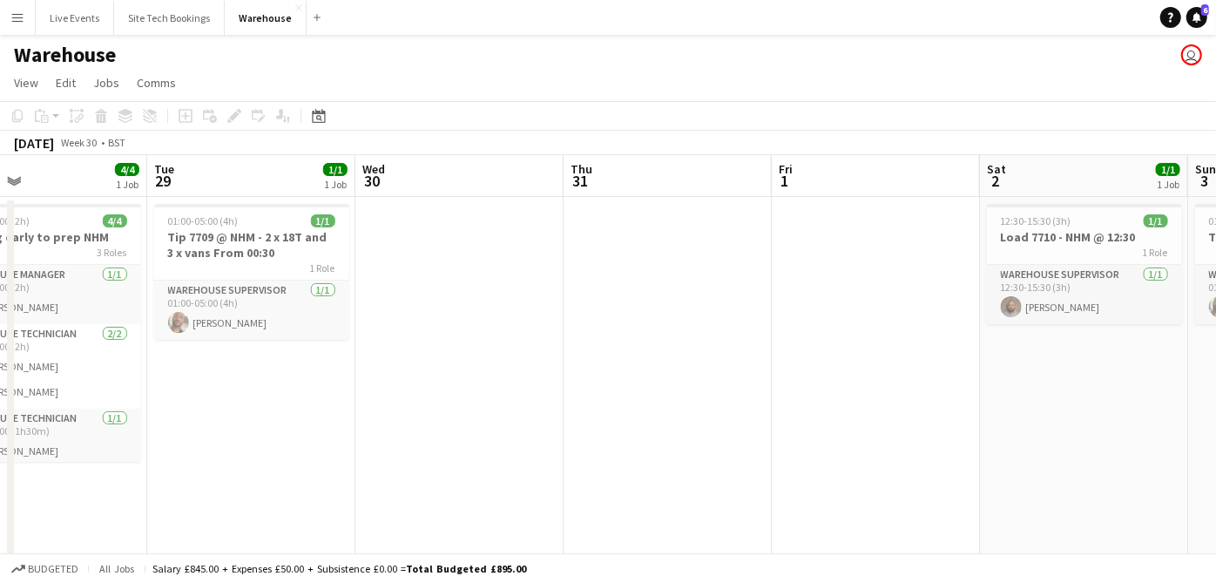
drag, startPoint x: 543, startPoint y: 430, endPoint x: 500, endPoint y: 410, distance: 47.1
click at [433, 415] on app-calendar-viewport "Fri 25 4/4 2 Jobs Sat 26 Sun 27 1/1 1 Job Mon 28 4/4 1 Job Tue 29 1/1 1 Job Wed…" at bounding box center [608, 379] width 1216 height 449
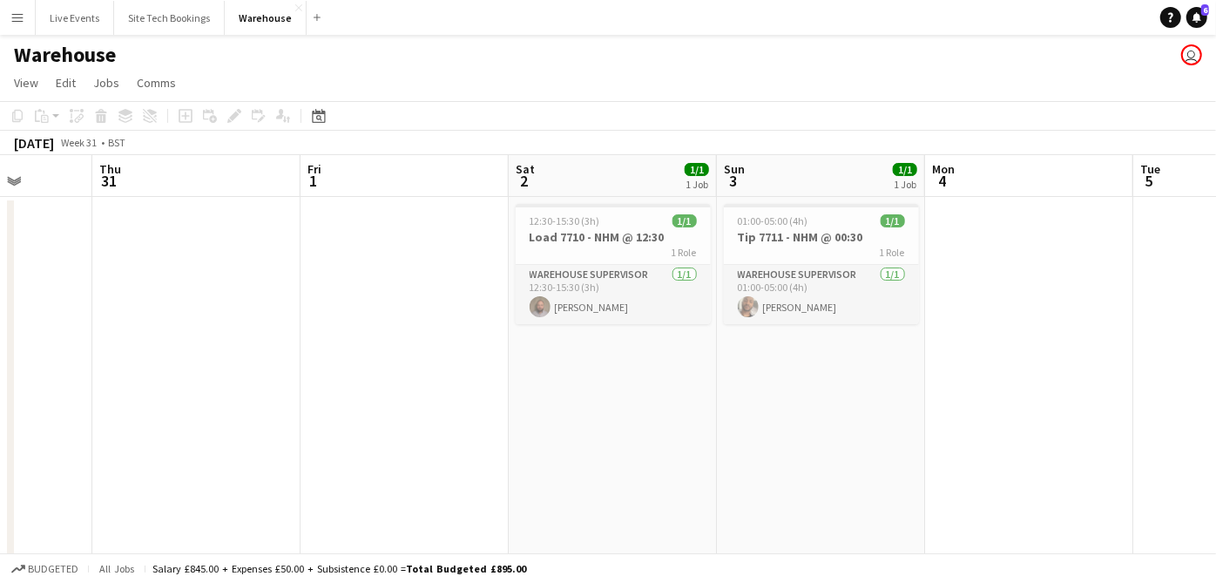
drag, startPoint x: 575, startPoint y: 412, endPoint x: 579, endPoint y: 403, distance: 9.7
click at [502, 398] on app-calendar-viewport "Mon 28 4/4 1 Job Tue 29 1/1 1 Job Wed 30 Thu 31 Fri 1 Sat 2 1/1 1 Job Sun 3 1/1…" at bounding box center [608, 379] width 1216 height 449
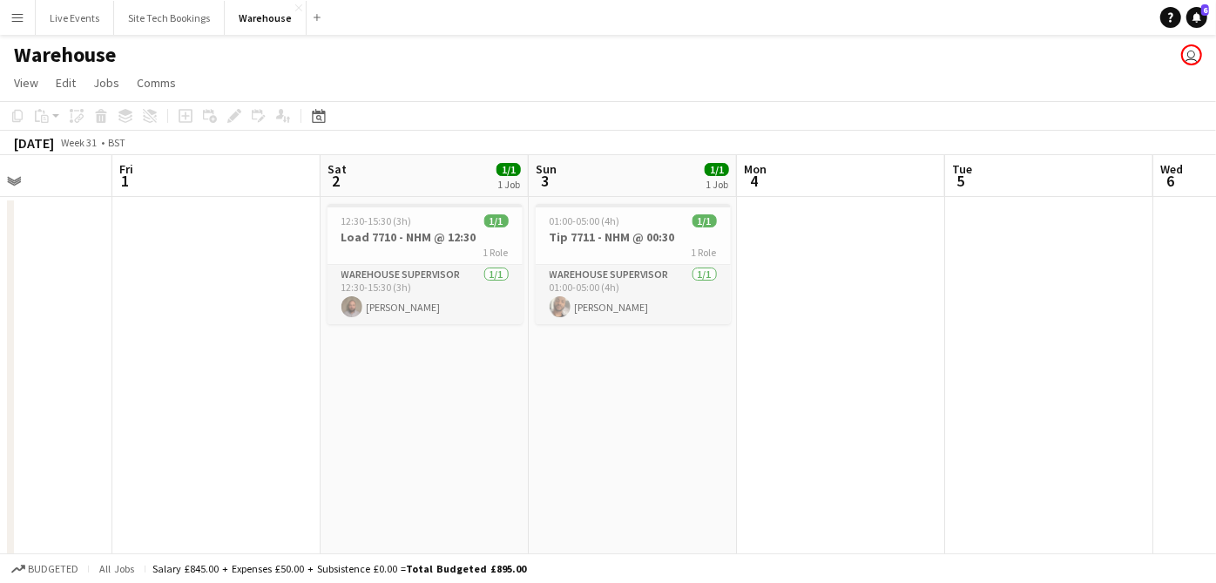
drag, startPoint x: 644, startPoint y: 410, endPoint x: 481, endPoint y: 393, distance: 163.8
click at [481, 394] on app-calendar-viewport "Mon 28 4/4 1 Job Tue 29 1/1 1 Job Wed 30 Thu 31 Fri 1 Sat 2 1/1 1 Job Sun 3 1/1…" at bounding box center [608, 379] width 1216 height 449
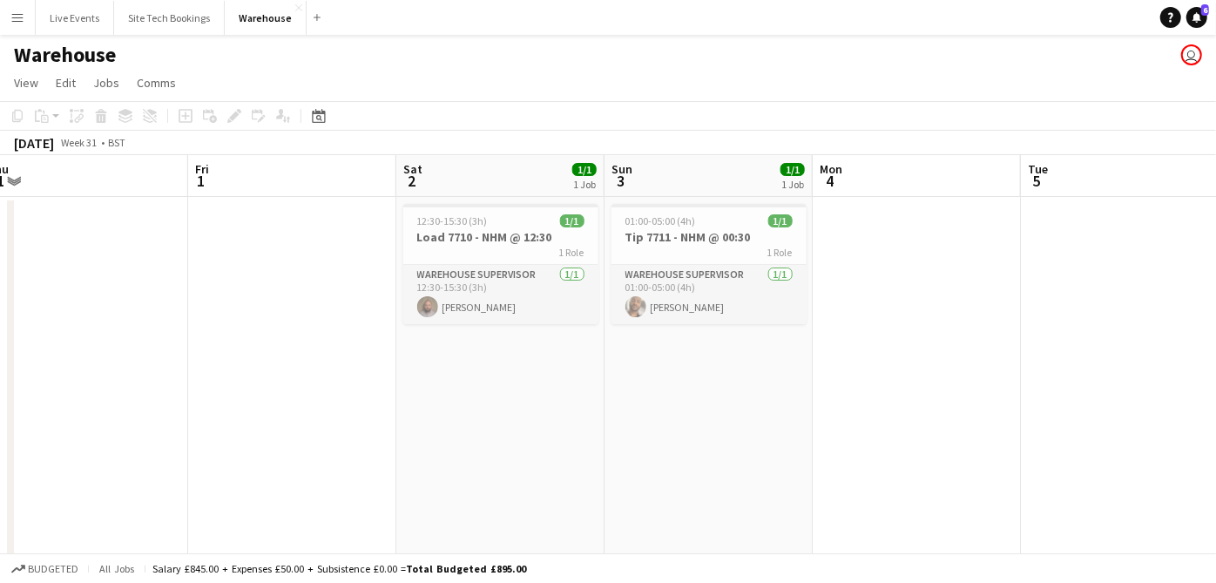
drag, startPoint x: 577, startPoint y: 395, endPoint x: 289, endPoint y: 367, distance: 289.7
click at [248, 368] on app-calendar-viewport "Mon 28 4/4 1 Job Tue 29 1/1 1 Job Wed 30 Thu 31 Fri 1 Sat 2 1/1 1 Job Sun 3 1/1…" at bounding box center [608, 379] width 1216 height 449
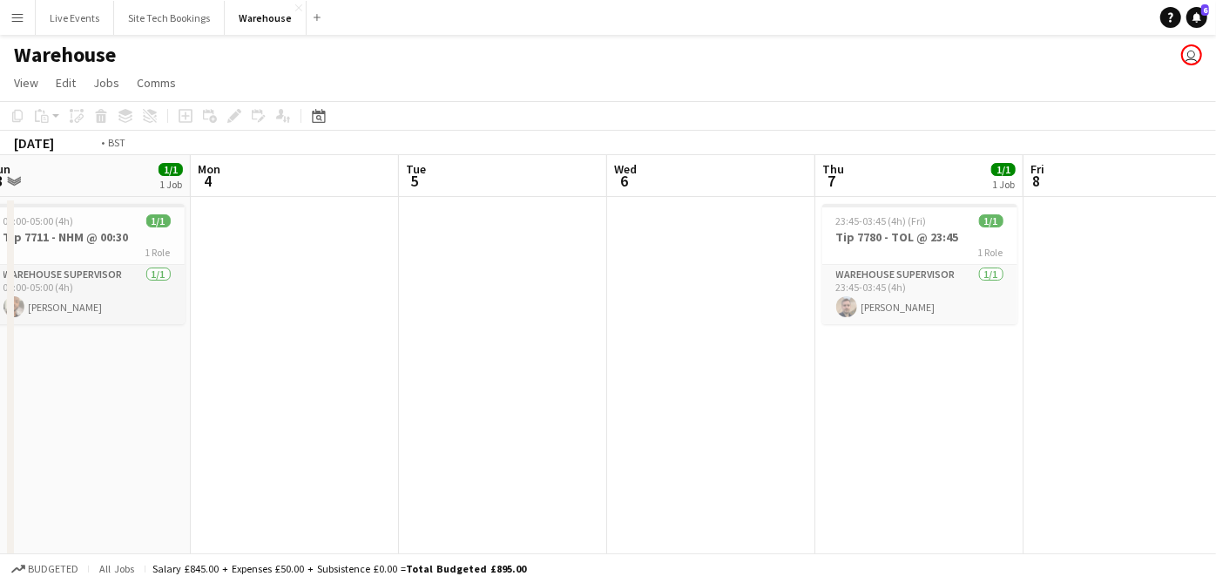
drag, startPoint x: 369, startPoint y: 363, endPoint x: 709, endPoint y: 398, distance: 341.4
click at [309, 353] on app-calendar-viewport "Fri 1 Sat 2 1/1 1 Job Sun 3 1/1 1 Job Mon 4 Tue 5 Wed 6 Thu 7 1/1 1 Job Fri 8 S…" at bounding box center [608, 379] width 1216 height 449
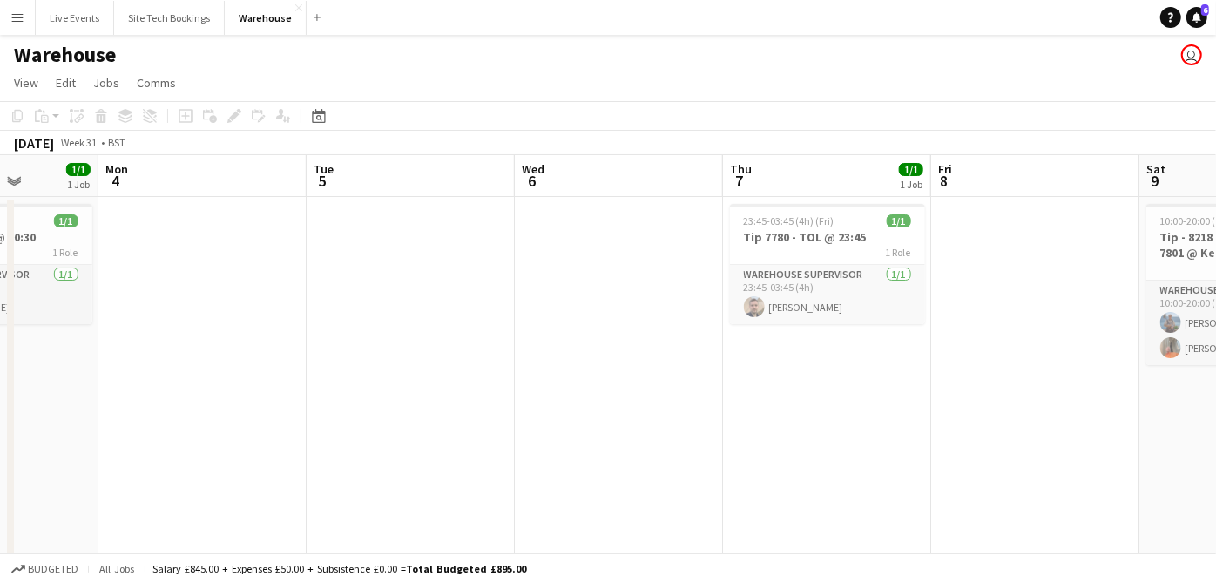
drag, startPoint x: 729, startPoint y: 405, endPoint x: 452, endPoint y: 367, distance: 279.6
click at [452, 367] on app-calendar-viewport "Fri 1 Sat 2 1/1 1 Job Sun 3 1/1 1 Job Mon 4 Tue 5 Wed 6 Thu 7 1/1 1 Job Fri 8 S…" at bounding box center [608, 379] width 1216 height 449
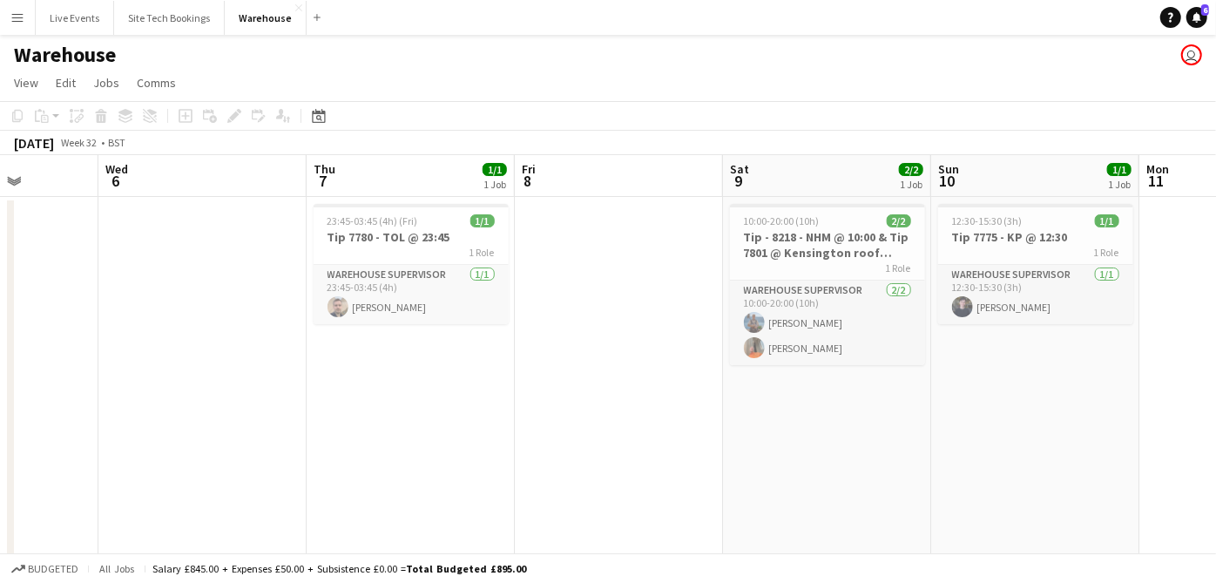
scroll to position [0, 529]
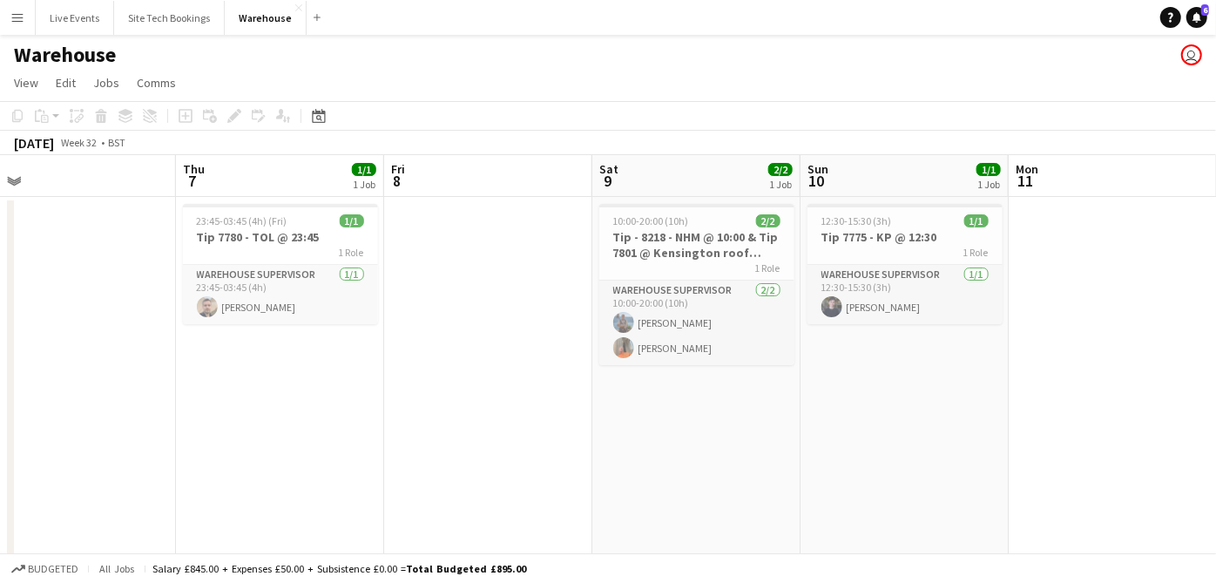
drag, startPoint x: 622, startPoint y: 428, endPoint x: 523, endPoint y: 398, distance: 102.8
click at [326, 406] on app-calendar-viewport "Sun 3 1/1 1 Job Mon 4 Tue 5 Wed 6 Thu 7 1/1 1 Job Fri 8 Sat 9 2/2 1 Job Sun 10 …" at bounding box center [608, 379] width 1216 height 449
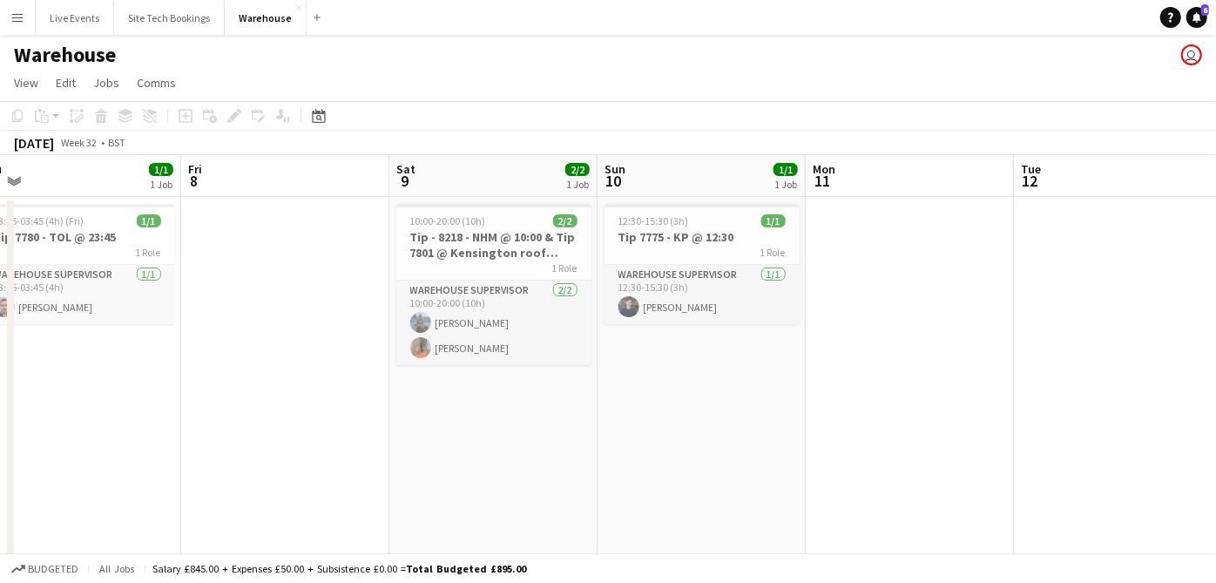
click at [614, 394] on app-calendar-viewport "Mon 4 Tue 5 Wed 6 Thu 7 1/1 1 Job Fri 8 Sat 9 2/2 1 Job Sun 10 1/1 1 Job Mon 11…" at bounding box center [608, 379] width 1216 height 449
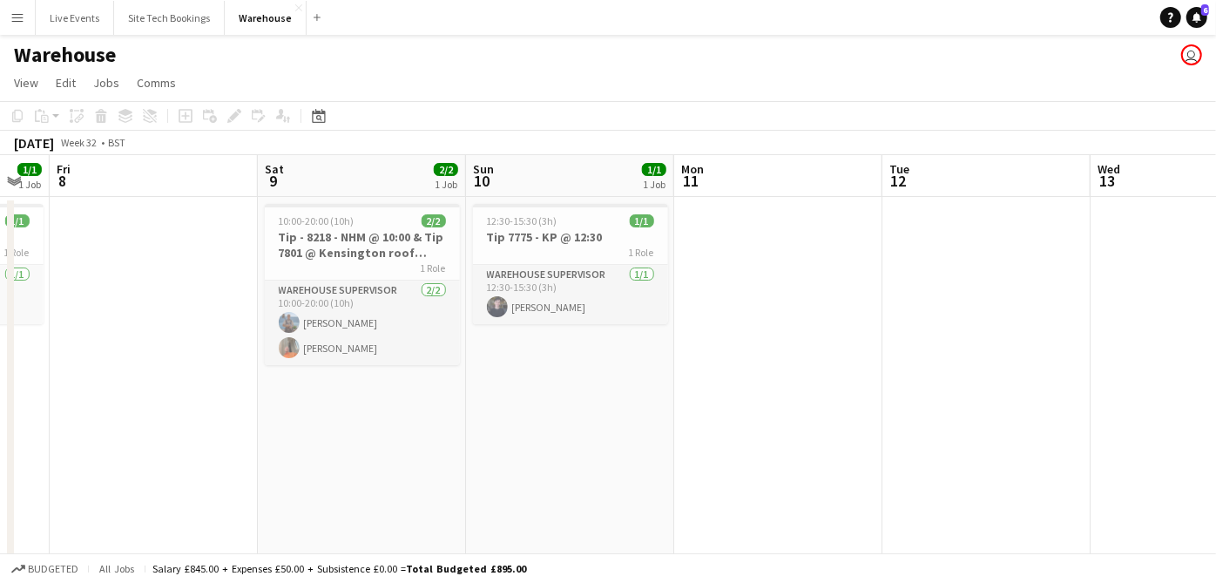
click at [758, 375] on app-calendar-viewport "Tue 5 Wed 6 Thu 7 1/1 1 Job Fri 8 Sat 9 2/2 1 Job Sun 10 1/1 1 Job Mon 11 Tue 1…" at bounding box center [608, 379] width 1216 height 449
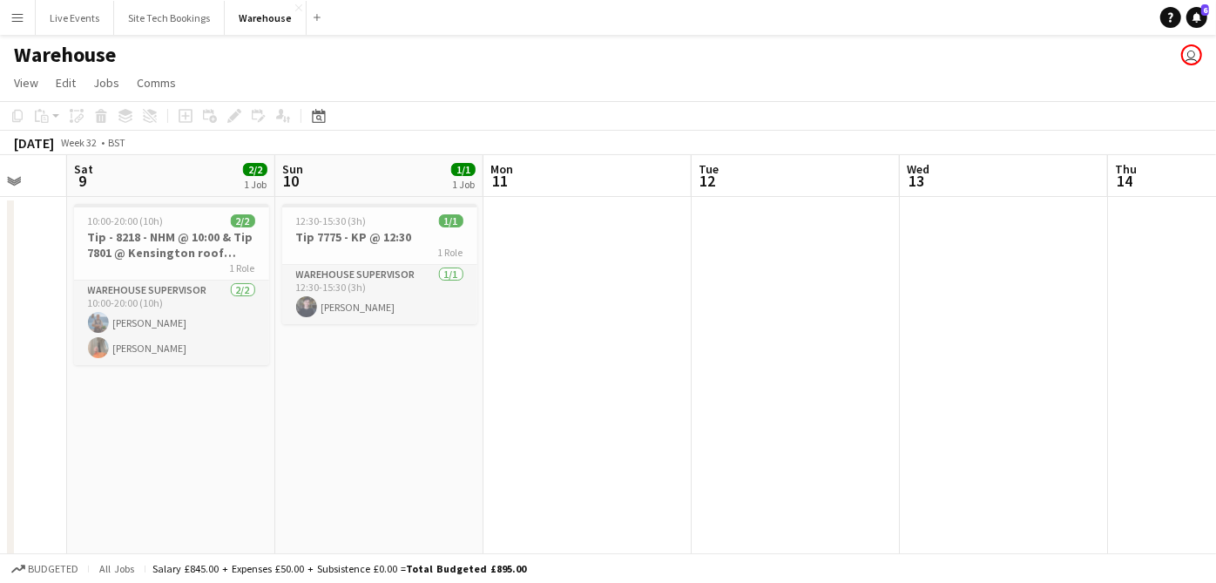
click at [513, 364] on app-calendar-viewport "Wed 6 Thu 7 1/1 1 Job Fri 8 Sat 9 2/2 1 Job Sun 10 1/1 1 Job Mon 11 Tue 12 Wed …" at bounding box center [608, 379] width 1216 height 449
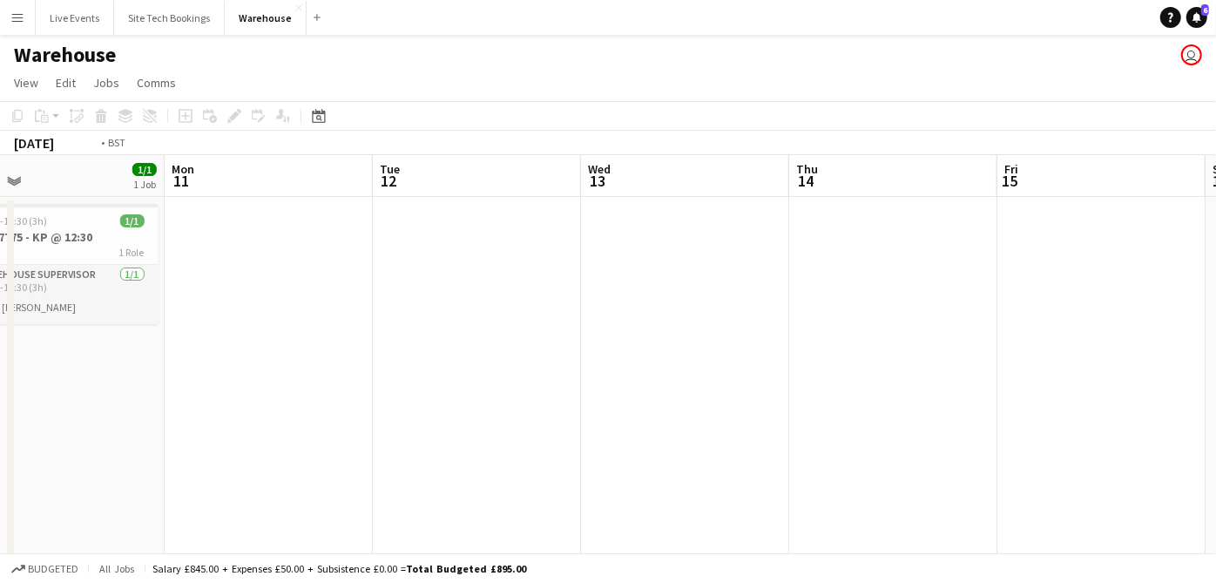
click at [531, 355] on app-calendar-viewport "Thu 7 1/1 1 Job Fri 8 Sat 9 2/2 1 Job Sun 10 1/1 1 Job Mon 11 Tue 12 Wed 13 Thu…" at bounding box center [608, 379] width 1216 height 449
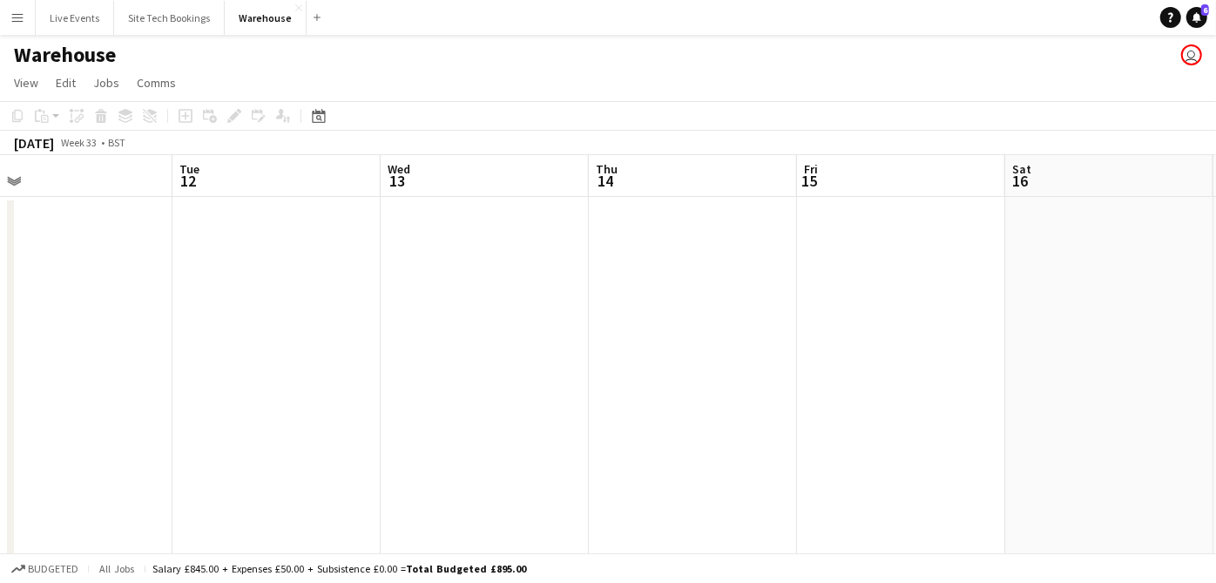
drag, startPoint x: 851, startPoint y: 370, endPoint x: 789, endPoint y: 361, distance: 62.6
click at [397, 311] on app-calendar-viewport "Fri 8 Sat 9 2/2 1 Job Sun 10 1/1 1 Job Mon 11 Tue 12 Wed 13 Thu 14 Fri 15 Sat 1…" at bounding box center [608, 379] width 1216 height 449
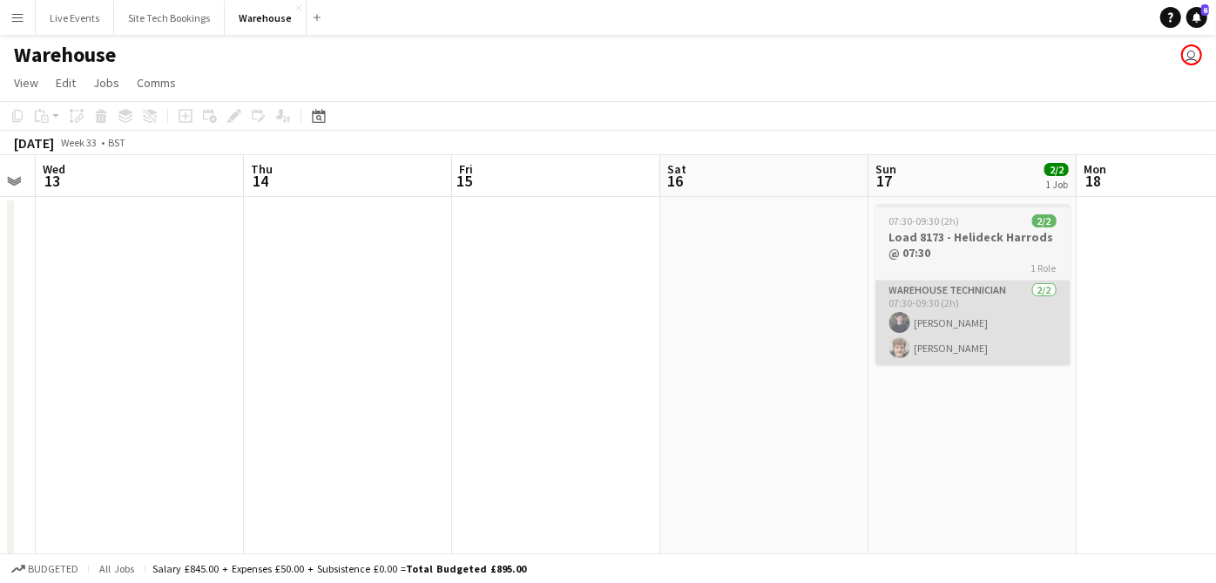
drag, startPoint x: 789, startPoint y: 361, endPoint x: 496, endPoint y: 323, distance: 295.0
click at [497, 320] on app-calendar-viewport "Sun 10 1/1 1 Job Mon 11 Tue 12 Wed 13 Thu 14 Fri 15 Sat 16 Sun 17 2/2 1 Job Mon…" at bounding box center [608, 379] width 1216 height 449
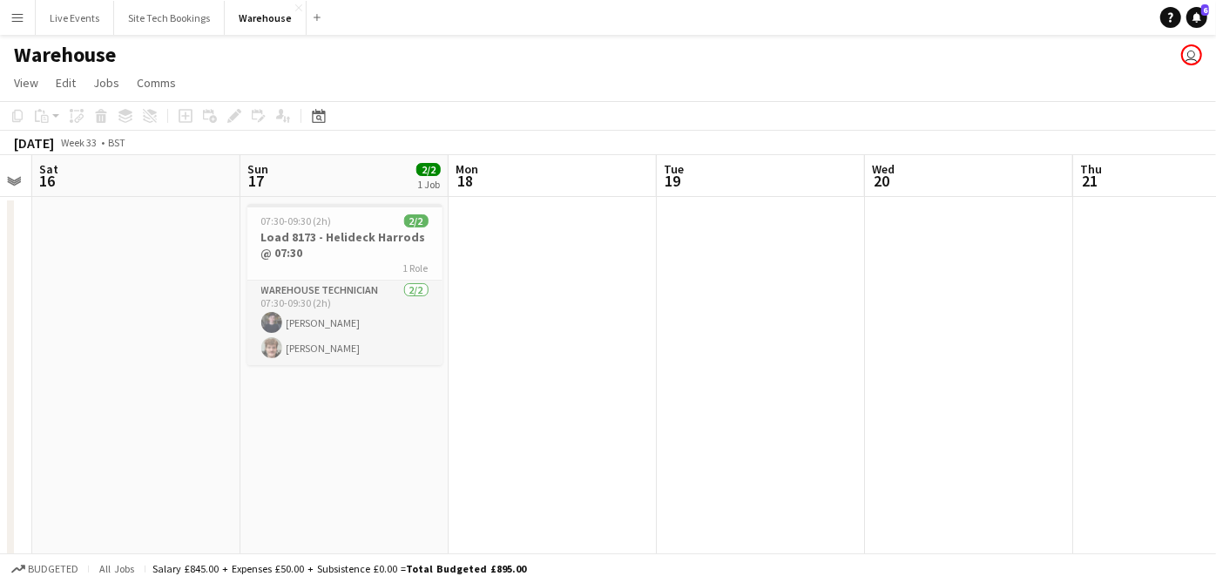
drag, startPoint x: 724, startPoint y: 358, endPoint x: 731, endPoint y: 363, distance: 9.4
click at [485, 351] on app-calendar-viewport "Wed 13 Thu 14 Fri 15 Sat 16 Sun 17 2/2 1 Job Mon 18 Tue 19 Wed 20 Thu 21 Fri 22…" at bounding box center [608, 379] width 1216 height 449
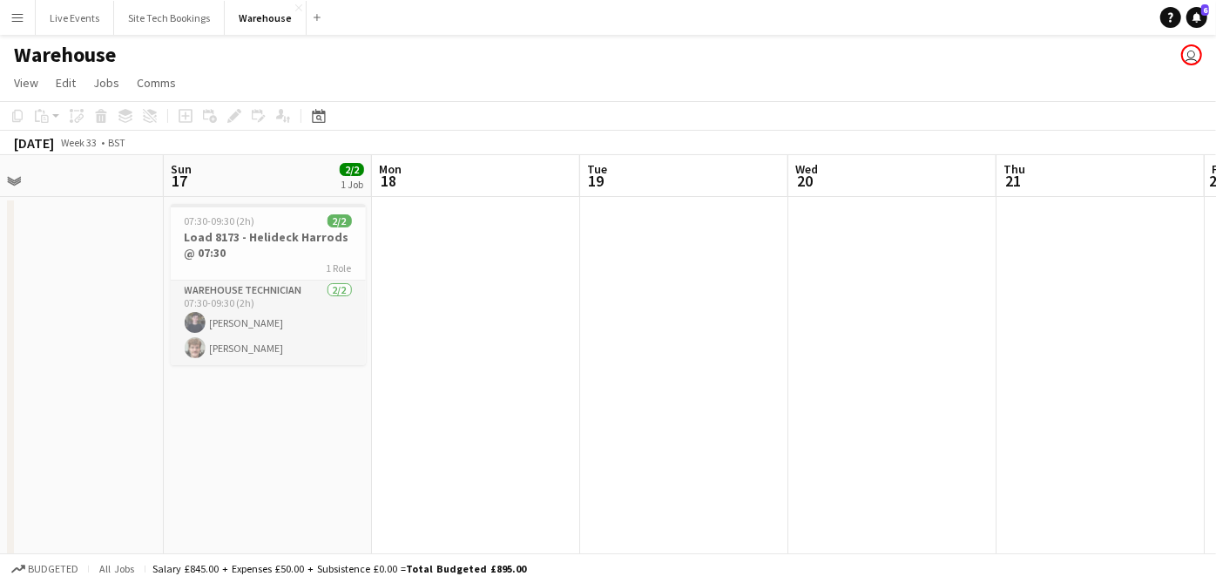
drag, startPoint x: 731, startPoint y: 363, endPoint x: 596, endPoint y: 355, distance: 135.2
click at [594, 355] on app-calendar-viewport "Wed 13 Thu 14 Fri 15 Sat 16 Sun 17 2/2 1 Job Mon 18 Tue 19 Wed 20 Thu 21 Fri 22…" at bounding box center [608, 379] width 1216 height 449
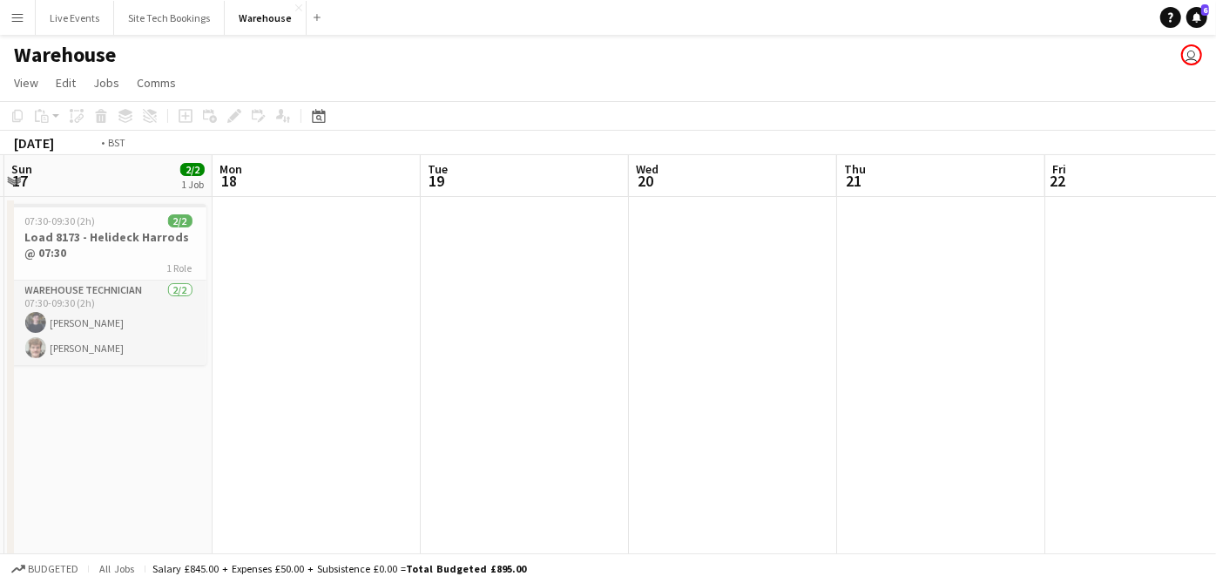
click at [579, 342] on app-calendar-viewport "Thu 14 Fri 15 Sat 16 Sun 17 2/2 1 Job Mon 18 Tue 19 Wed 20 Thu 21 Fri 22 Sat 23…" at bounding box center [608, 379] width 1216 height 449
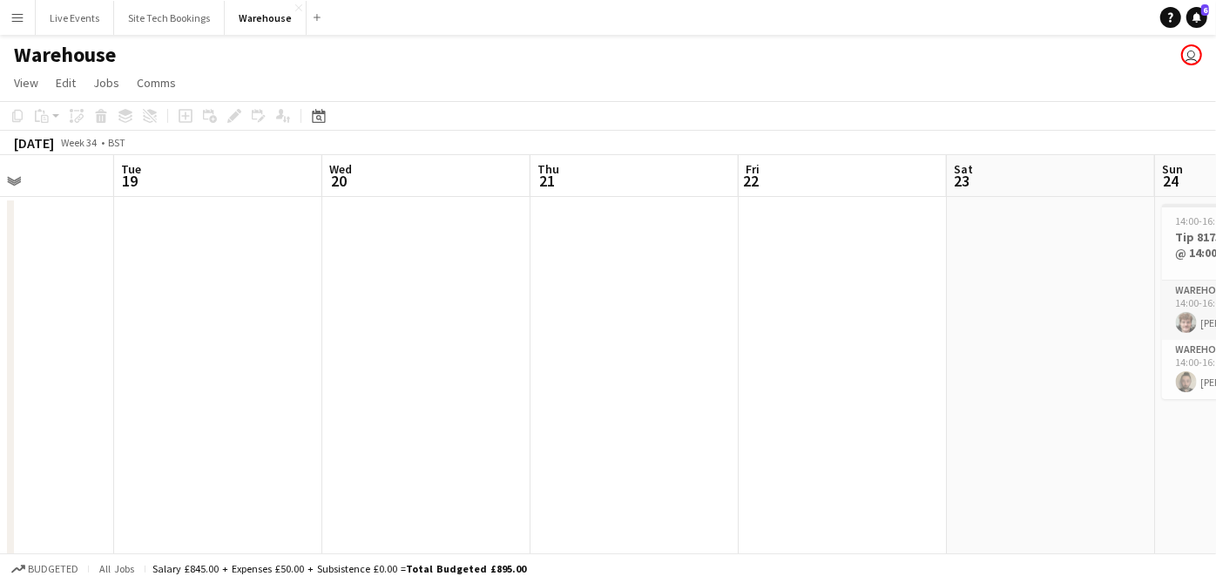
drag, startPoint x: 537, startPoint y: 331, endPoint x: 642, endPoint y: 342, distance: 105.1
click at [528, 330] on app-calendar-viewport "Fri 15 Sat 16 Sun 17 2/2 1 Job Mon 18 Tue 19 Wed 20 Thu 21 Fri 22 Sat 23 Sun 24…" at bounding box center [608, 379] width 1216 height 449
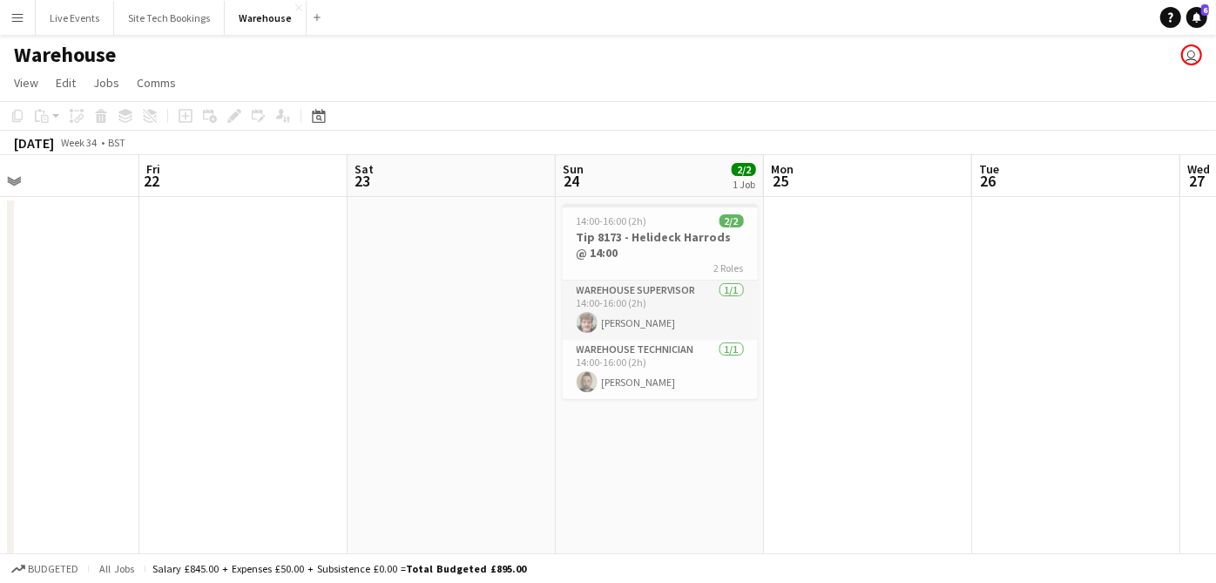
drag, startPoint x: 717, startPoint y: 353, endPoint x: 347, endPoint y: 323, distance: 371.3
click at [350, 324] on app-calendar-viewport "Mon 18 Tue 19 Wed 20 Thu 21 Fri 22 Sat 23 Sun 24 2/2 1 Job Mon 25 Tue 26 Wed 27…" at bounding box center [608, 379] width 1216 height 449
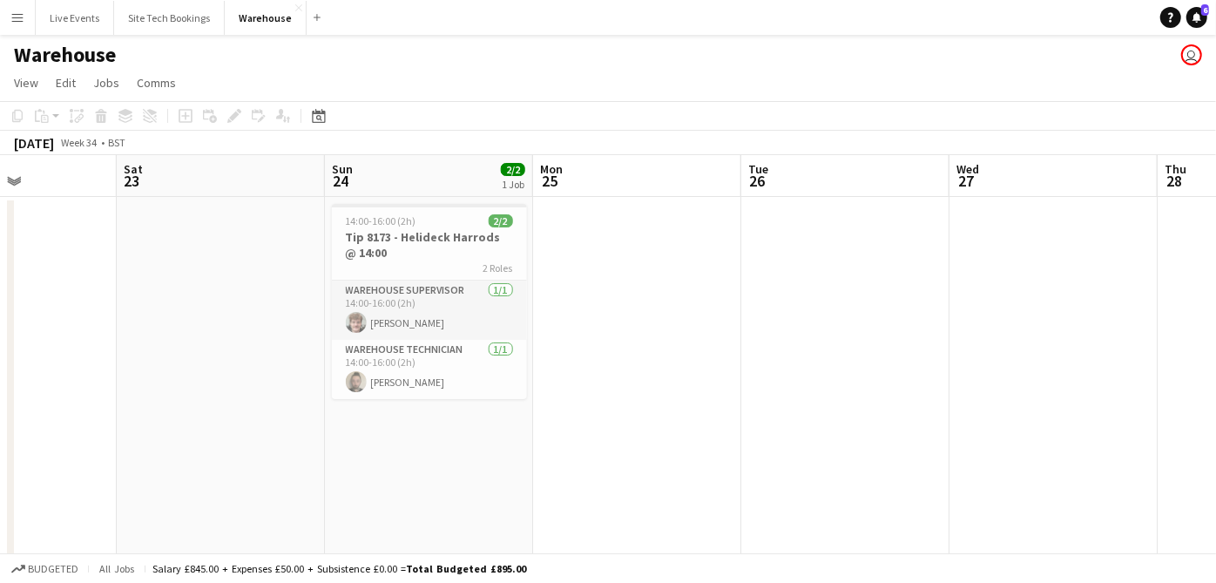
drag, startPoint x: 521, startPoint y: 354, endPoint x: 695, endPoint y: 350, distance: 174.2
click at [413, 333] on app-calendar-viewport "Tue 19 Wed 20 Thu 21 Fri 22 Sat 23 Sun 24 2/2 1 Job Mon 25 Tue 26 Wed 27 Thu 28…" at bounding box center [608, 379] width 1216 height 449
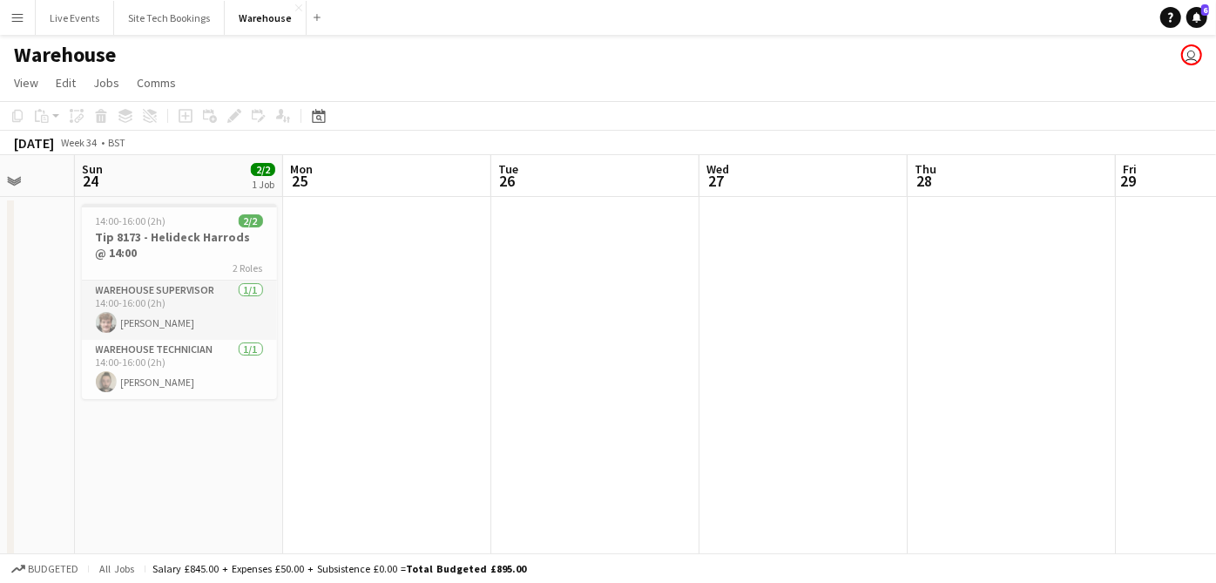
drag, startPoint x: 686, startPoint y: 370, endPoint x: 608, endPoint y: 346, distance: 82.1
click at [575, 350] on app-calendar-viewport "Thu 21 Fri 22 Sat 23 Sun 24 2/2 1 Job Mon 25 Tue 26 Wed 27 Thu 28 Fri 29 Sat 30…" at bounding box center [608, 379] width 1216 height 449
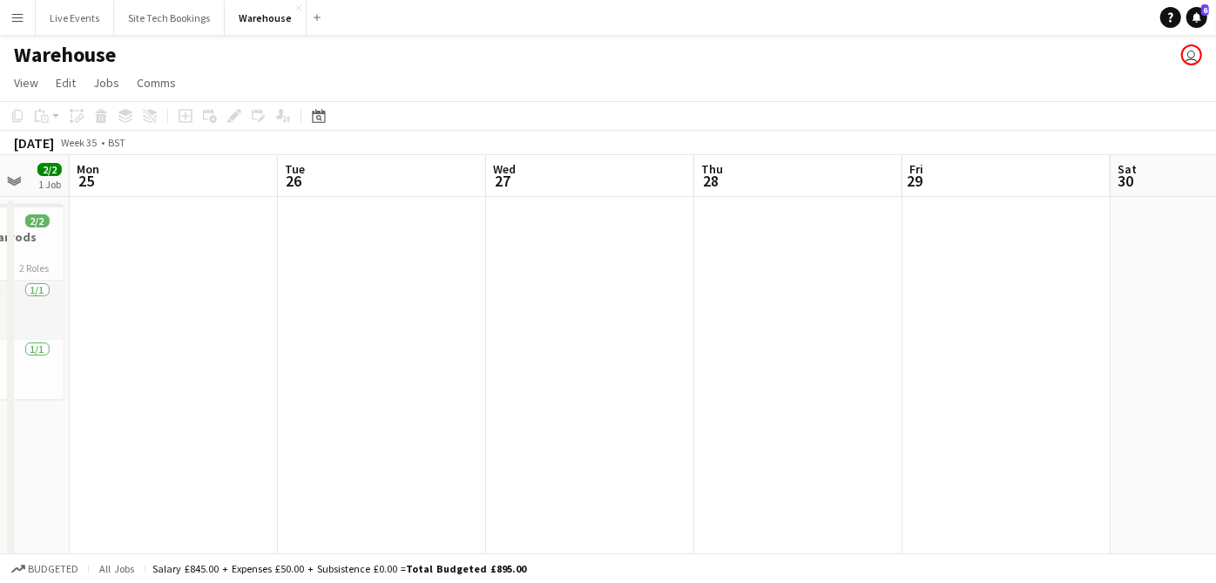
drag, startPoint x: 758, startPoint y: 366, endPoint x: 1022, endPoint y: 381, distance: 264.3
click at [738, 361] on app-calendar-viewport "Fri 22 Sat 23 Sun 24 2/2 1 Job Mon 25 Tue 26 Wed 27 Thu 28 Fri 29 Sat 30 Sun 31…" at bounding box center [608, 379] width 1216 height 449
